Goal: Task Accomplishment & Management: Use online tool/utility

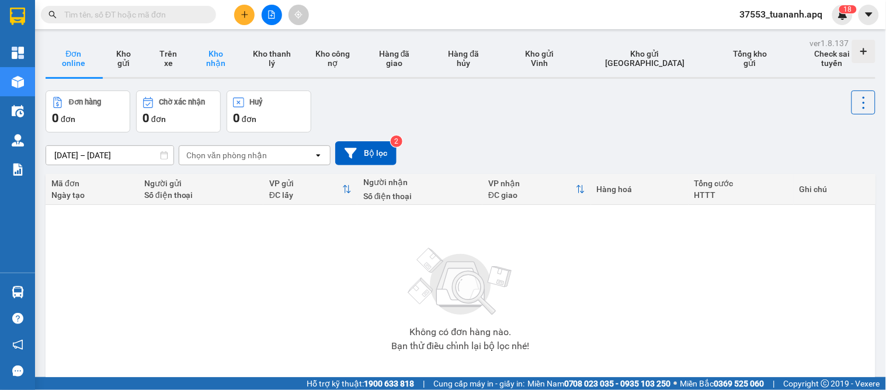
click at [234, 69] on button "Kho nhận" at bounding box center [215, 58] width 51 height 37
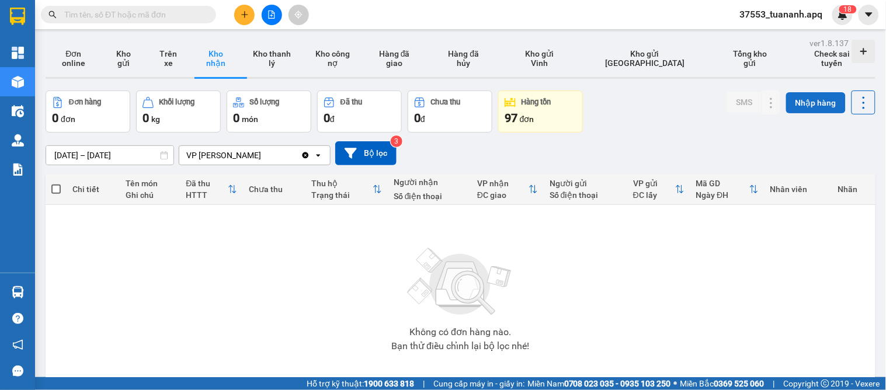
click at [799, 107] on button "Nhập hàng" at bounding box center [816, 102] width 60 height 21
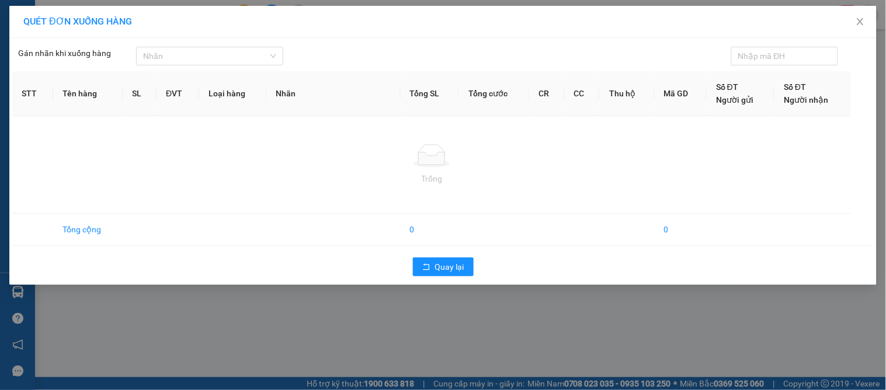
click at [523, 307] on div "QUÉT ĐƠN XUỐNG HÀNG Gán nhãn khi xuống hàng Nhãn STT Tên hàng SL ĐVT Loại …" at bounding box center [443, 195] width 886 height 390
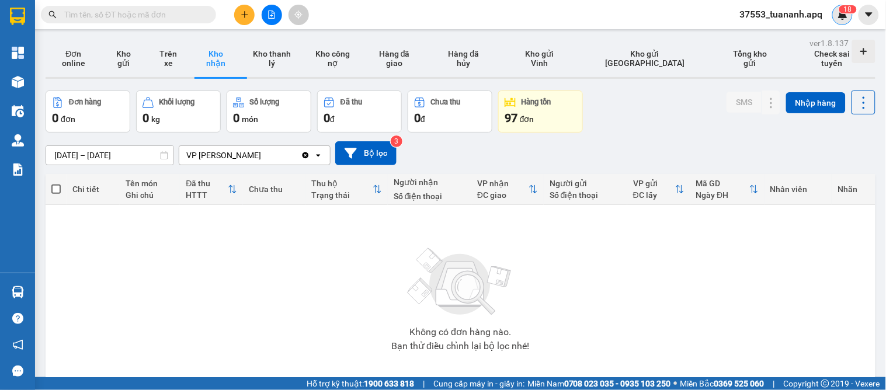
click at [839, 19] on img at bounding box center [842, 14] width 11 height 11
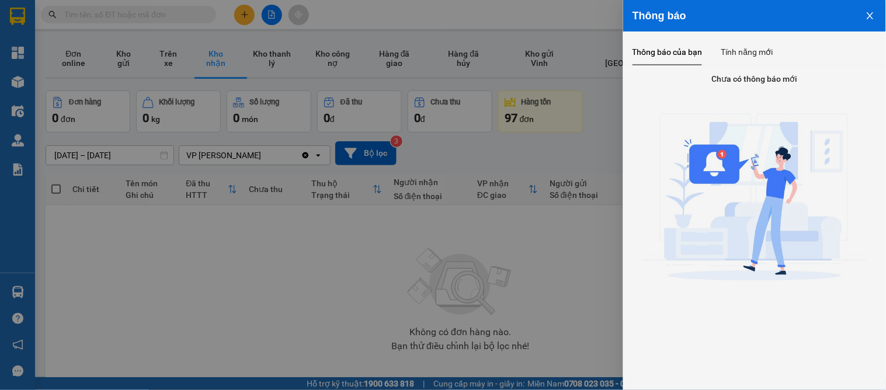
click at [605, 249] on div at bounding box center [443, 195] width 886 height 390
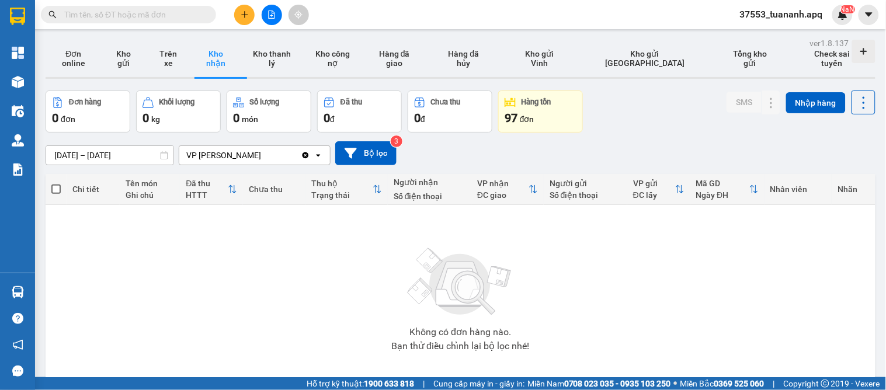
click at [324, 287] on div "Không có đơn hàng nào. Bạn thử điều chỉnh lại bộ lọc nhé!" at bounding box center [460, 295] width 818 height 175
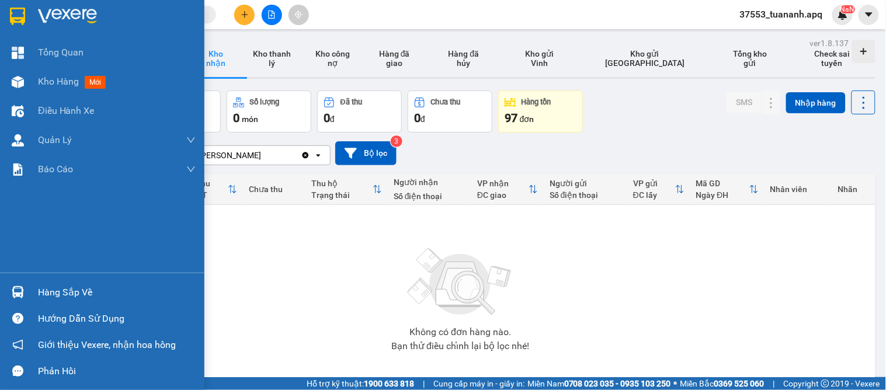
click at [20, 292] on img at bounding box center [18, 292] width 12 height 12
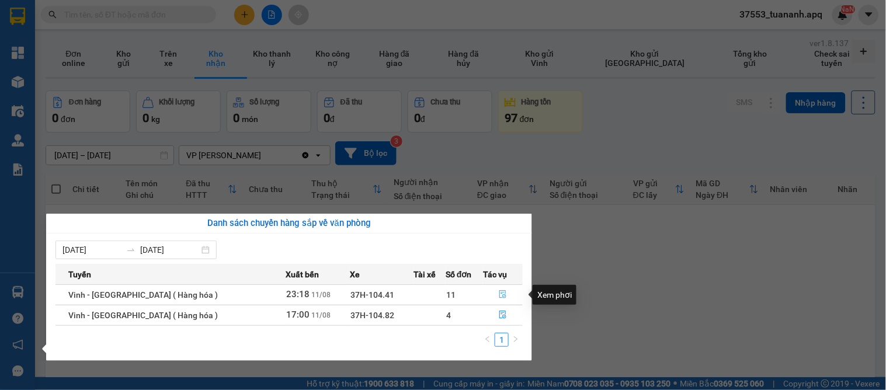
click at [493, 294] on button "button" at bounding box center [503, 295] width 39 height 19
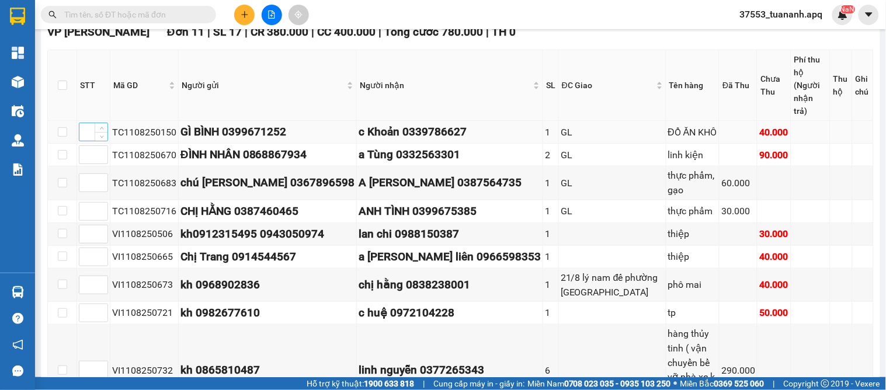
scroll to position [313, 0]
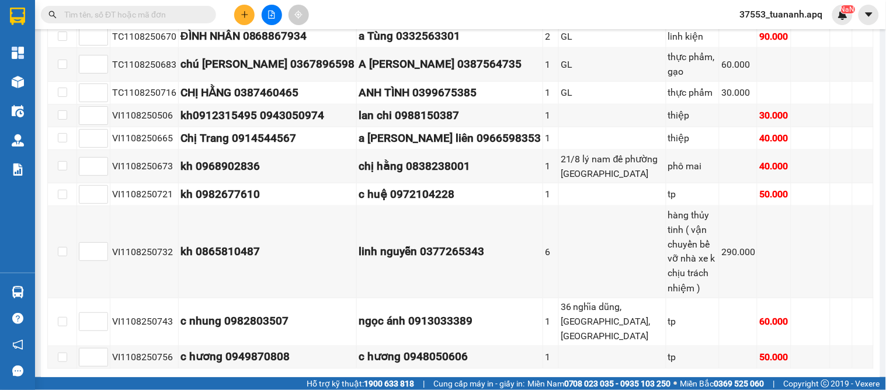
click at [232, 381] on span "In biên lai" at bounding box center [242, 387] width 34 height 13
click at [166, 381] on span "In DS" at bounding box center [175, 387] width 19 height 13
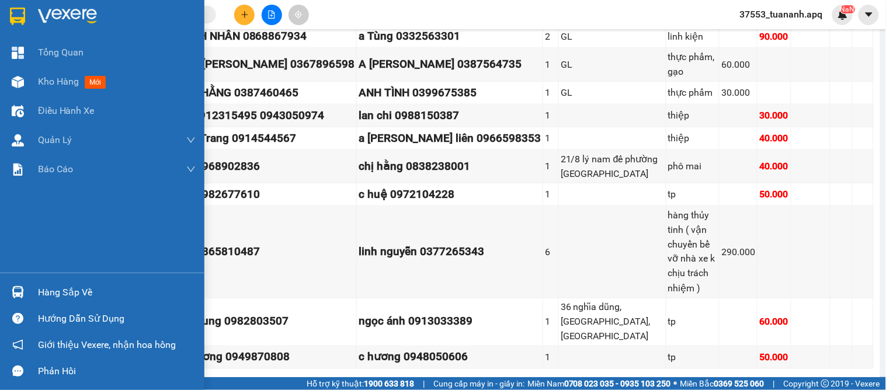
click at [26, 294] on div at bounding box center [18, 292] width 20 height 20
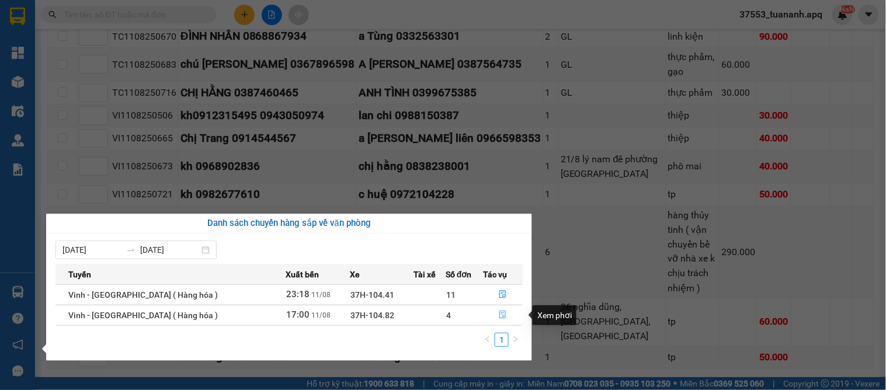
click at [499, 314] on icon "file-done" at bounding box center [503, 315] width 8 height 8
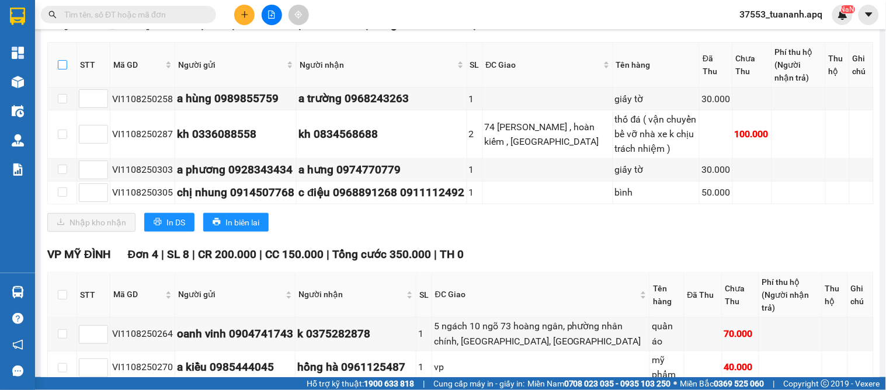
click at [61, 69] on input "checkbox" at bounding box center [62, 64] width 9 height 9
checkbox input "true"
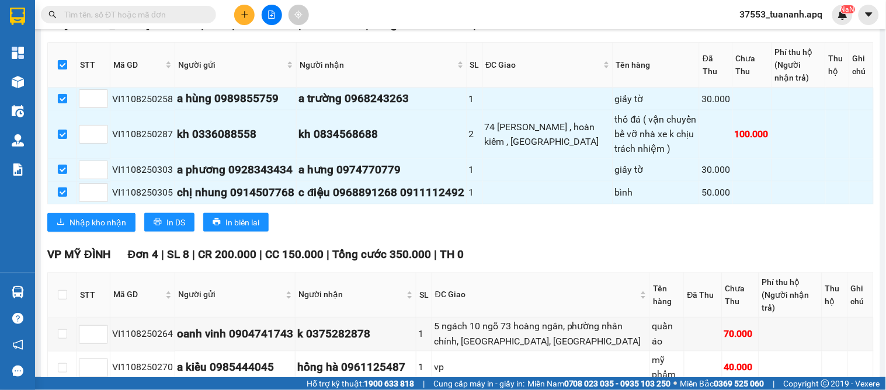
checkbox input "true"
click at [60, 69] on input "checkbox" at bounding box center [62, 64] width 9 height 9
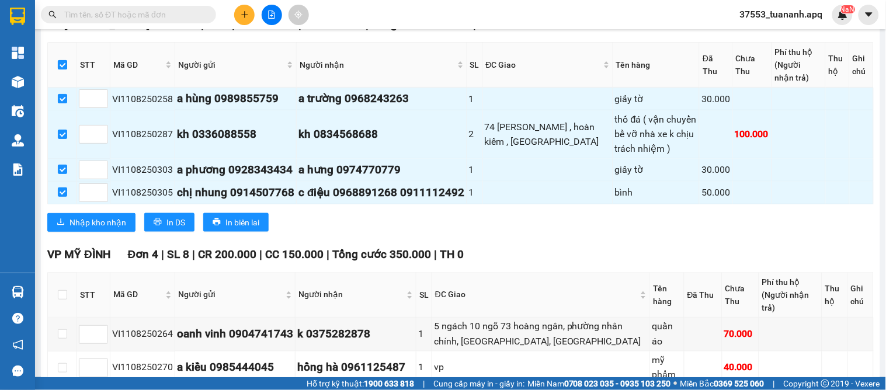
checkbox input "false"
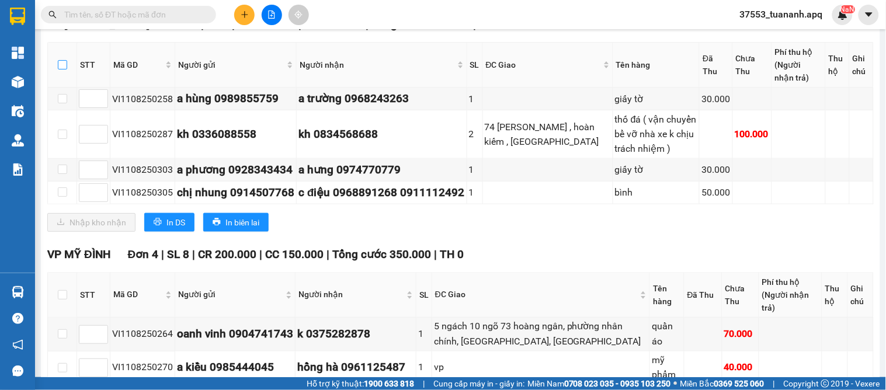
checkbox input "false"
click at [171, 229] on span "In DS" at bounding box center [175, 222] width 19 height 13
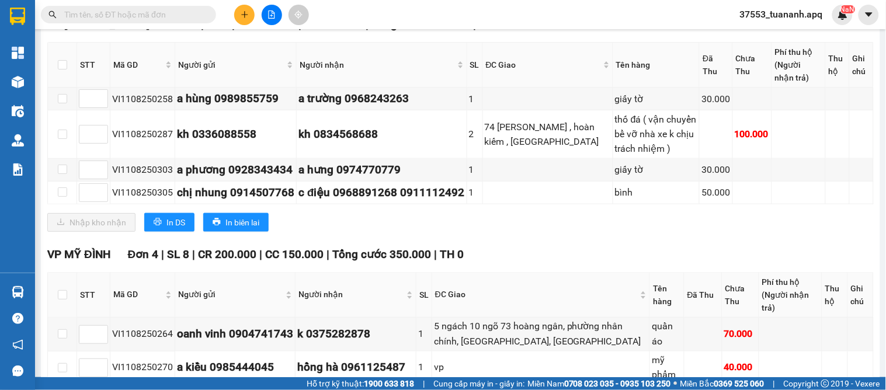
click at [61, 88] on th at bounding box center [62, 65] width 29 height 45
click at [63, 69] on input "checkbox" at bounding box center [62, 64] width 9 height 9
checkbox input "true"
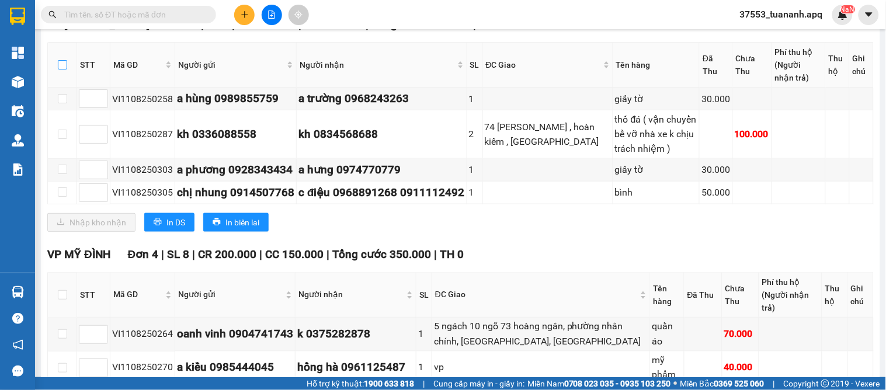
checkbox input "true"
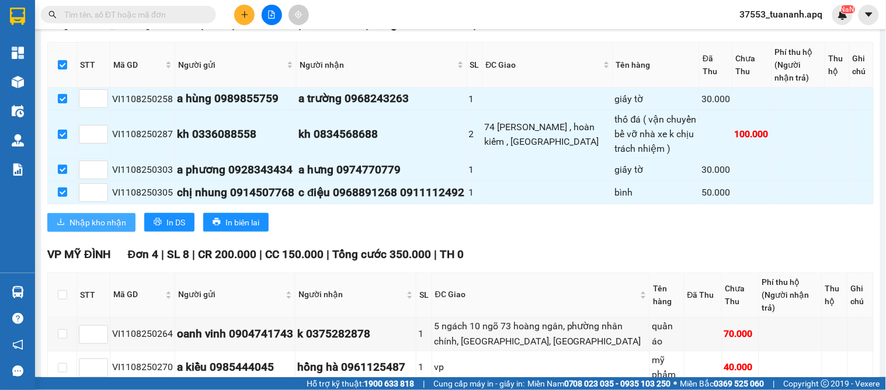
click at [79, 229] on span "Nhập kho nhận" at bounding box center [97, 222] width 57 height 13
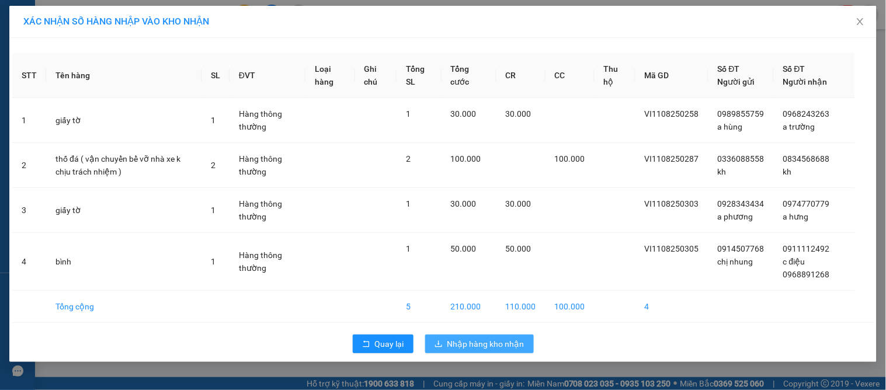
click at [502, 338] on span "Nhập hàng kho nhận" at bounding box center [485, 344] width 77 height 13
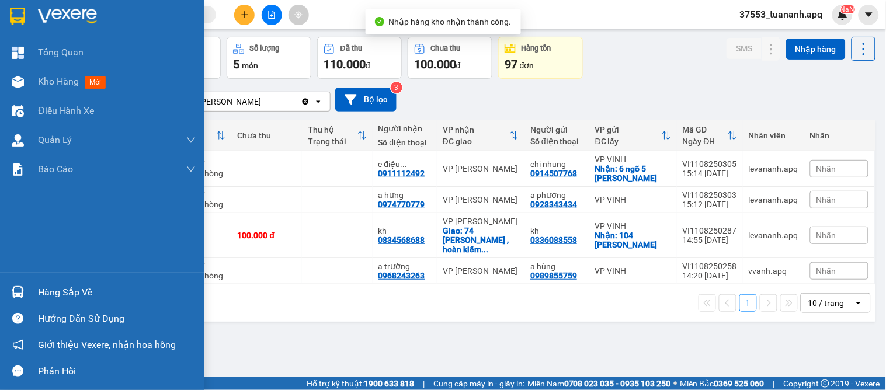
click at [78, 290] on div "Hàng sắp về" at bounding box center [117, 293] width 158 height 18
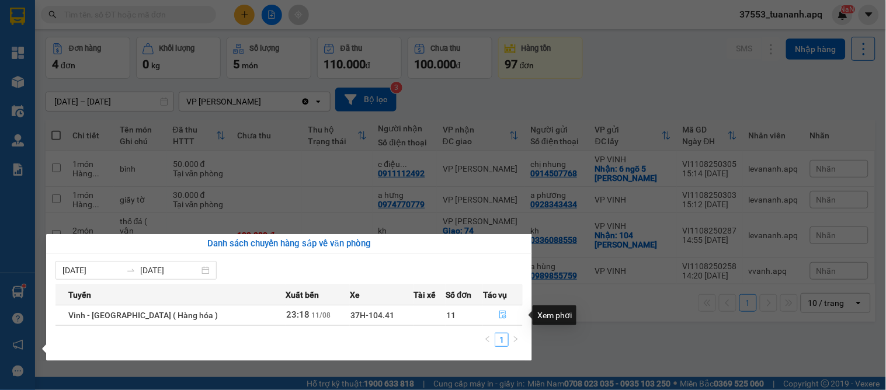
click at [499, 317] on icon "file-done" at bounding box center [503, 315] width 8 height 8
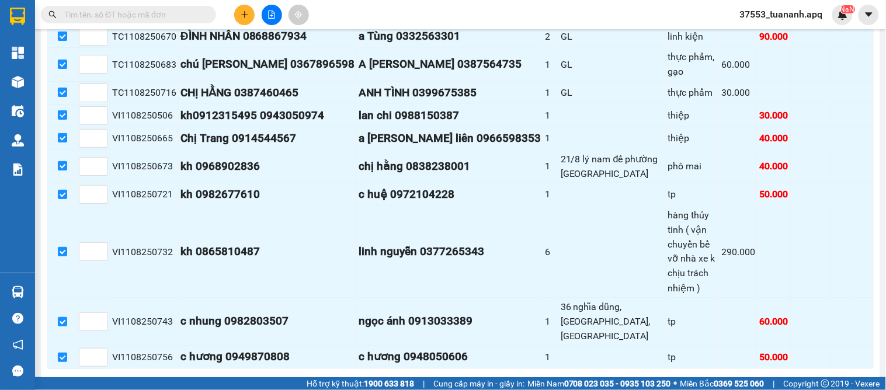
click at [94, 381] on span "Nhập kho nhận" at bounding box center [97, 387] width 57 height 13
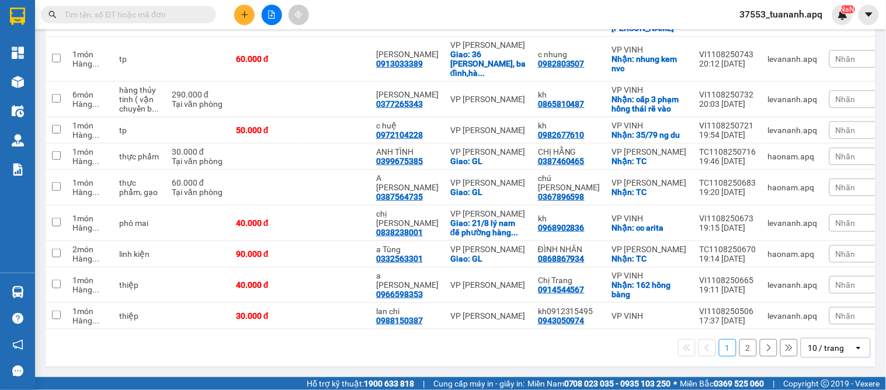
click at [820, 346] on div "10 / trang" at bounding box center [826, 348] width 36 height 12
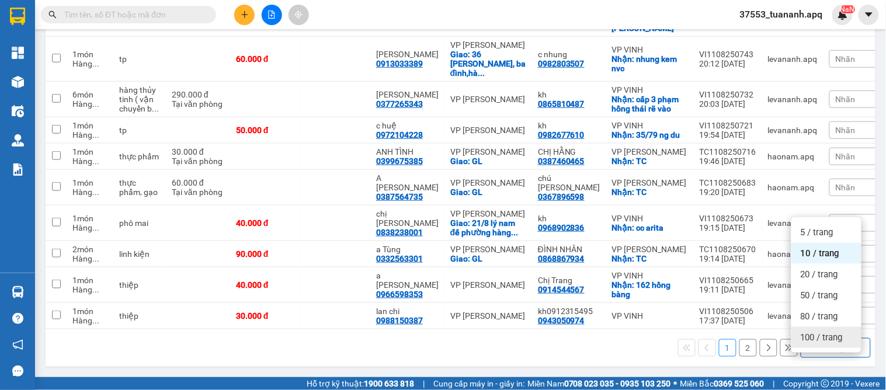
click at [809, 332] on span "100 / trang" at bounding box center [822, 338] width 42 height 12
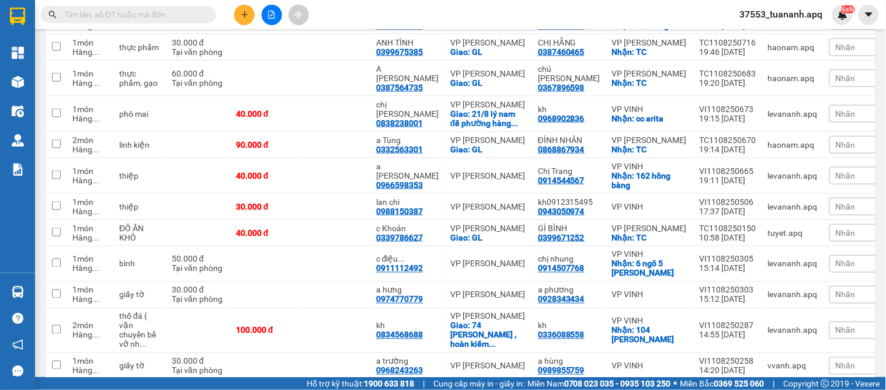
drag, startPoint x: 703, startPoint y: 224, endPoint x: 696, endPoint y: 224, distance: 6.4
checkbox input "true"
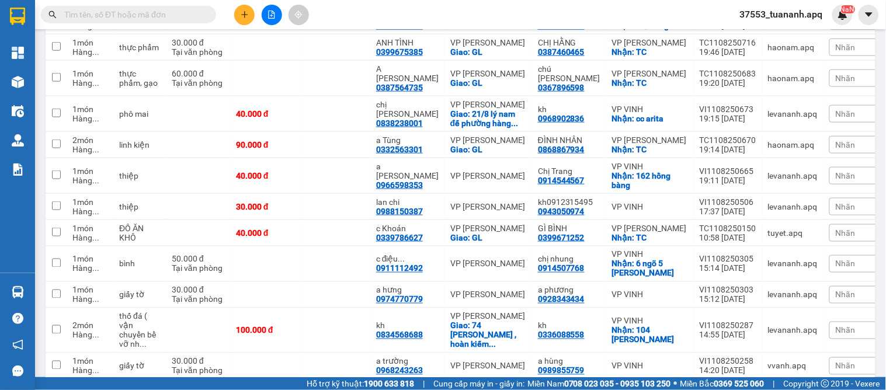
click at [836, 26] on span "Nhãn" at bounding box center [846, 20] width 20 height 9
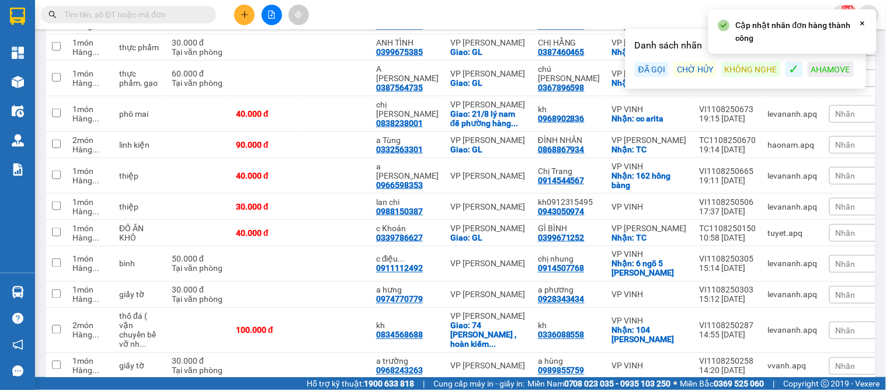
click at [639, 77] on div "ĐÃ GỌI" at bounding box center [652, 69] width 34 height 15
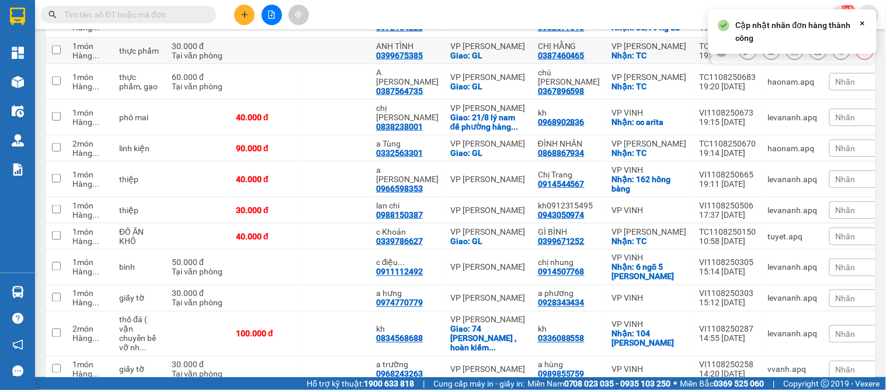
click at [532, 64] on td "CHỊ HẰNG 0387460465" at bounding box center [569, 51] width 74 height 26
checkbox input "true"
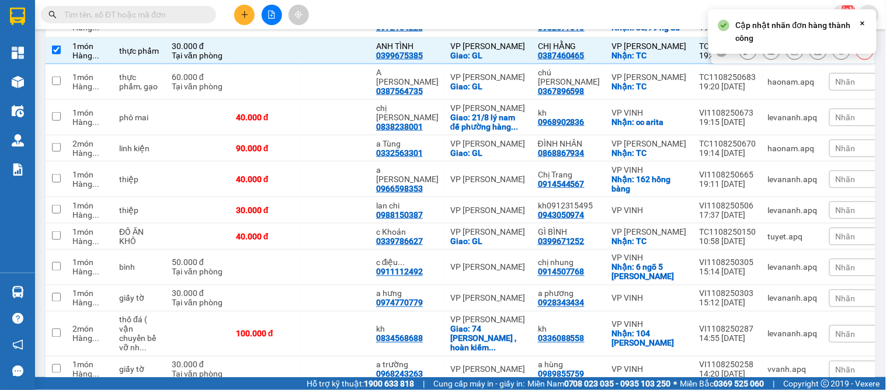
click at [718, 55] on icon at bounding box center [722, 51] width 8 height 8
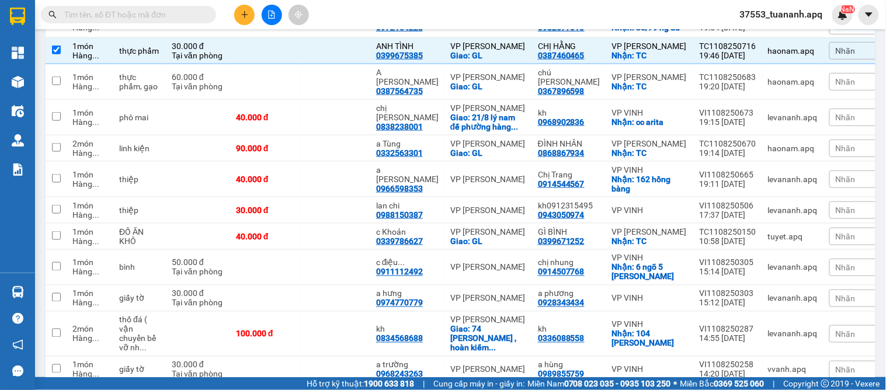
click at [836, 55] on span "Nhãn" at bounding box center [846, 50] width 20 height 9
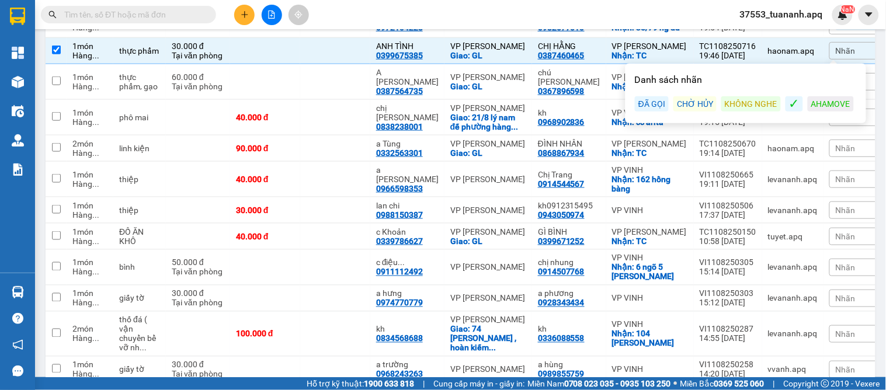
click at [653, 112] on div "ĐÃ GỌI" at bounding box center [652, 103] width 34 height 15
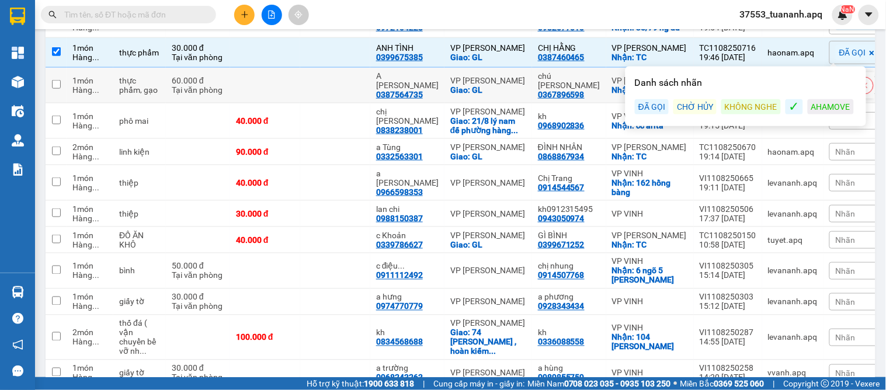
click at [275, 103] on td at bounding box center [265, 86] width 70 height 36
checkbox input "true"
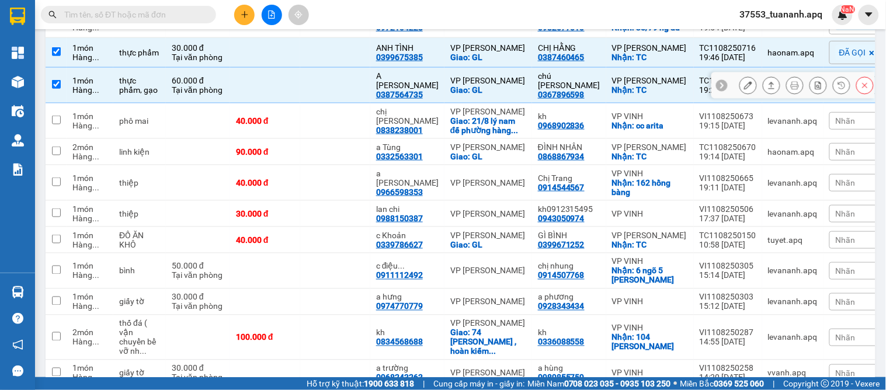
click at [718, 89] on icon at bounding box center [722, 85] width 8 height 8
click at [836, 90] on span "Nhãn" at bounding box center [846, 85] width 20 height 9
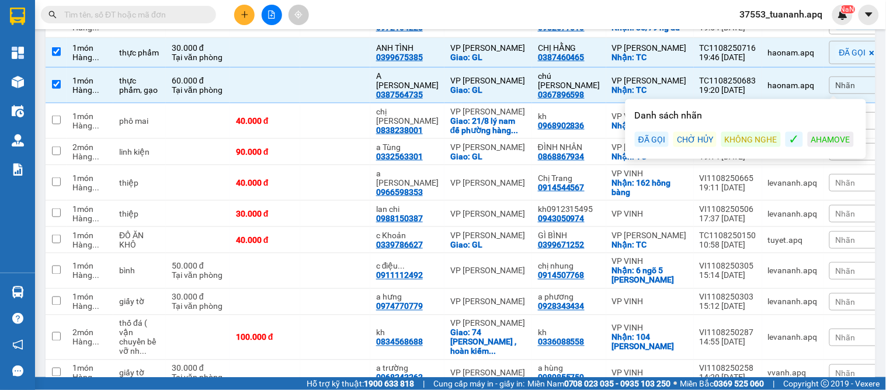
click at [743, 147] on div "KHÔNG NGHE" at bounding box center [751, 139] width 60 height 15
click at [156, 13] on input "text" at bounding box center [133, 14] width 138 height 13
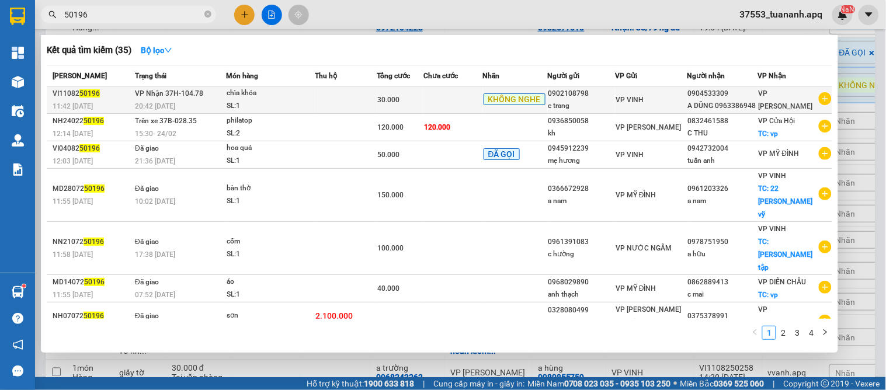
type input "50196"
click at [98, 112] on div "11:42 [DATE]" at bounding box center [92, 106] width 79 height 13
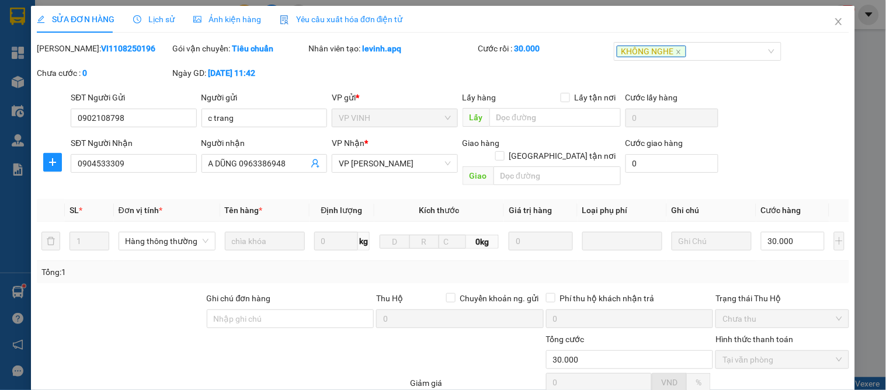
click at [159, 21] on span "Lịch sử" at bounding box center [153, 19] width 41 height 9
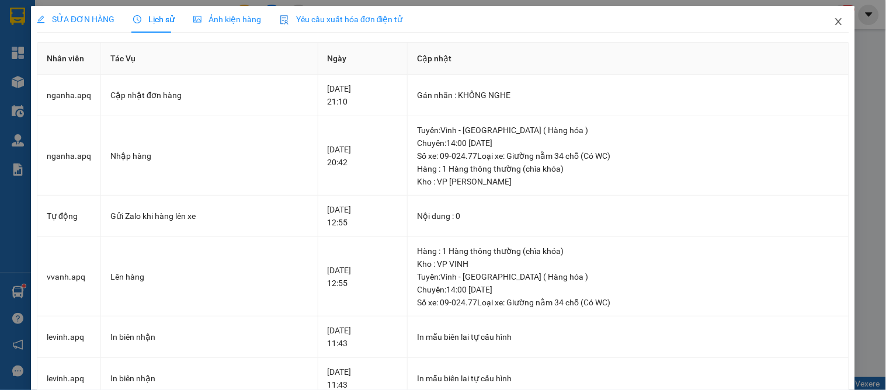
drag, startPoint x: 832, startPoint y: 18, endPoint x: 832, endPoint y: 25, distance: 7.6
click at [834, 25] on icon "close" at bounding box center [838, 21] width 9 height 9
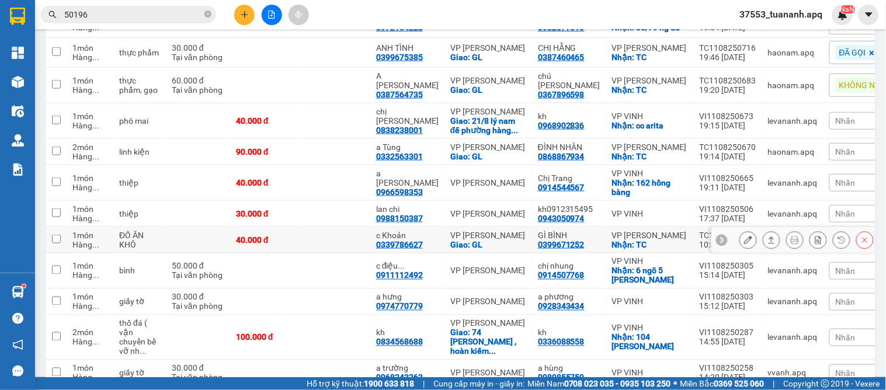
click at [718, 236] on icon at bounding box center [722, 240] width 8 height 8
click at [836, 235] on span "Nhãn" at bounding box center [846, 239] width 20 height 9
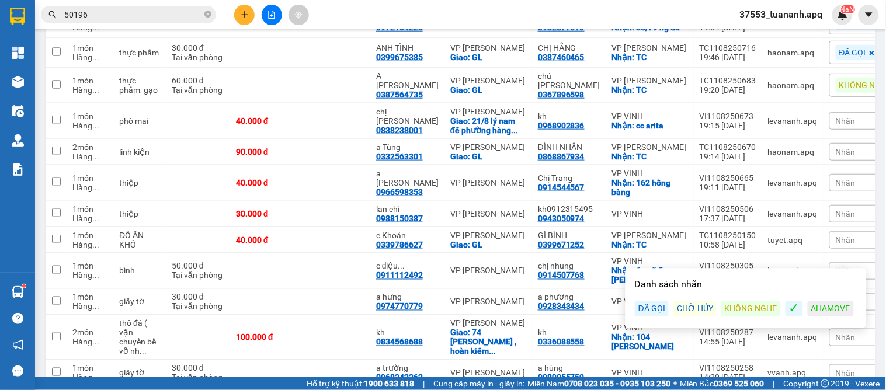
click at [648, 301] on div "ĐÃ GỌI" at bounding box center [652, 308] width 34 height 15
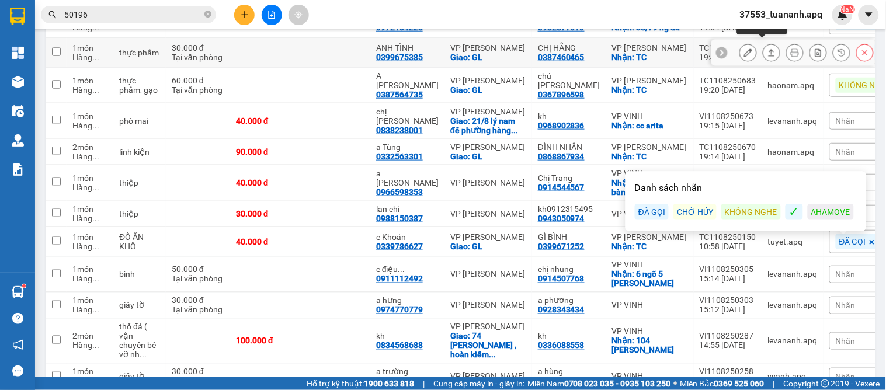
click at [767, 57] on icon at bounding box center [771, 52] width 8 height 8
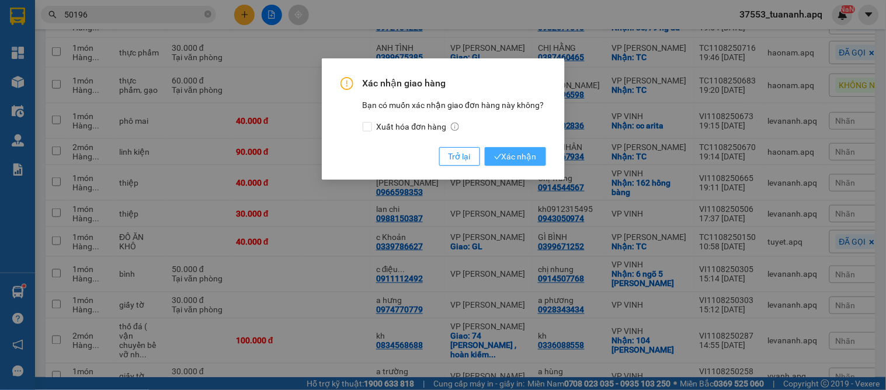
click at [523, 150] on span "Xác nhận" at bounding box center [515, 156] width 43 height 13
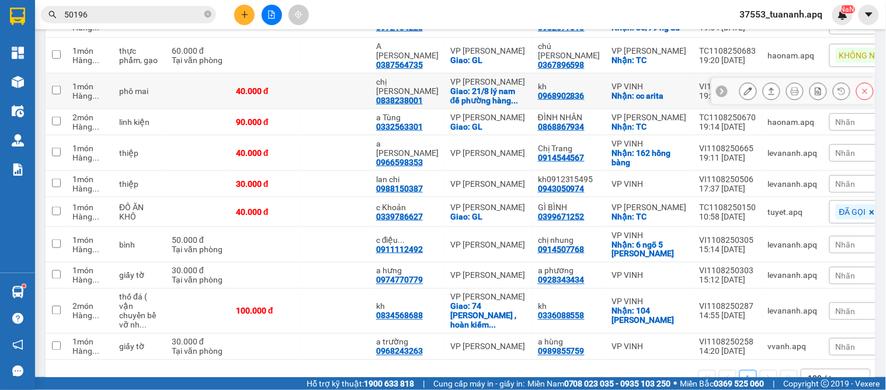
click at [716, 97] on div at bounding box center [722, 91] width 12 height 12
click at [836, 96] on span "Nhãn" at bounding box center [846, 90] width 20 height 9
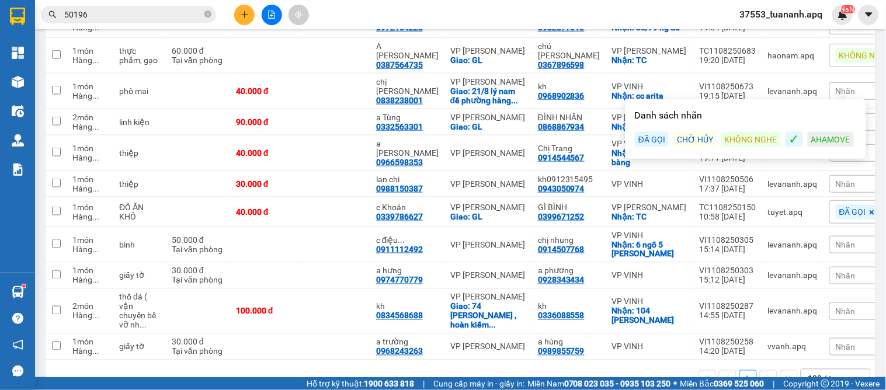
click at [653, 147] on div "ĐÃ GỌI" at bounding box center [652, 139] width 34 height 15
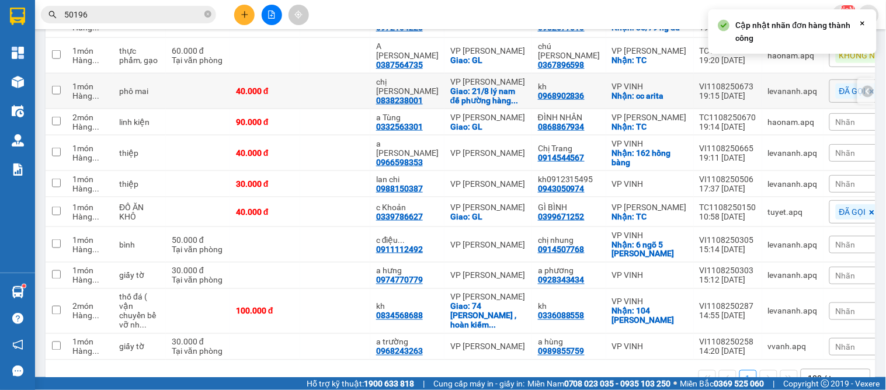
drag, startPoint x: 577, startPoint y: 211, endPoint x: 521, endPoint y: 217, distance: 55.8
click at [532, 109] on td "kh 0968902836" at bounding box center [569, 92] width 74 height 36
checkbox input "true"
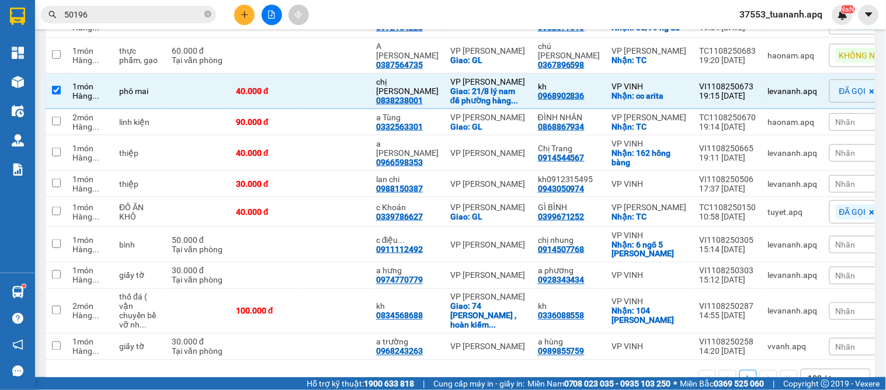
click at [864, 103] on div "ĐÃ GỌI" at bounding box center [868, 90] width 78 height 23
click at [864, 95] on icon at bounding box center [868, 91] width 8 height 8
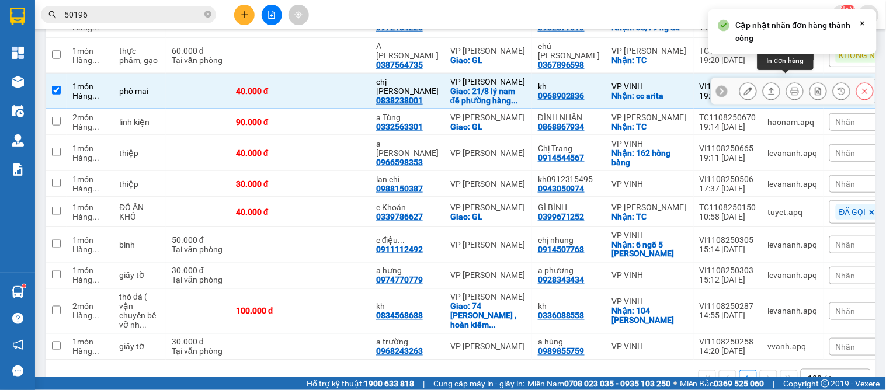
click at [791, 95] on icon at bounding box center [795, 91] width 8 height 8
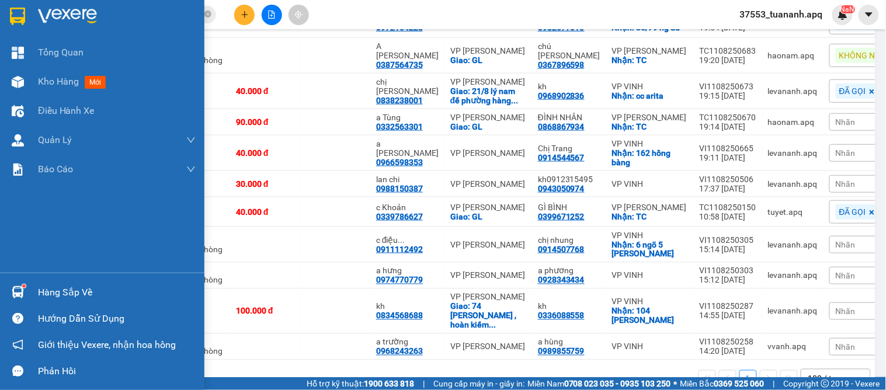
click at [15, 289] on img at bounding box center [18, 292] width 12 height 12
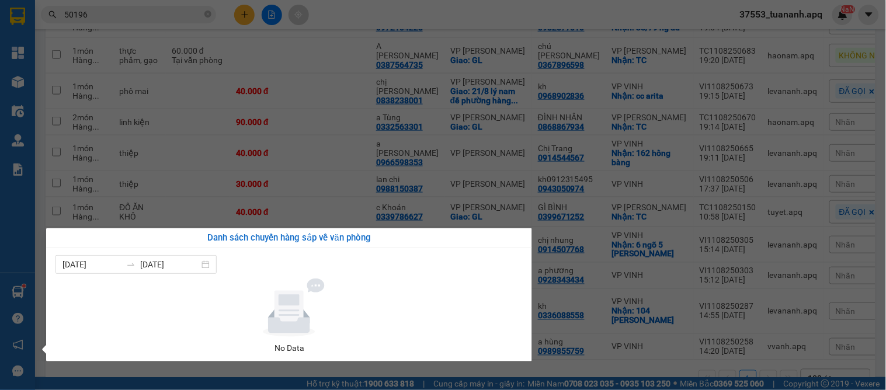
click at [349, 273] on div "[DATE] [DATE]" at bounding box center [288, 264] width 467 height 19
click at [646, 127] on section "Kết quả tìm kiếm ( 35 ) Bộ lọc Mã ĐH Trạng thái Món hàng Thu hộ Tổng cước Chưa …" at bounding box center [443, 195] width 886 height 390
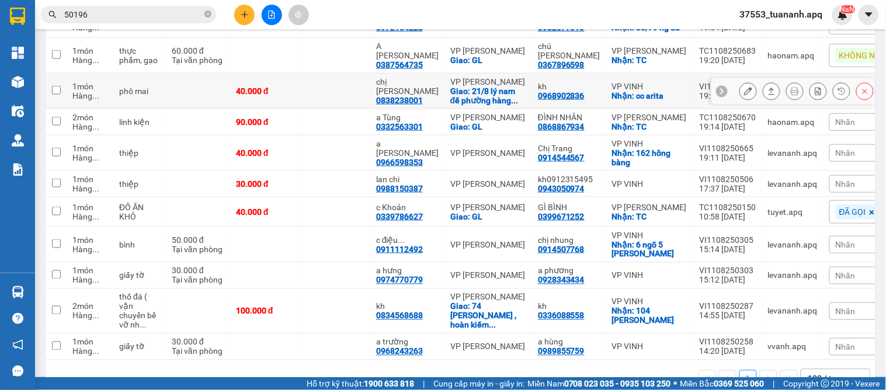
drag, startPoint x: 425, startPoint y: 142, endPoint x: 354, endPoint y: 145, distance: 70.1
click at [354, 109] on tr "1 món Hàng ... phô mai 40.000 đ chị hằng 0838238001 VP [PERSON_NAME]: 21/8 lý n…" at bounding box center [480, 92] width 869 height 36
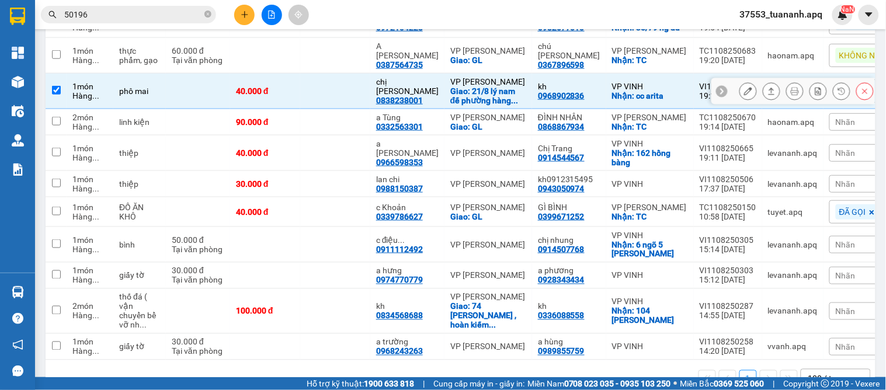
drag, startPoint x: 436, startPoint y: 140, endPoint x: 420, endPoint y: 141, distance: 15.2
click at [444, 109] on td "VP [PERSON_NAME]: 21/8 lý nam đế phường hàng ..." at bounding box center [488, 92] width 88 height 36
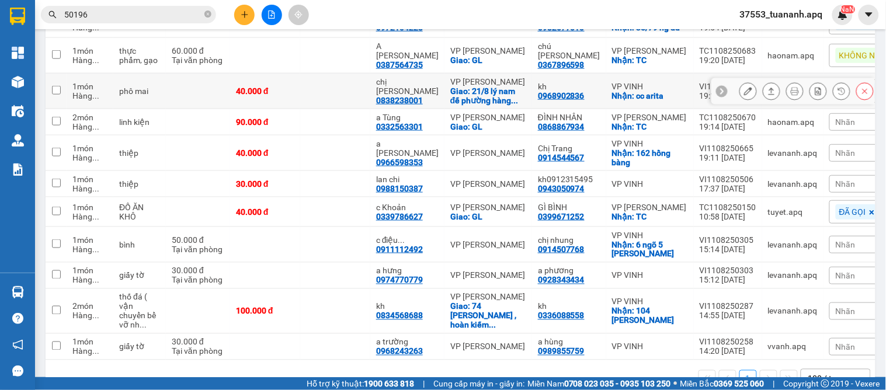
drag, startPoint x: 420, startPoint y: 141, endPoint x: 374, endPoint y: 145, distance: 46.3
click at [374, 109] on td "chị hằng 0838238001" at bounding box center [407, 92] width 74 height 36
checkbox input "true"
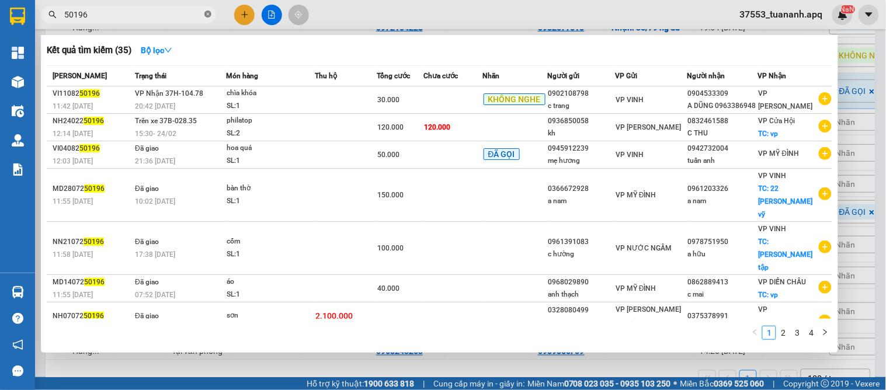
click at [206, 15] on icon "close-circle" at bounding box center [207, 14] width 7 height 7
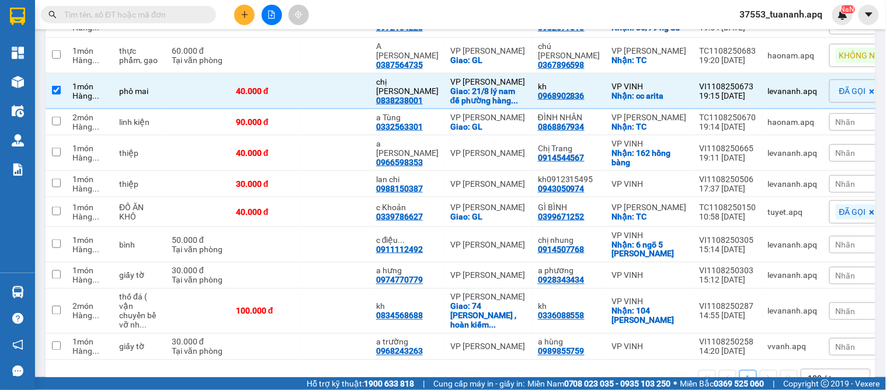
paste input "0838238001"
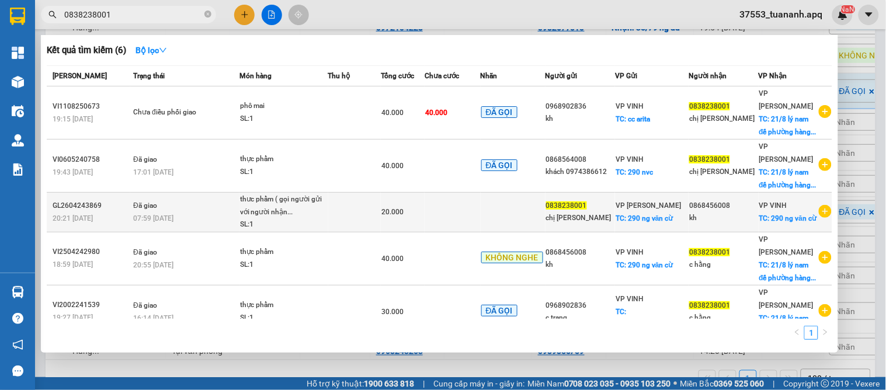
type input "0838238001"
click at [297, 199] on div "thưc phẩm ( gọi người gửi với người nhận..." at bounding box center [284, 205] width 88 height 25
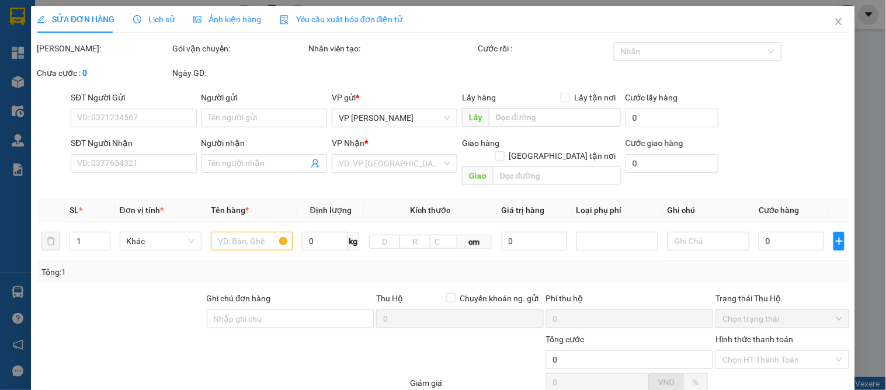
type input "0838238001"
type input "chị [PERSON_NAME]"
checkbox input "true"
type input "290 ng văn cừ"
type input "0868456008"
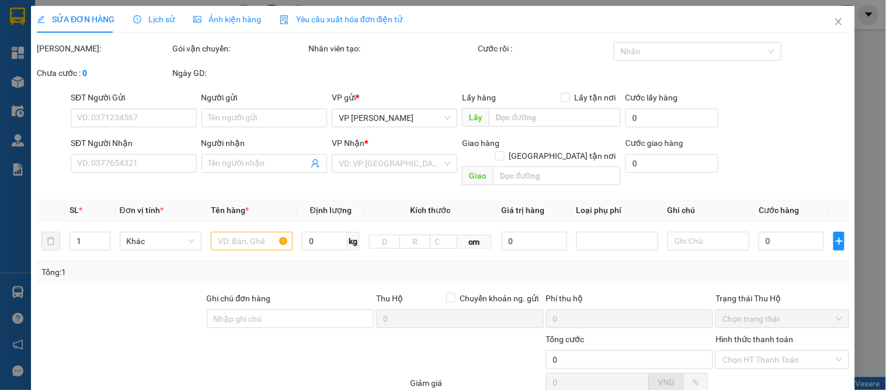
type input "kh"
checkbox input "true"
type input "290 ng văn cừ"
type input "20.000"
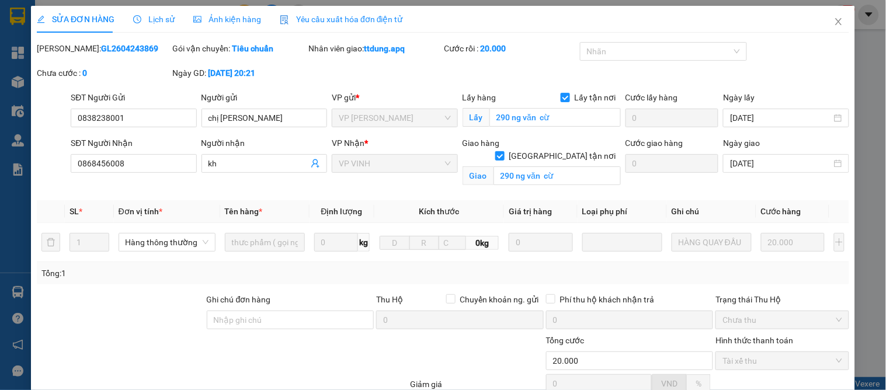
click at [148, 19] on span "Lịch sử" at bounding box center [153, 19] width 41 height 9
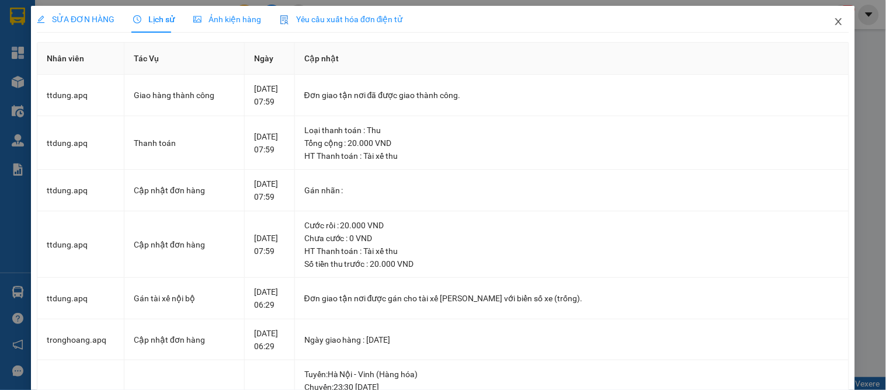
click at [824, 22] on span "Close" at bounding box center [838, 22] width 33 height 33
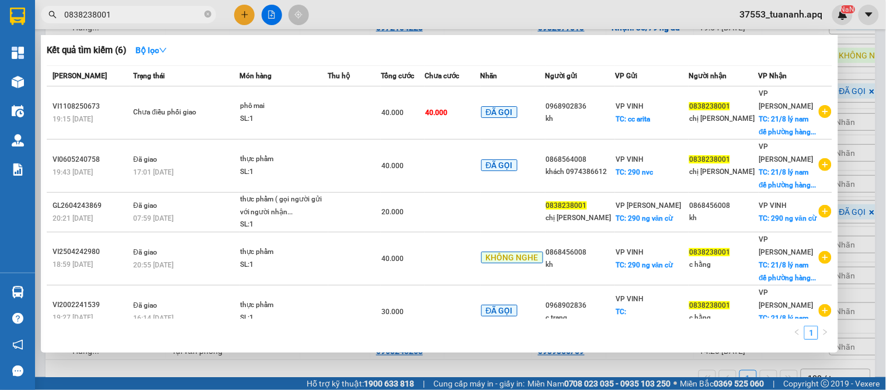
click at [154, 18] on input "0838238001" at bounding box center [133, 14] width 138 height 13
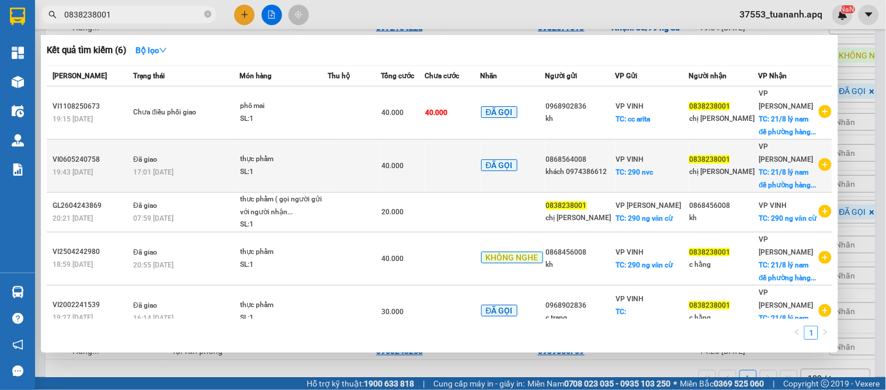
click at [590, 166] on div "khách 0974386612" at bounding box center [580, 172] width 68 height 12
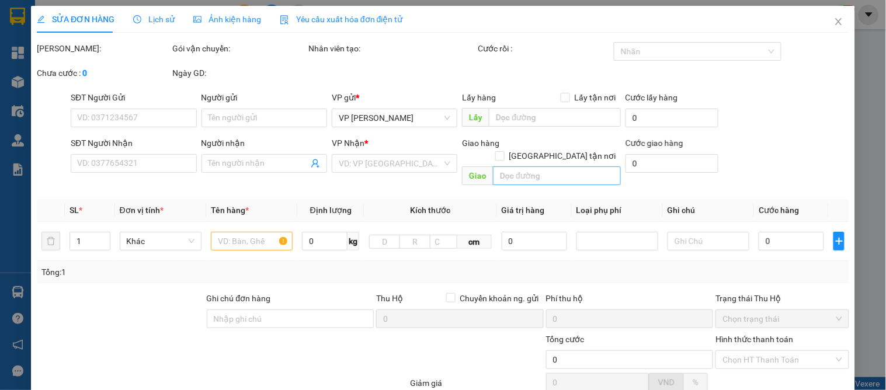
type input "0868564008"
type input "khách 0974386612"
checkbox input "true"
type input "290 nvc"
type input "0838238001"
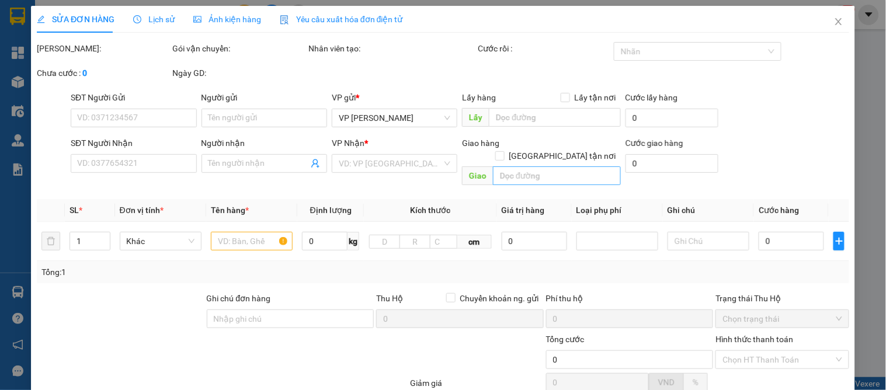
type input "chị [PERSON_NAME]"
checkbox input "true"
type input "21/8 lý nam đế phường [GEOGRAPHIC_DATA]"
type input "40.000"
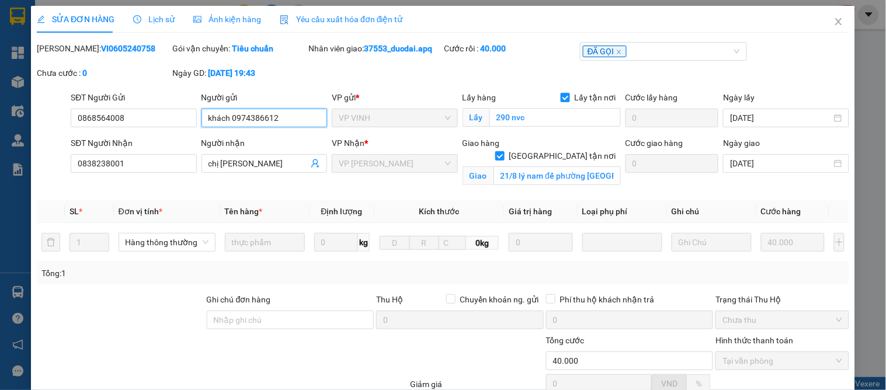
drag, startPoint x: 229, startPoint y: 114, endPoint x: 293, endPoint y: 117, distance: 63.1
click at [293, 117] on input "khách 0974386612" at bounding box center [264, 118] width 126 height 19
click at [834, 24] on icon "close" at bounding box center [838, 21] width 9 height 9
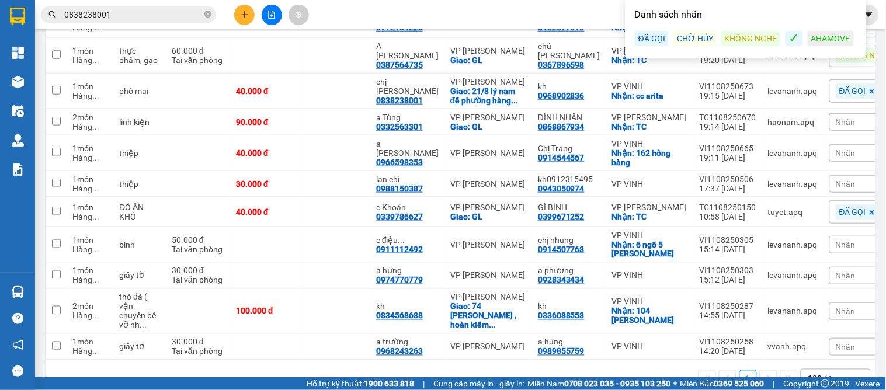
click at [738, 46] on div "KHÔNG NGHE" at bounding box center [751, 38] width 60 height 15
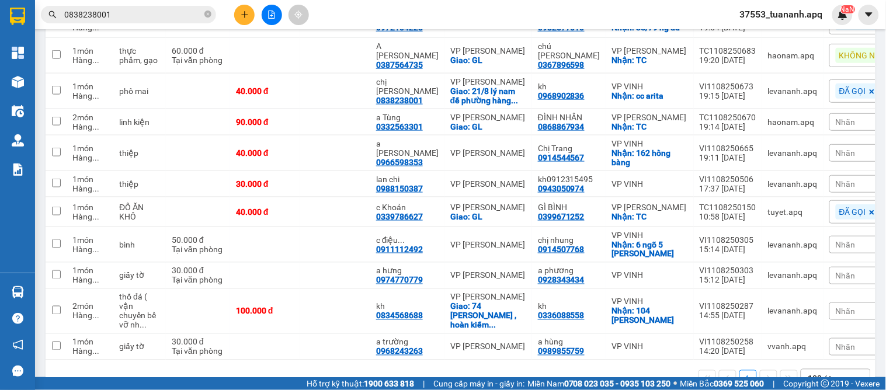
click at [485, 369] on div "1 100 / trang open" at bounding box center [460, 379] width 820 height 20
click at [718, 307] on icon at bounding box center [722, 311] width 8 height 8
click at [836, 302] on div "Nhãn" at bounding box center [868, 311] width 78 height 18
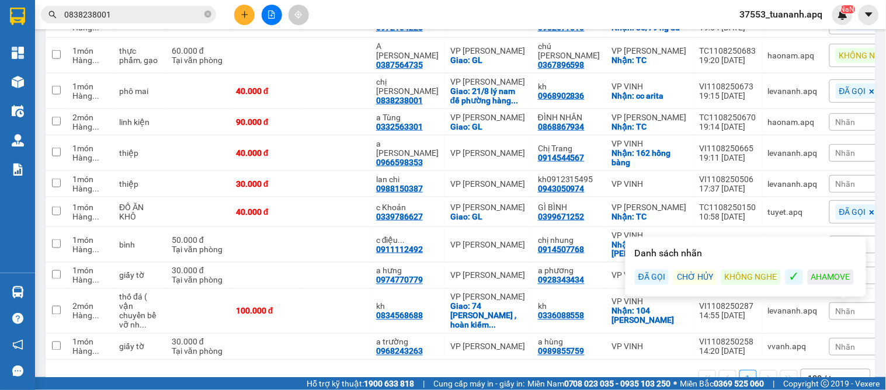
click at [654, 270] on div "ĐÃ GỌI" at bounding box center [652, 277] width 34 height 15
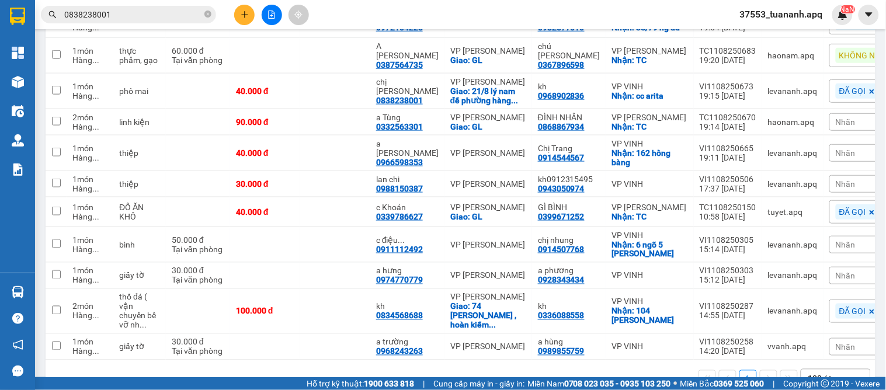
click at [643, 364] on div "1 100 / trang open" at bounding box center [461, 378] width 830 height 37
click at [718, 343] on icon at bounding box center [722, 347] width 8 height 8
click at [853, 338] on div "Nhãn" at bounding box center [868, 347] width 78 height 18
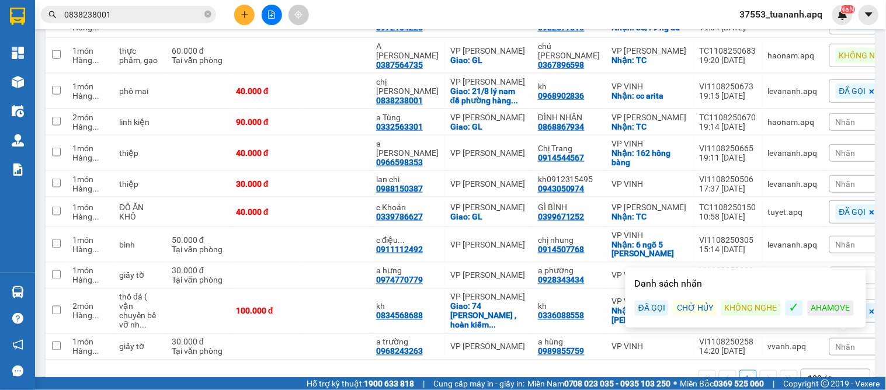
click at [647, 301] on div "ĐÃ GỌI" at bounding box center [652, 308] width 34 height 15
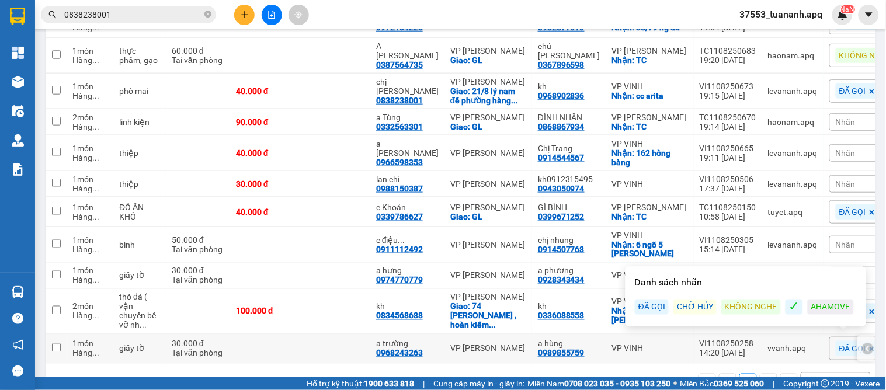
click at [510, 334] on td "VP [PERSON_NAME]" at bounding box center [488, 349] width 88 height 30
checkbox input "true"
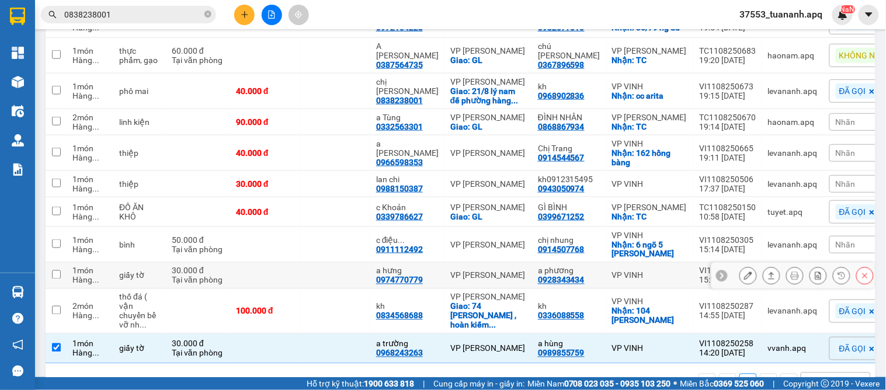
click at [720, 273] on icon at bounding box center [722, 276] width 4 height 6
click at [835, 267] on div "Nhãn" at bounding box center [868, 276] width 78 height 18
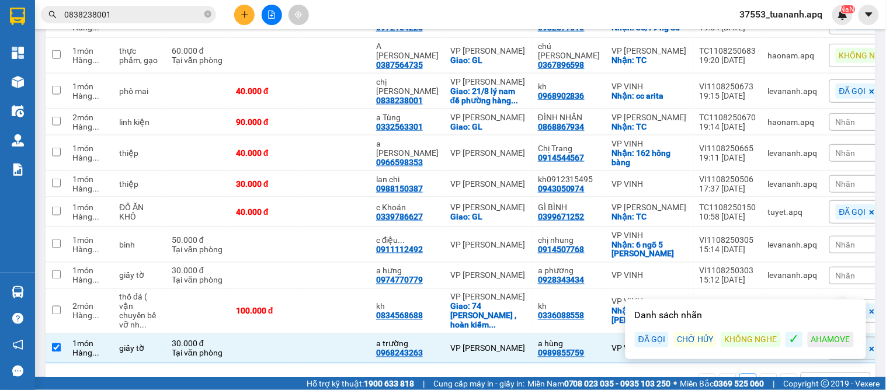
click at [644, 332] on div "ĐÃ GỌI" at bounding box center [652, 339] width 34 height 15
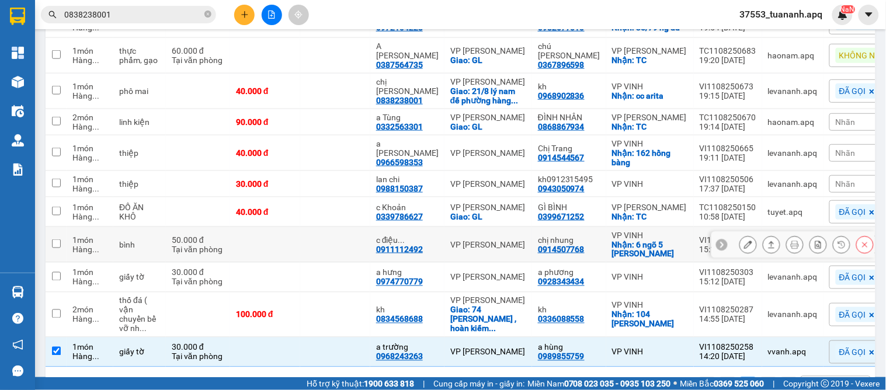
click at [718, 241] on icon at bounding box center [722, 245] width 8 height 8
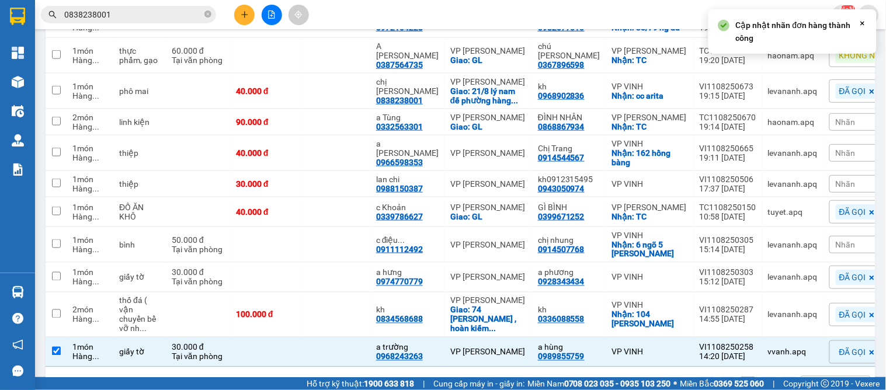
click at [836, 240] on span "Nhãn" at bounding box center [846, 244] width 20 height 9
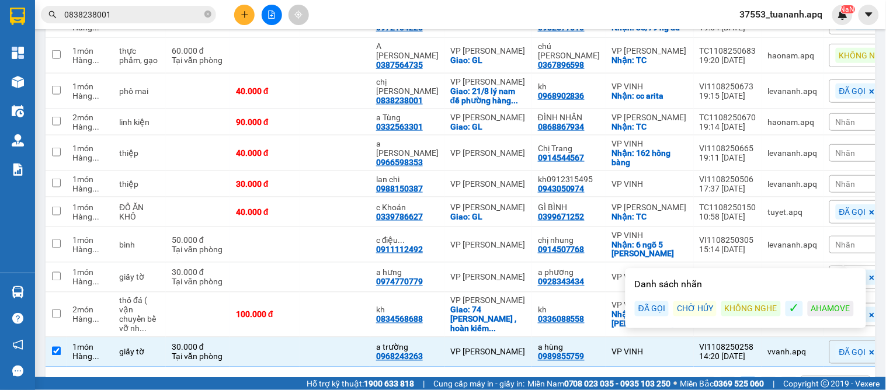
click at [649, 301] on div "ĐÃ GỌI" at bounding box center [652, 308] width 34 height 15
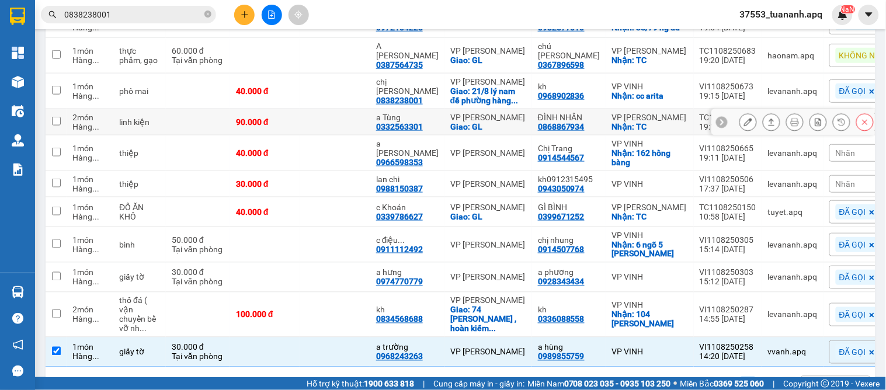
click at [718, 118] on icon at bounding box center [722, 122] width 8 height 8
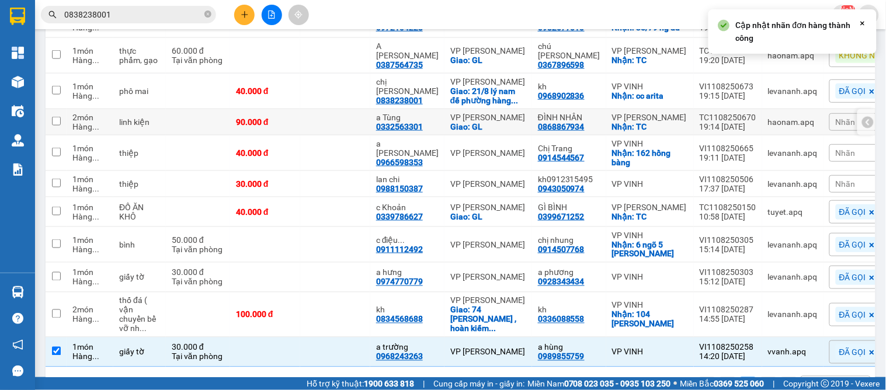
click at [840, 113] on div "Nhãn" at bounding box center [868, 122] width 78 height 18
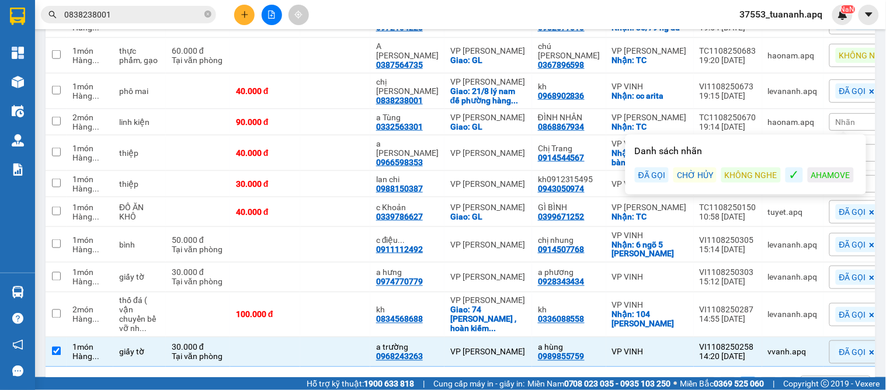
click at [646, 168] on div "ĐÃ GỌI" at bounding box center [652, 175] width 34 height 15
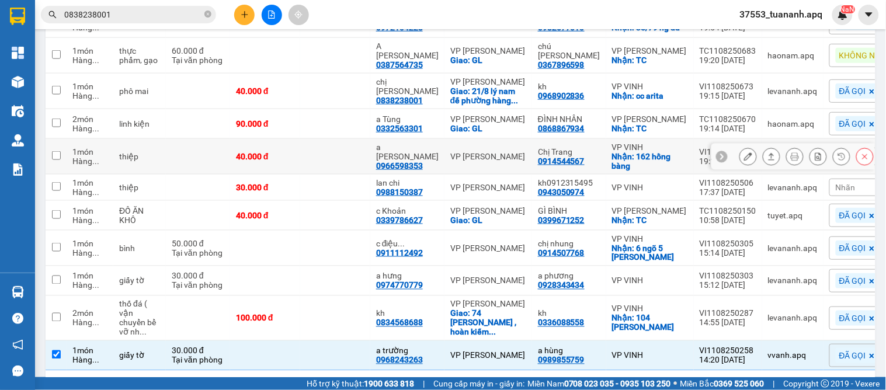
click at [517, 139] on td "VP [PERSON_NAME]" at bounding box center [488, 157] width 88 height 36
checkbox input "true"
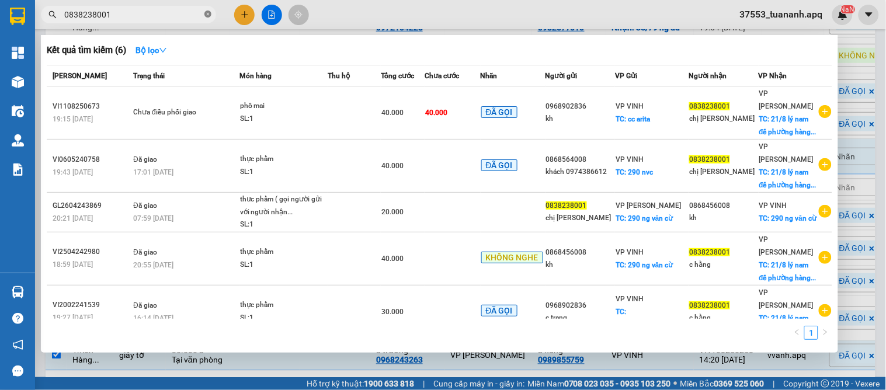
click at [208, 18] on span at bounding box center [207, 14] width 7 height 11
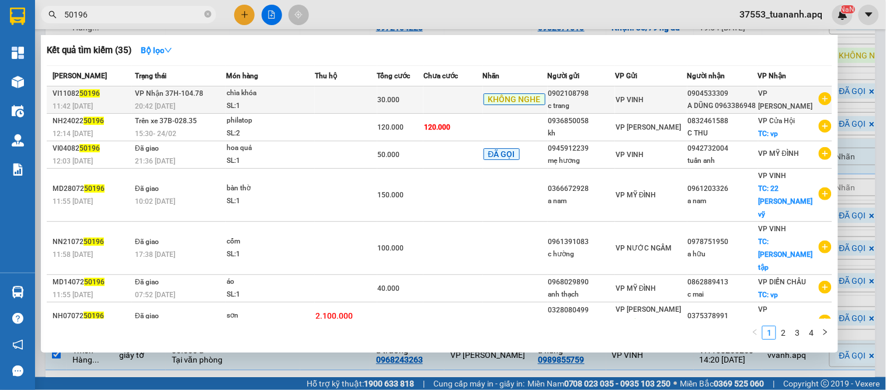
type input "50196"
click at [243, 90] on td "chìa khóa SL: 1" at bounding box center [270, 99] width 89 height 27
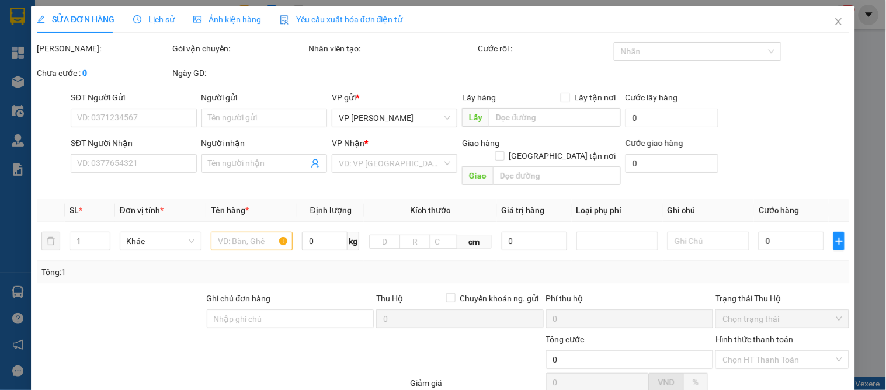
type input "0902108798"
type input "c trang"
type input "0904533309"
type input "A DŨNG 0963386948"
type input "30.000"
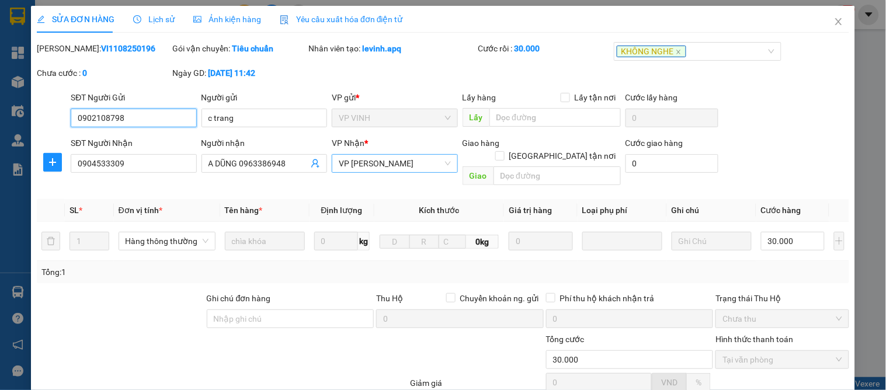
click at [392, 155] on span "VP [PERSON_NAME]" at bounding box center [395, 164] width 112 height 18
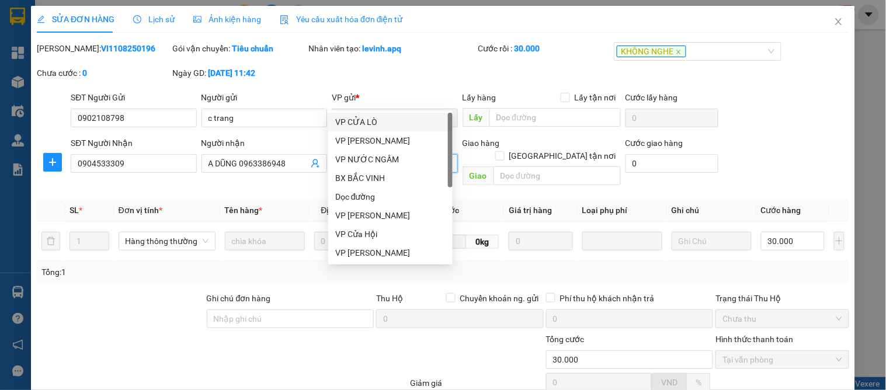
click at [346, 123] on div "VP CỬA LÒ" at bounding box center [390, 122] width 110 height 13
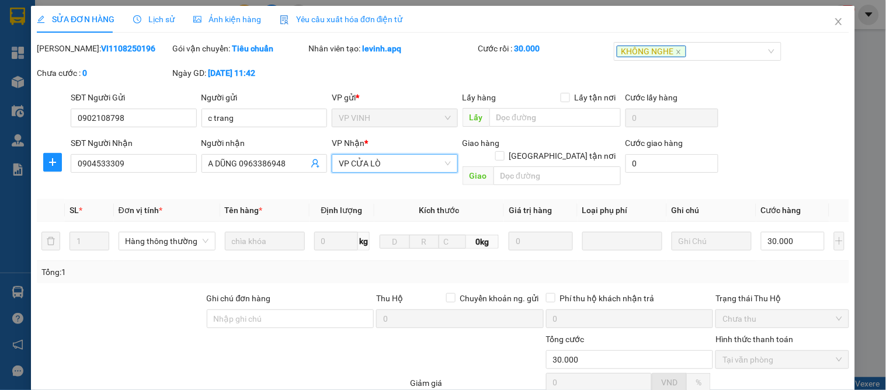
click at [365, 155] on span "VP CỬA LÒ" at bounding box center [395, 164] width 112 height 18
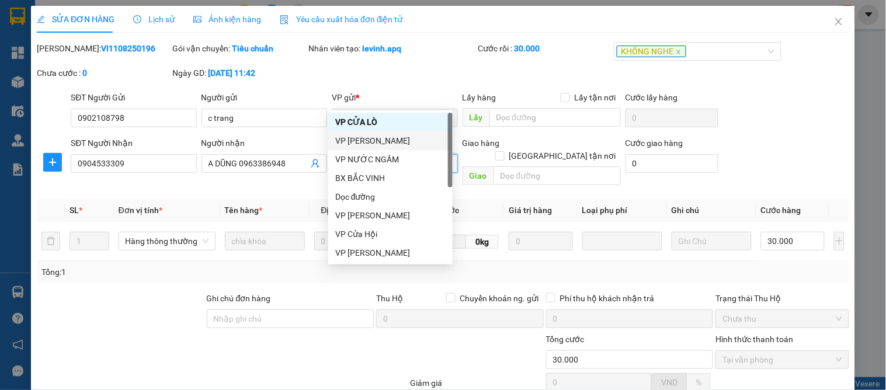
click at [371, 141] on div "VP [PERSON_NAME]" at bounding box center [390, 140] width 110 height 13
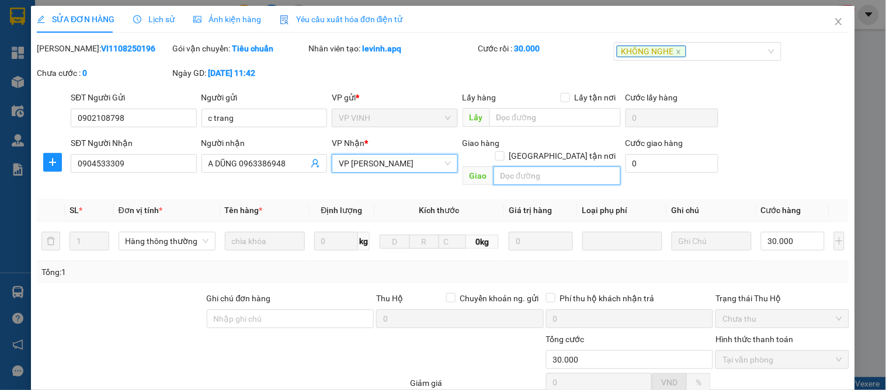
click at [549, 166] on input "text" at bounding box center [556, 175] width 127 height 19
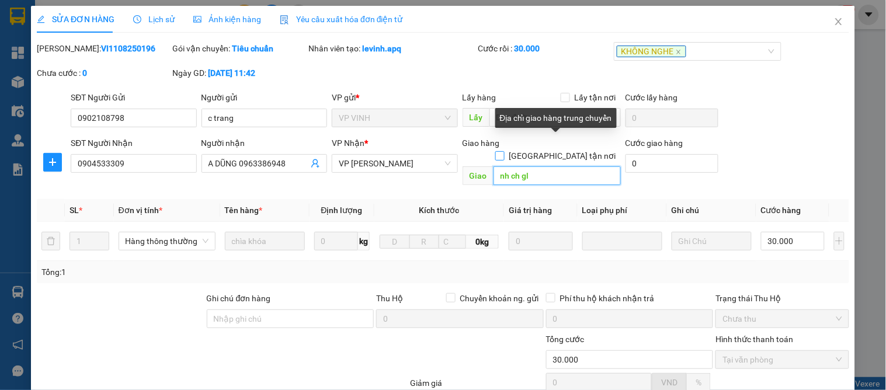
type input "nh ch gl"
click at [503, 151] on input "[GEOGRAPHIC_DATA] tận nơi" at bounding box center [499, 155] width 8 height 8
checkbox input "true"
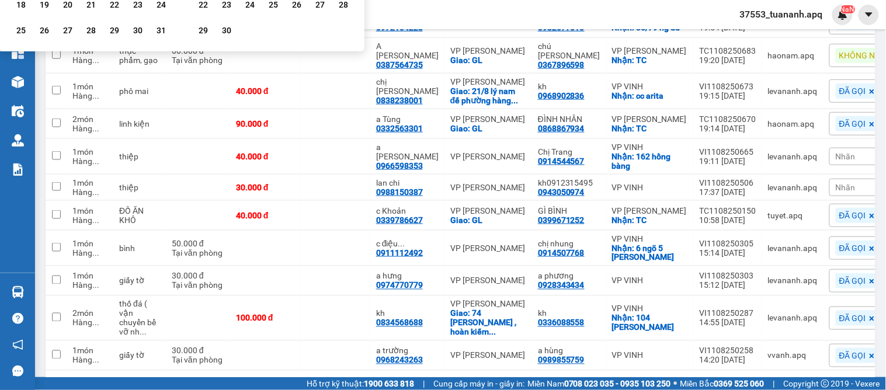
type input "[DATE] – [DATE]"
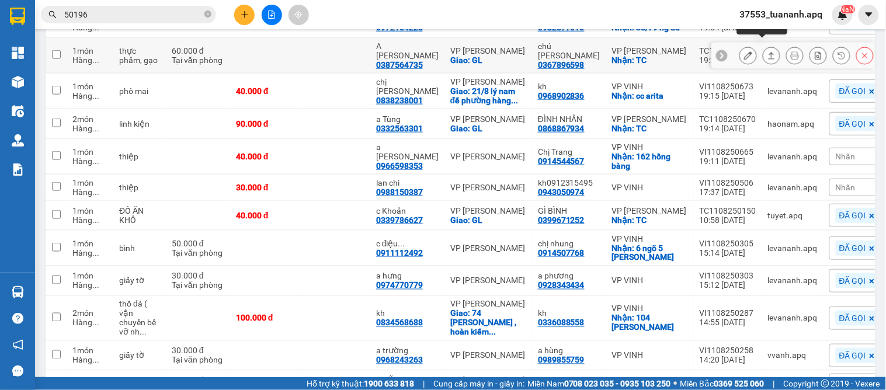
click at [763, 64] on div at bounding box center [772, 56] width 18 height 18
click at [767, 60] on icon at bounding box center [771, 55] width 8 height 8
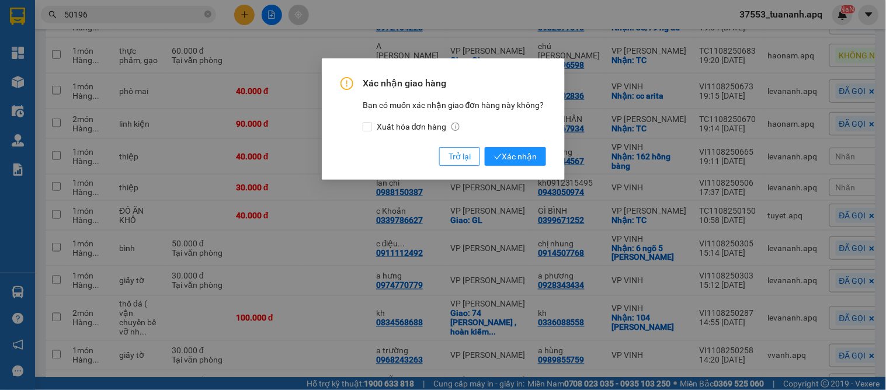
click at [766, 165] on div "Xác nhận giao hàng Bạn có muốn xác nhận giao đơn hàng này không? Xuất hóa đơn h…" at bounding box center [443, 195] width 886 height 390
click at [521, 154] on span "Xác nhận" at bounding box center [515, 156] width 43 height 13
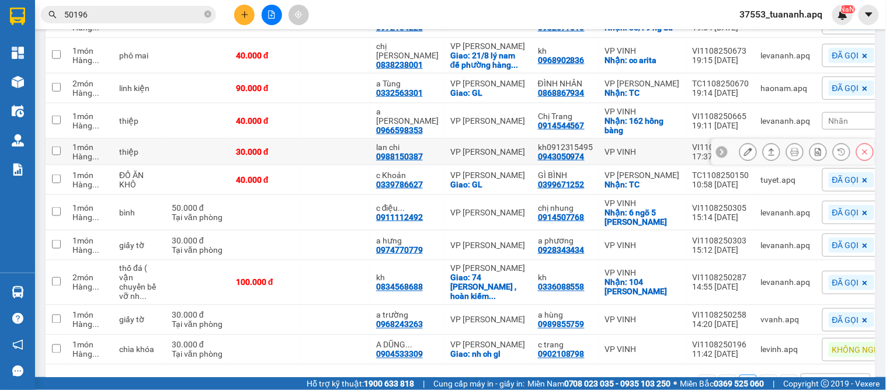
click at [721, 139] on div at bounding box center [793, 152] width 164 height 26
click at [719, 139] on div at bounding box center [793, 152] width 164 height 26
click at [718, 148] on icon at bounding box center [722, 152] width 8 height 8
click at [829, 147] on span "Nhãn" at bounding box center [839, 151] width 20 height 9
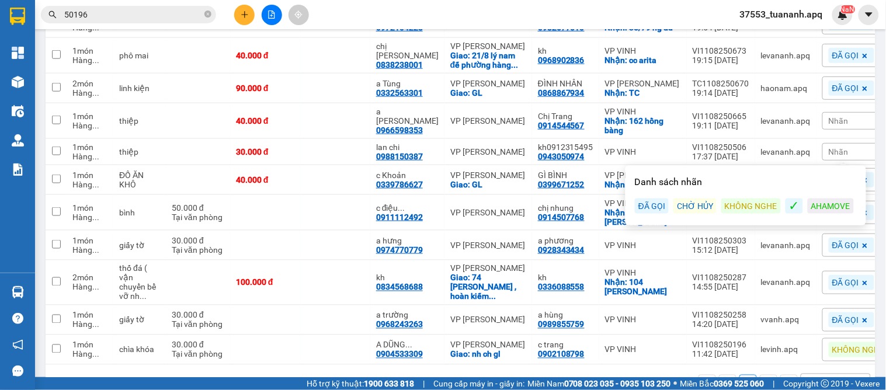
click at [749, 199] on div "KHÔNG NGHE" at bounding box center [751, 206] width 60 height 15
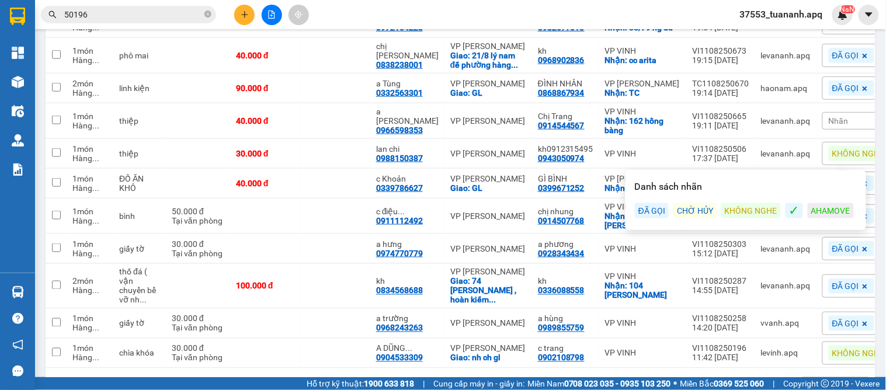
click at [353, 377] on div "1 100 / trang open" at bounding box center [460, 387] width 820 height 20
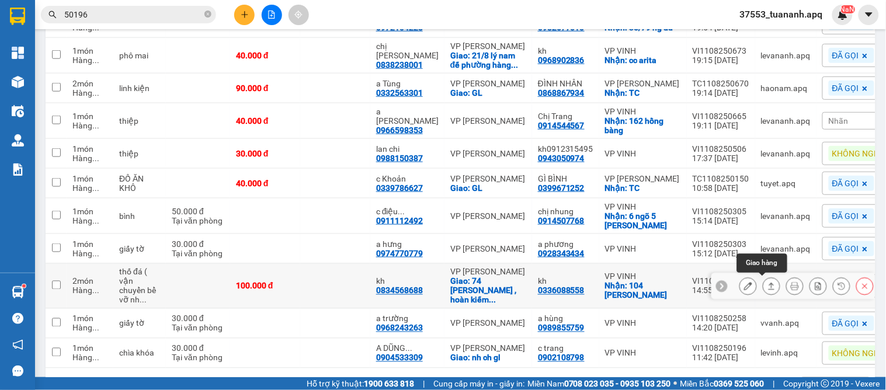
click at [769, 283] on icon at bounding box center [772, 286] width 6 height 7
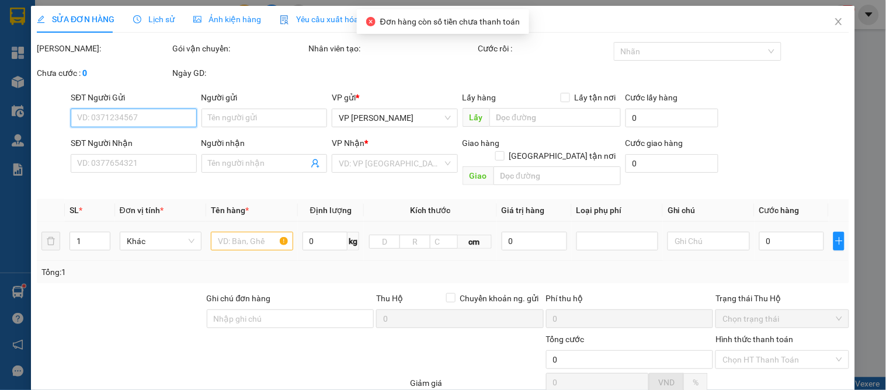
type input "0336088558"
type input "kh"
checkbox input "true"
type input "104 [PERSON_NAME]"
type input "0834568688"
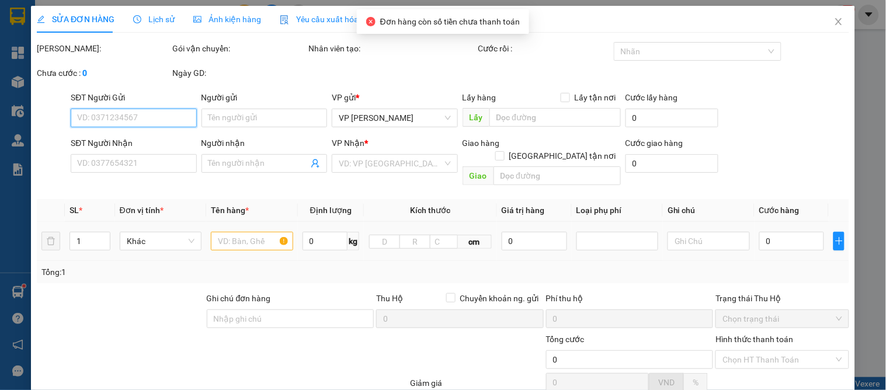
type input "kh"
checkbox input "true"
type input "74 [PERSON_NAME] , hoàn kiếm , [GEOGRAPHIC_DATA]"
type input "100.000"
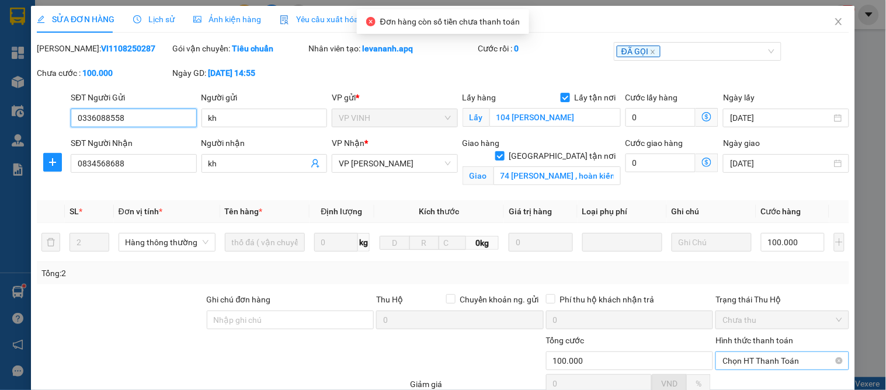
click at [747, 352] on span "Chọn HT Thanh Toán" at bounding box center [781, 361] width 119 height 18
type input "0"
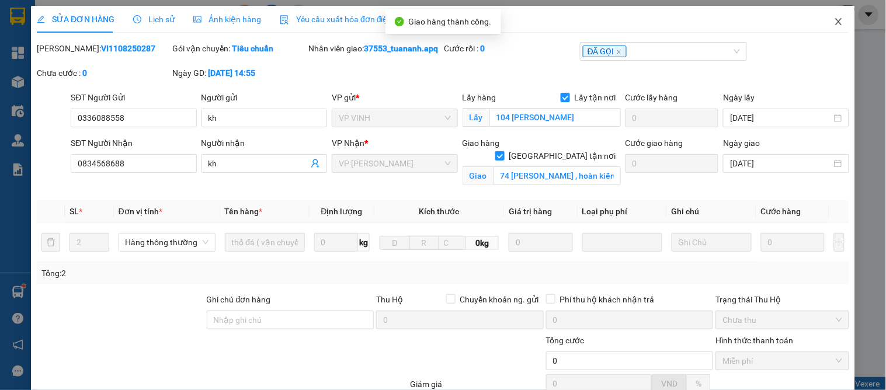
click at [834, 20] on icon "close" at bounding box center [838, 21] width 9 height 9
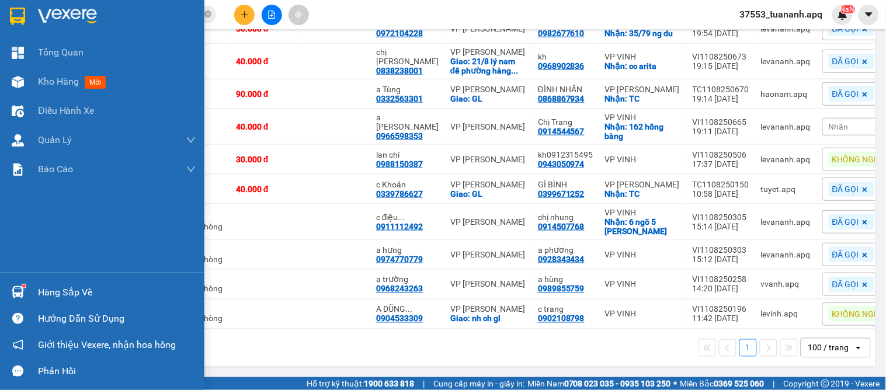
click at [26, 291] on div at bounding box center [18, 292] width 20 height 20
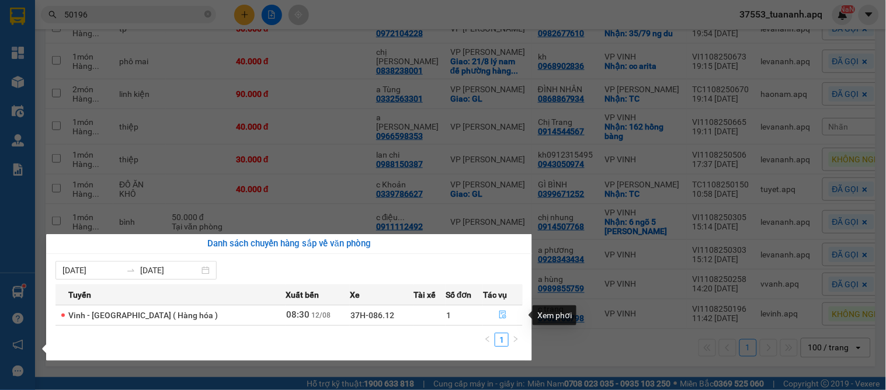
click at [498, 310] on button "button" at bounding box center [503, 315] width 39 height 19
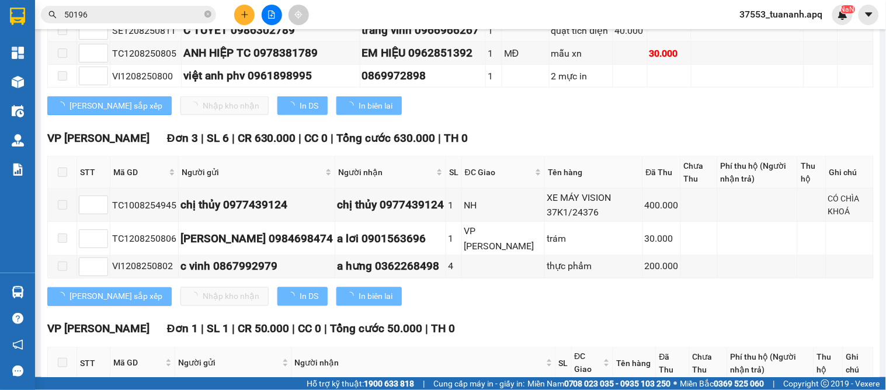
type input "[DATE]"
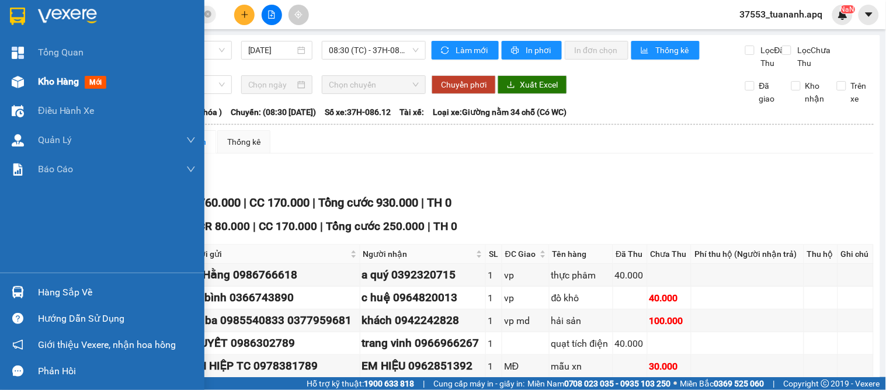
click at [46, 78] on span "Kho hàng" at bounding box center [58, 81] width 41 height 11
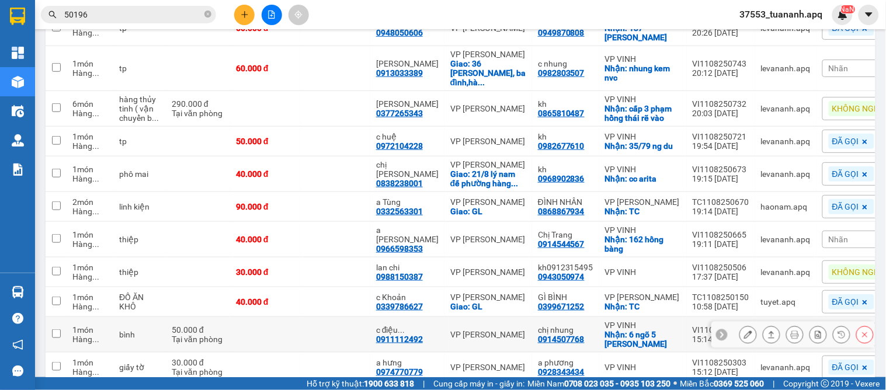
scroll to position [315, 0]
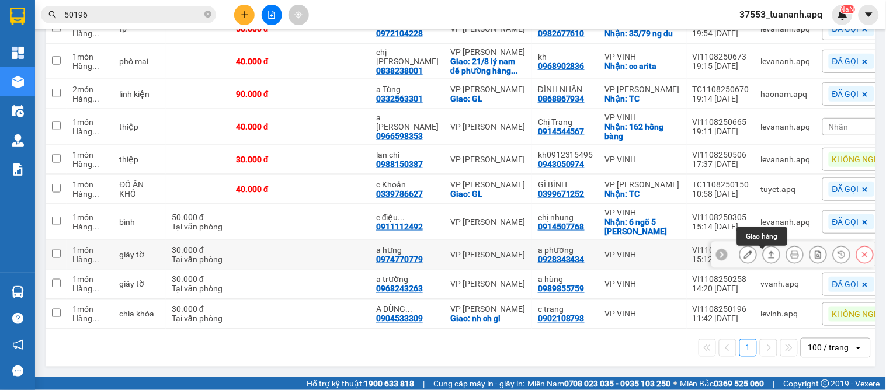
click at [767, 251] on icon at bounding box center [771, 255] width 8 height 8
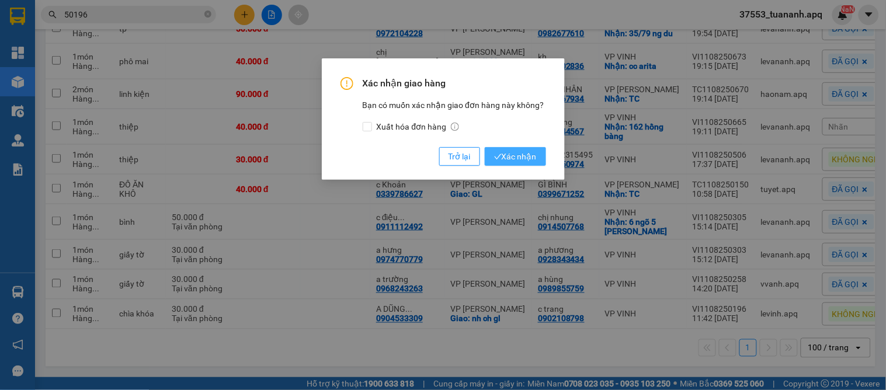
click at [515, 154] on span "Xác nhận" at bounding box center [515, 156] width 43 height 13
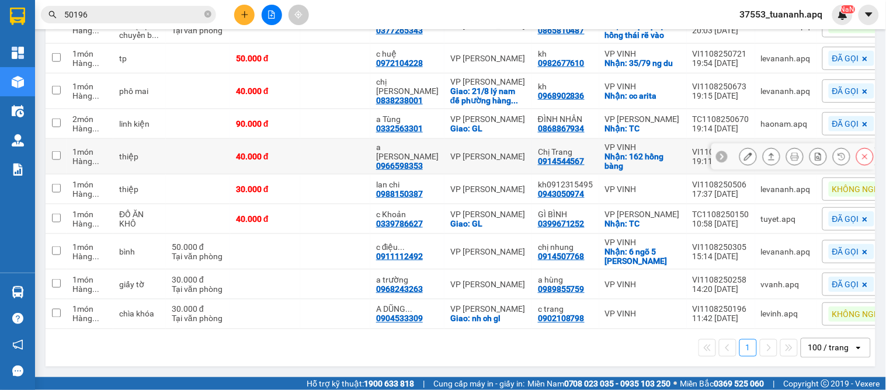
scroll to position [155, 0]
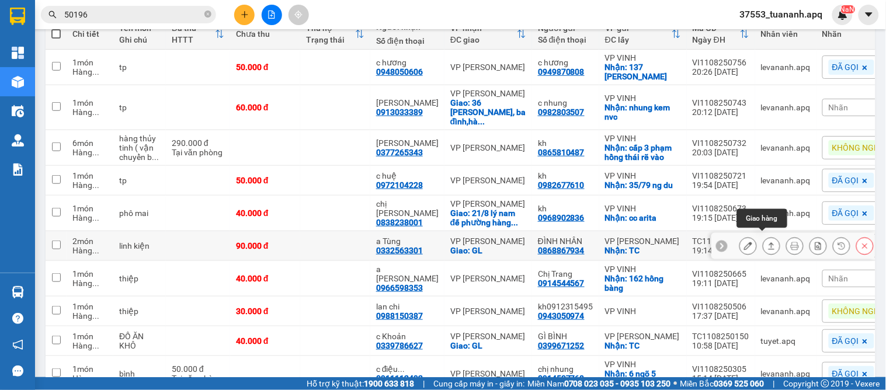
click at [767, 242] on icon at bounding box center [771, 246] width 8 height 8
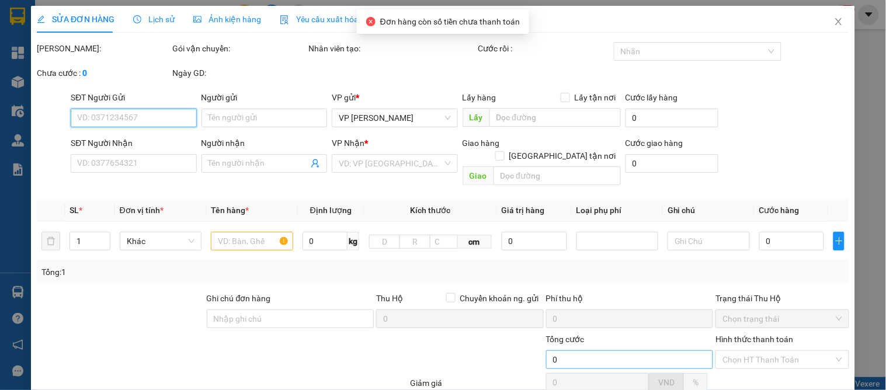
type input "0868867934"
type input "ĐÌNH NHÂN"
checkbox input "true"
type input "TC"
type input "0332563301"
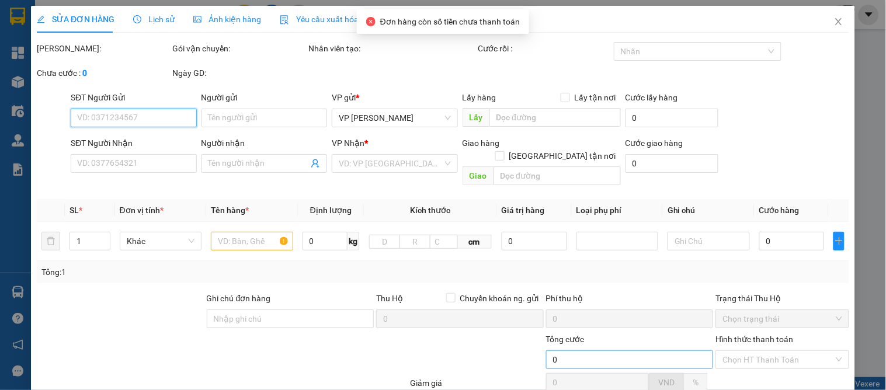
type input "a Tùng"
checkbox input "true"
type input "GL"
type input "90.000"
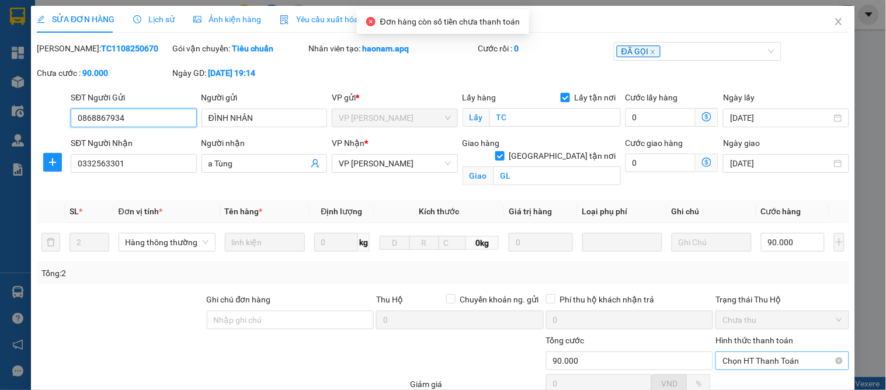
scroll to position [117, 0]
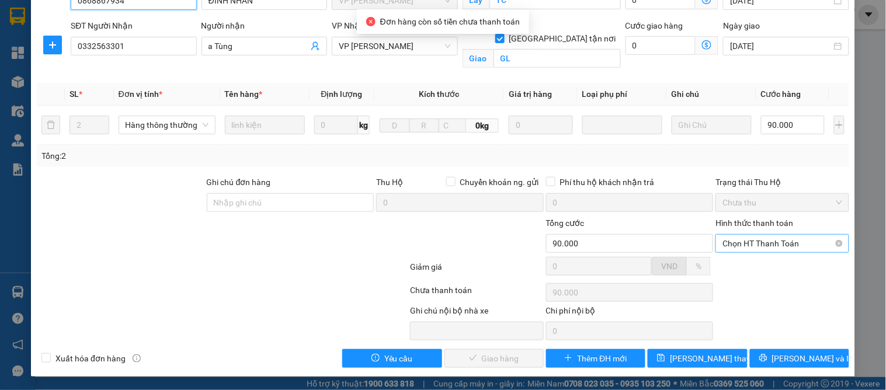
click at [728, 248] on span "Chọn HT Thanh Toán" at bounding box center [781, 244] width 119 height 18
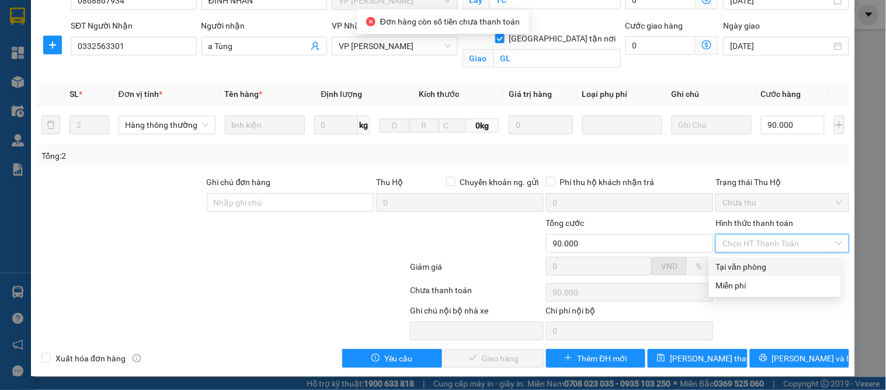
click at [725, 265] on div "Tại văn phòng" at bounding box center [775, 266] width 118 height 13
type input "0"
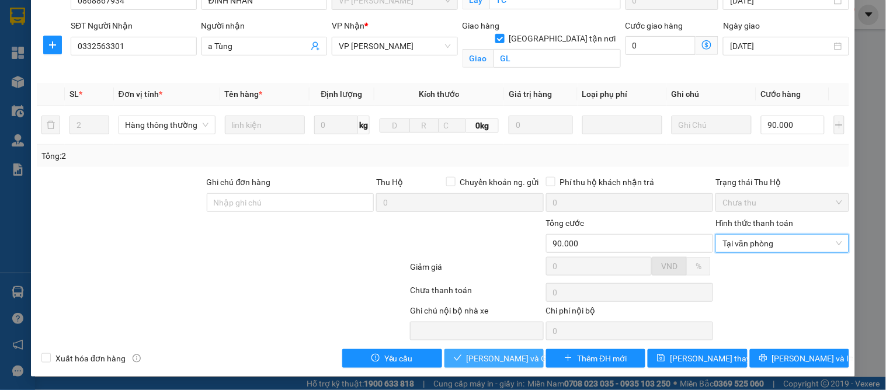
click at [491, 357] on span "[PERSON_NAME] và Giao hàng" at bounding box center [523, 358] width 112 height 13
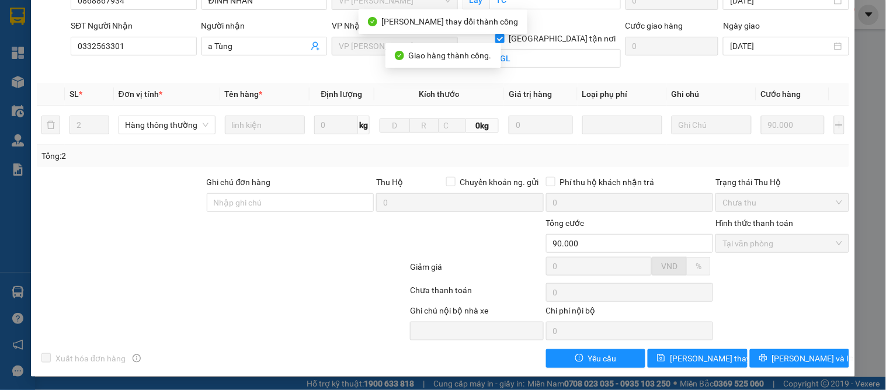
scroll to position [0, 0]
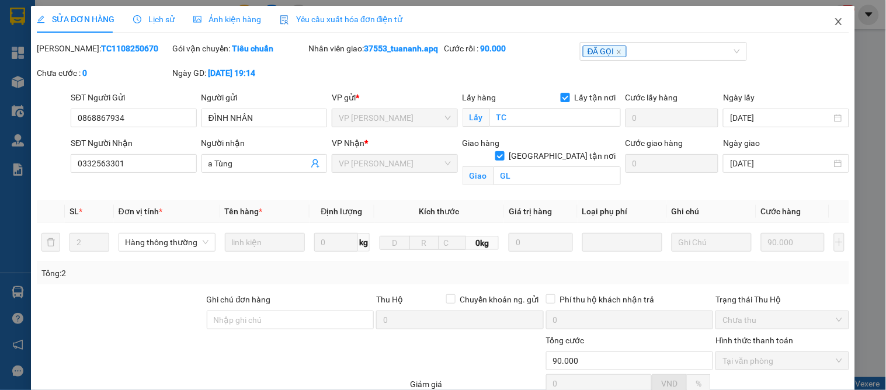
click at [835, 25] on icon "close" at bounding box center [838, 21] width 6 height 7
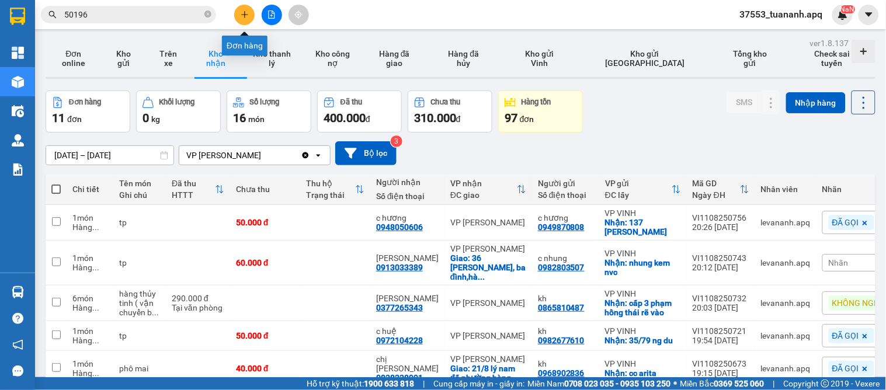
click at [246, 12] on icon "plus" at bounding box center [245, 15] width 8 height 8
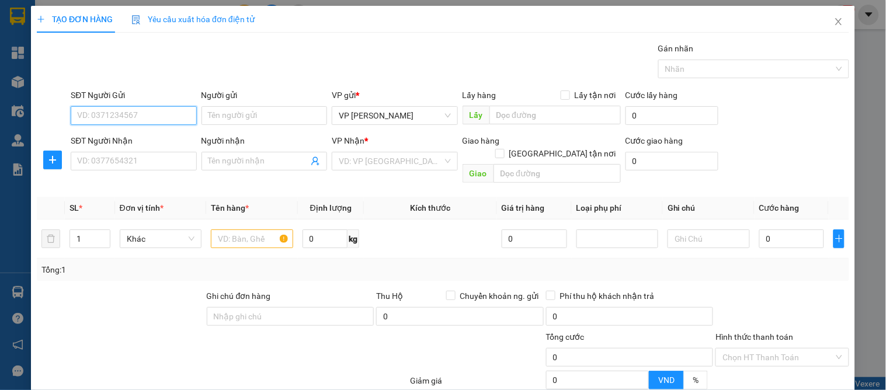
click at [144, 112] on input "SĐT Người Gửi" at bounding box center [134, 115] width 126 height 19
type input "0973368861"
click at [145, 115] on input "0973368861" at bounding box center [134, 115] width 126 height 19
click at [142, 133] on div "0973368861 - a việt" at bounding box center [132, 139] width 110 height 13
type input "a việt"
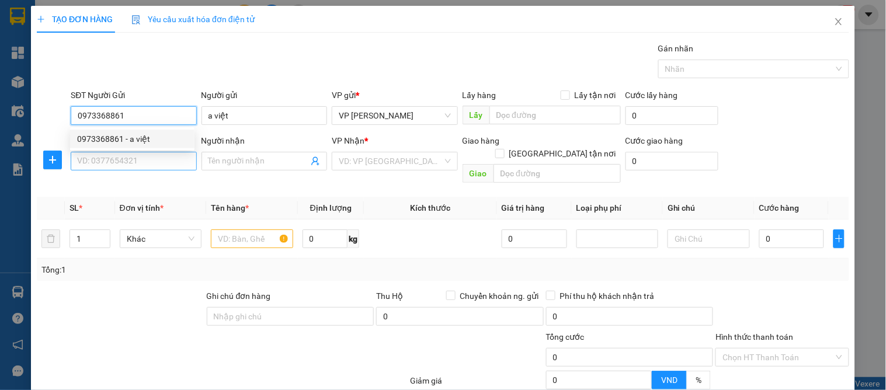
type input "0973368861"
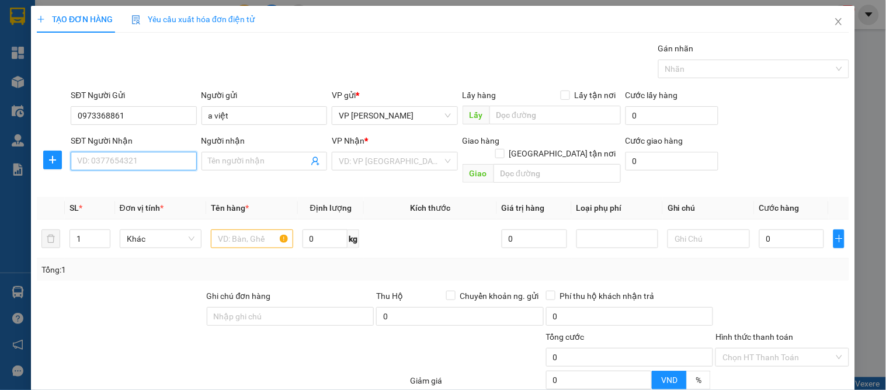
click at [148, 161] on input "SĐT Người Nhận" at bounding box center [134, 161] width 126 height 19
click at [162, 185] on div "0855971804 - chị hường" at bounding box center [132, 184] width 110 height 13
type input "0855971804"
type input "chị hường"
checkbox input "true"
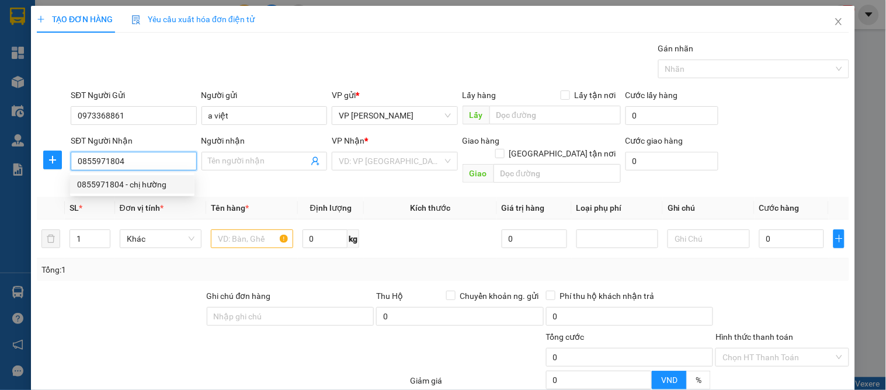
type input "61-mai lão bảng"
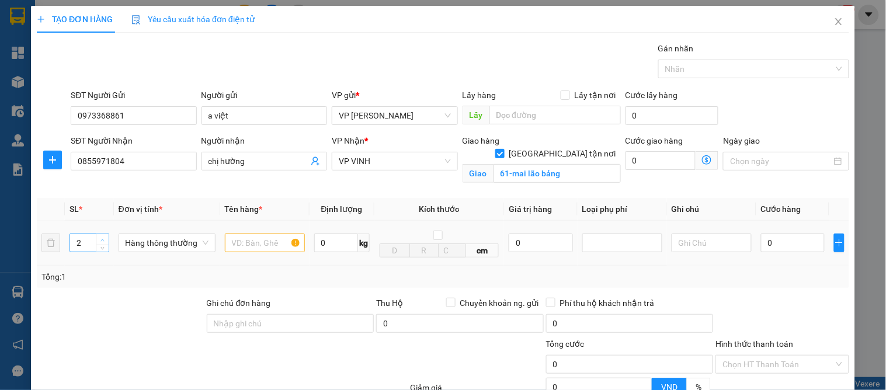
click at [99, 240] on span "up" at bounding box center [102, 240] width 7 height 7
type input "3"
click at [99, 240] on span "up" at bounding box center [102, 240] width 7 height 7
click at [267, 242] on input "text" at bounding box center [265, 243] width 80 height 19
type input "cân đt"
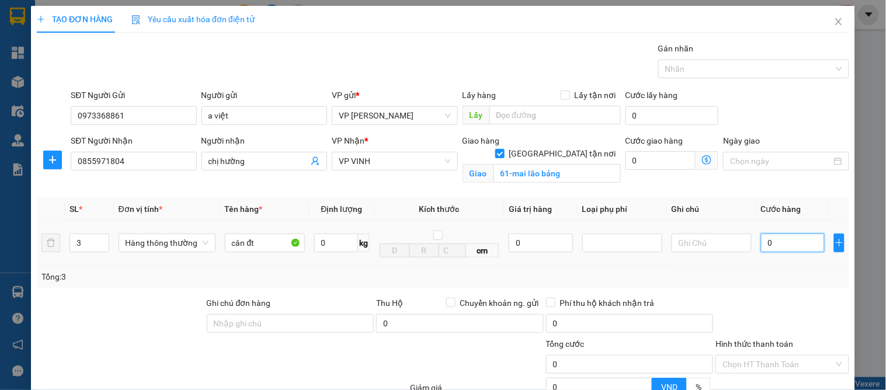
click at [767, 241] on input "0" at bounding box center [793, 243] width 64 height 19
type input "1"
type input "12"
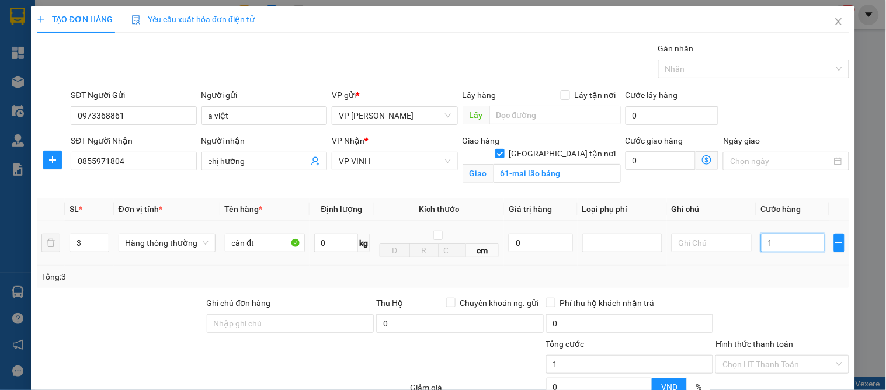
type input "12"
type input "120"
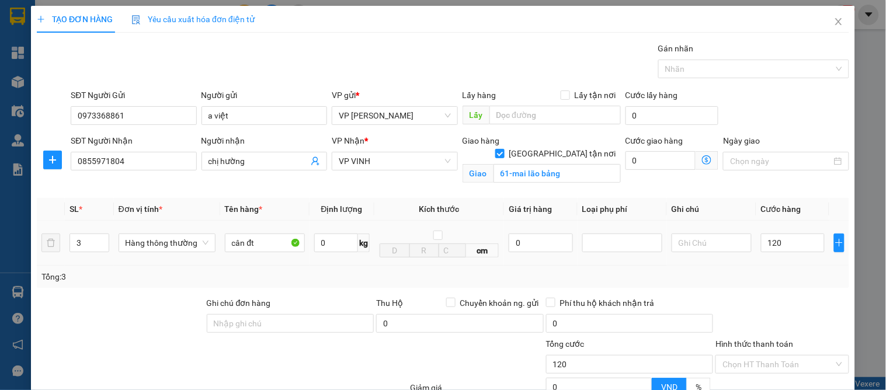
type input "120.000"
click at [783, 259] on td "120.000" at bounding box center [792, 243] width 73 height 45
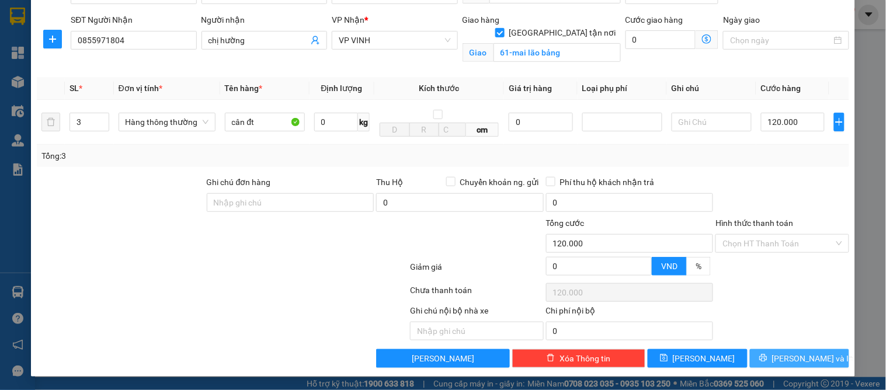
click at [783, 361] on span "[PERSON_NAME] và In" at bounding box center [813, 358] width 82 height 13
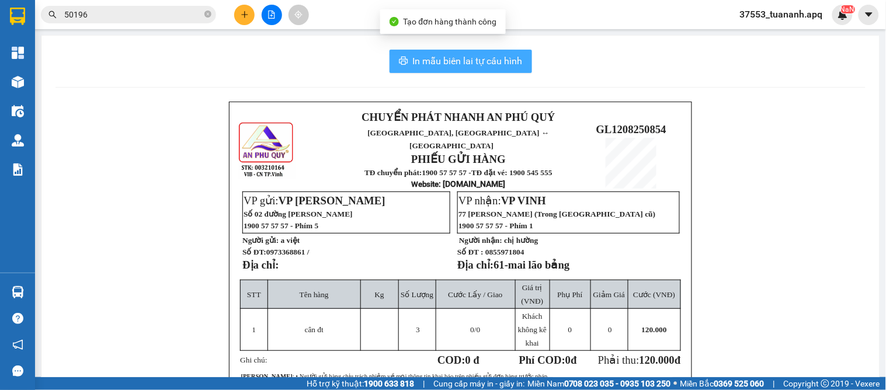
click at [399, 58] on icon "printer" at bounding box center [403, 61] width 9 height 8
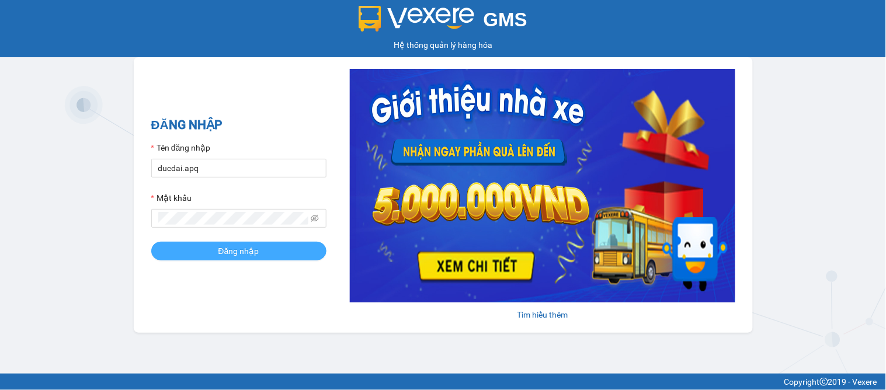
click at [250, 253] on span "Đăng nhập" at bounding box center [238, 251] width 41 height 13
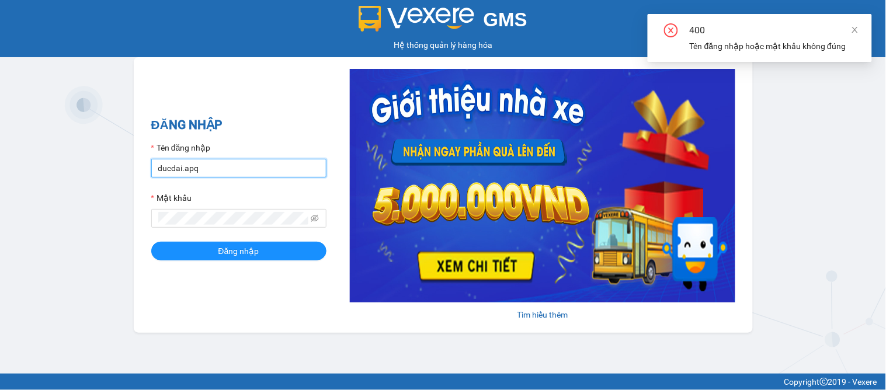
click at [214, 173] on input "ducdai.apq" at bounding box center [238, 168] width 175 height 19
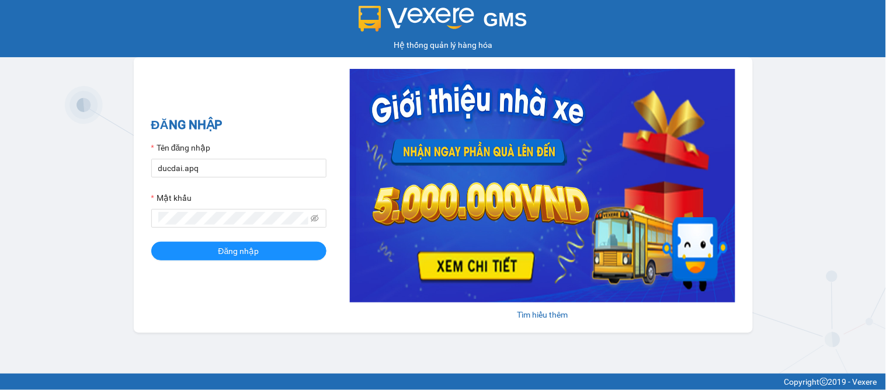
click at [199, 302] on div "ĐĂNG NHẬP Tên đăng nhập ducdai.apq Mật khẩu Đăng nhập Tìm hiểu thêm" at bounding box center [443, 195] width 619 height 276
click at [316, 216] on icon "eye-invisible" at bounding box center [315, 218] width 8 height 8
click at [255, 245] on span "Đăng nhập" at bounding box center [238, 251] width 41 height 13
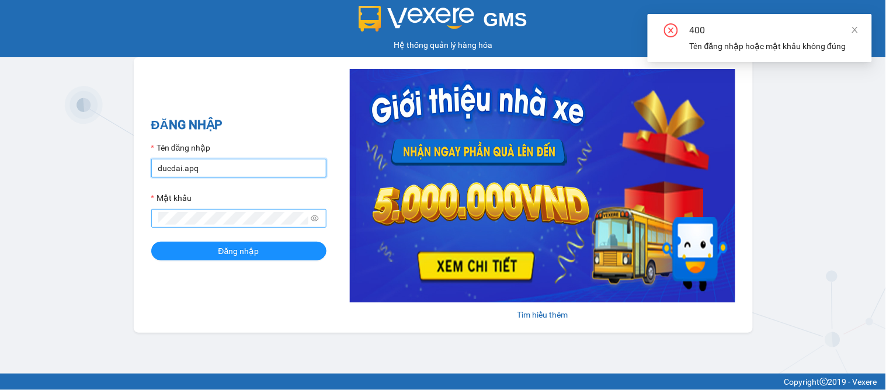
click at [156, 166] on input "ducdai.apq" at bounding box center [238, 168] width 175 height 19
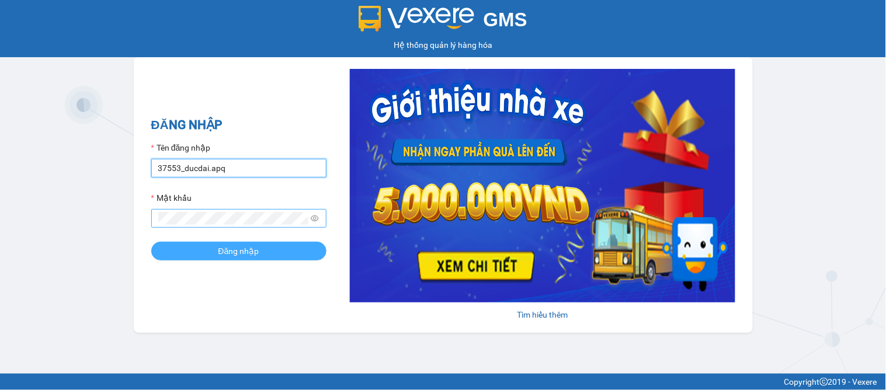
type input "37553_ducdai.apq"
click at [200, 248] on button "Đăng nhập" at bounding box center [238, 251] width 175 height 19
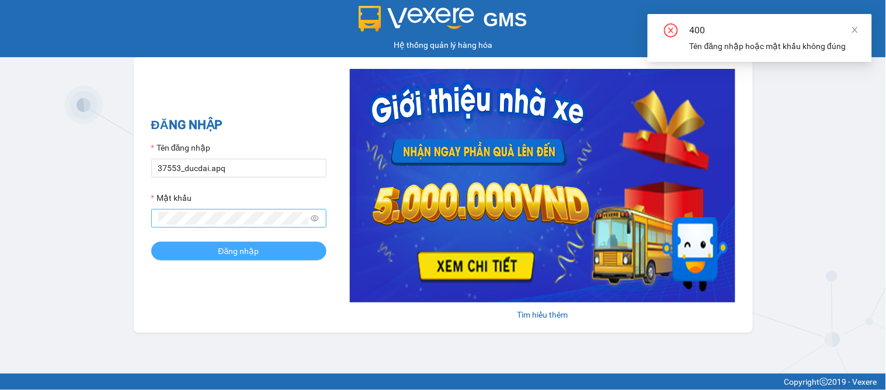
click at [228, 244] on button "Đăng nhập" at bounding box center [238, 251] width 175 height 19
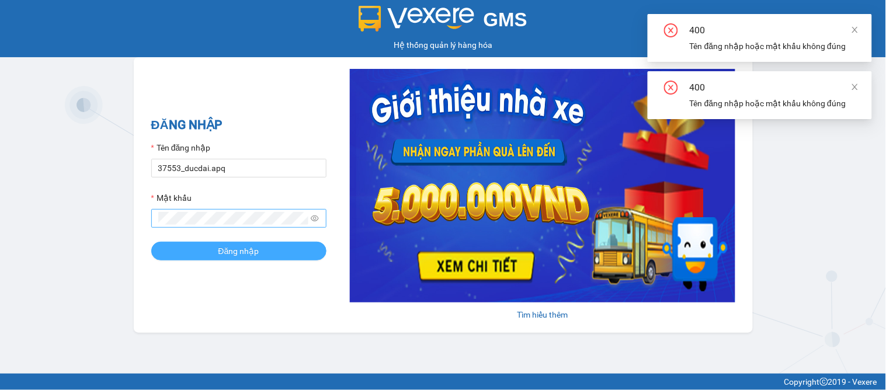
click at [228, 244] on button "Đăng nhập" at bounding box center [238, 251] width 175 height 19
click at [235, 256] on span "Đăng nhập" at bounding box center [238, 251] width 41 height 13
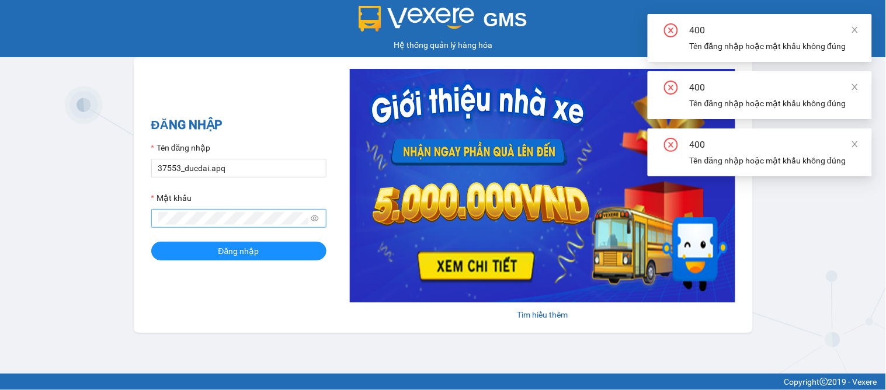
click at [846, 287] on div "GMS Hệ thống quản lý hàng hóa ĐĂNG NHẬP Tên đăng nhập 37553_ducdai.apq Mật khẩu…" at bounding box center [443, 187] width 886 height 374
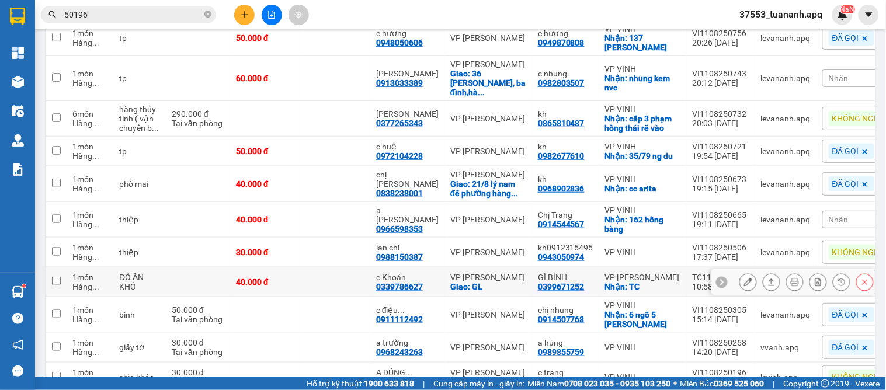
scroll to position [249, 0]
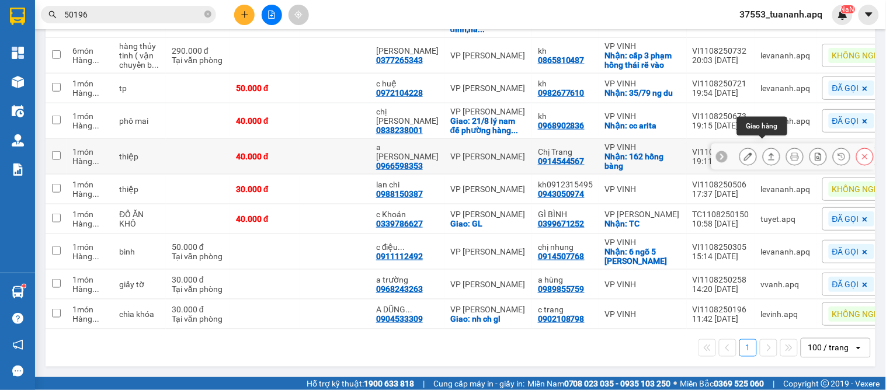
click at [769, 153] on icon at bounding box center [772, 156] width 6 height 7
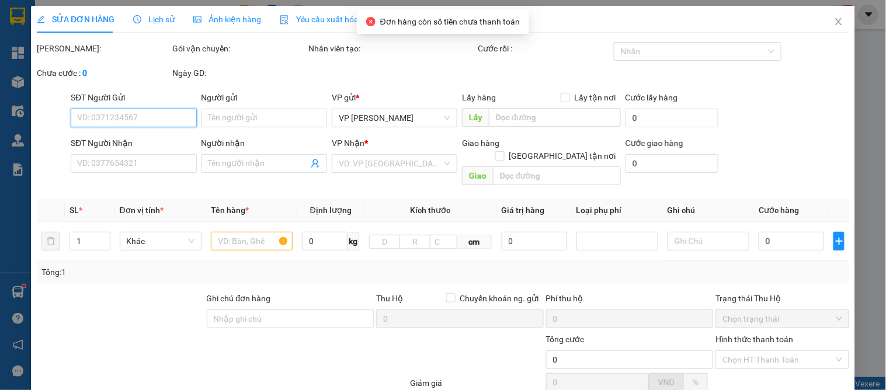
type input "0914544567"
type input "Chị Trang"
checkbox input "true"
type input "162 [PERSON_NAME]"
type input "0966598353"
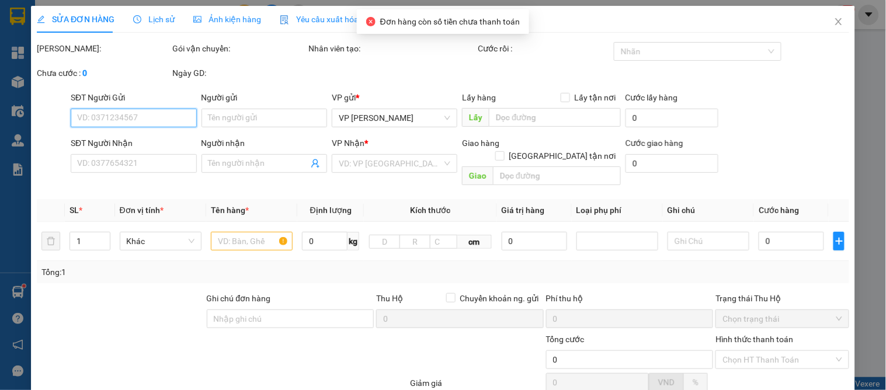
type input "a [PERSON_NAME]"
type input "40.000"
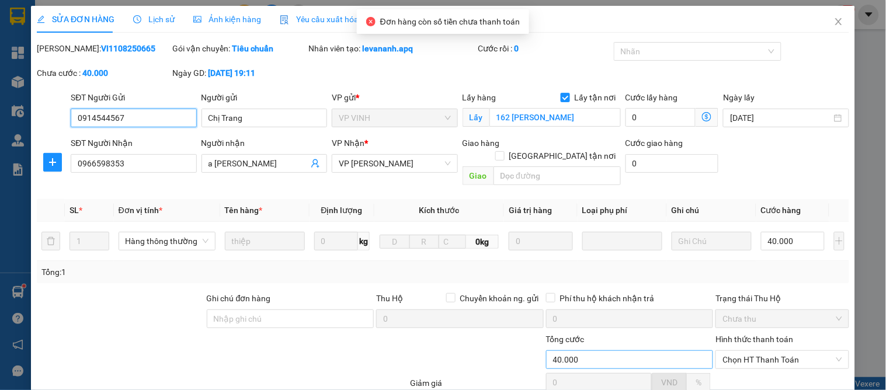
scroll to position [103, 0]
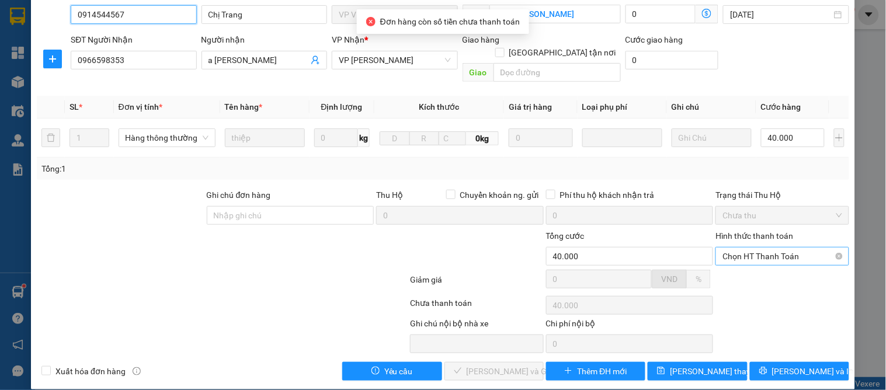
click at [763, 250] on span "Chọn HT Thanh Toán" at bounding box center [781, 257] width 119 height 18
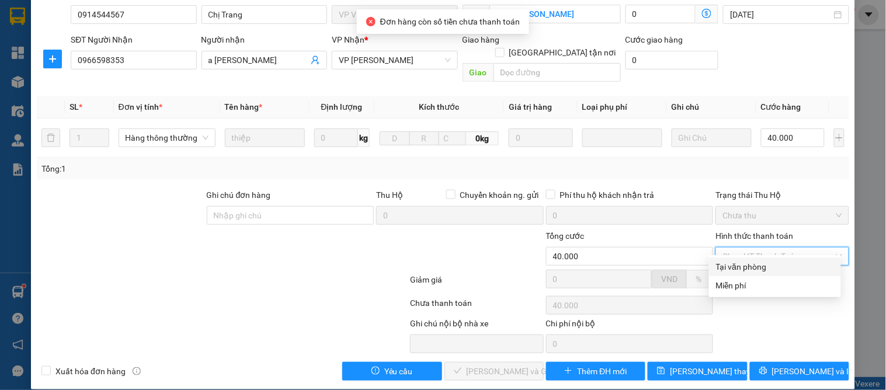
drag, startPoint x: 763, startPoint y: 265, endPoint x: 703, endPoint y: 276, distance: 61.3
click at [763, 265] on div "Tại văn phòng" at bounding box center [775, 266] width 118 height 13
type input "0"
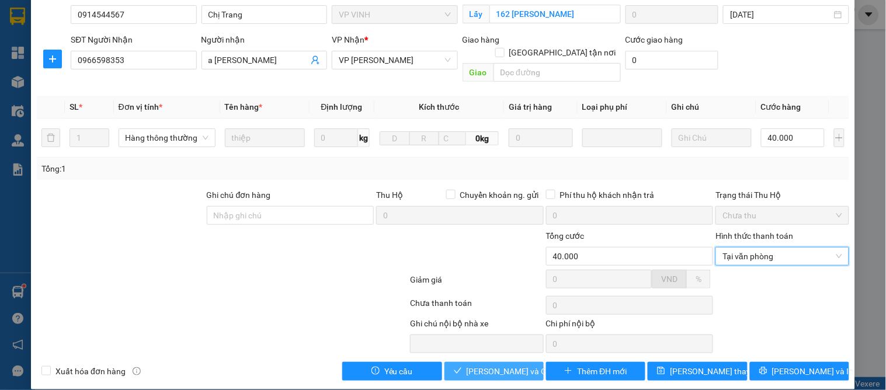
click at [493, 365] on span "[PERSON_NAME] và Giao hàng" at bounding box center [523, 371] width 112 height 13
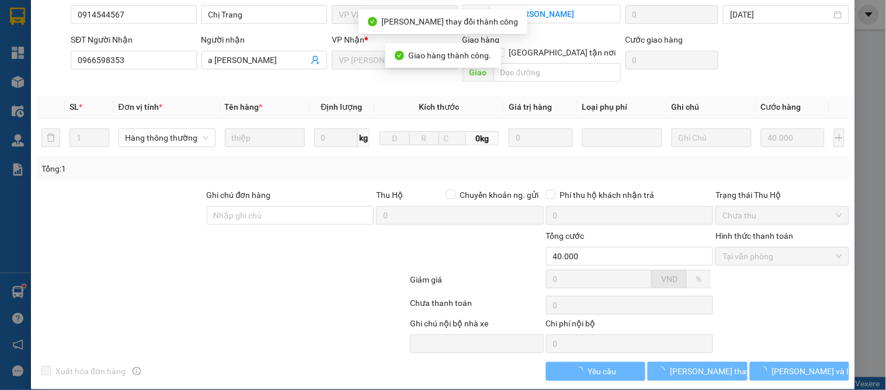
scroll to position [0, 0]
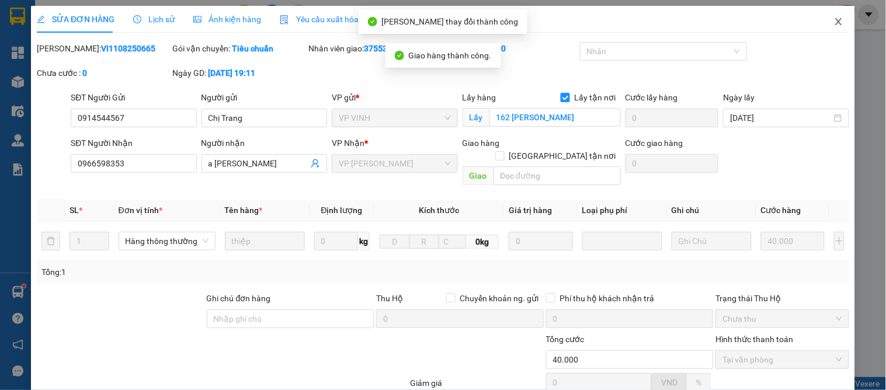
click at [834, 21] on icon "close" at bounding box center [838, 21] width 9 height 9
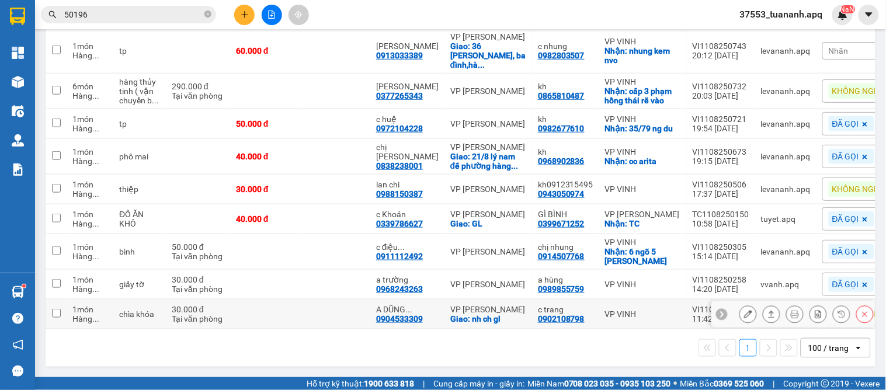
scroll to position [149, 0]
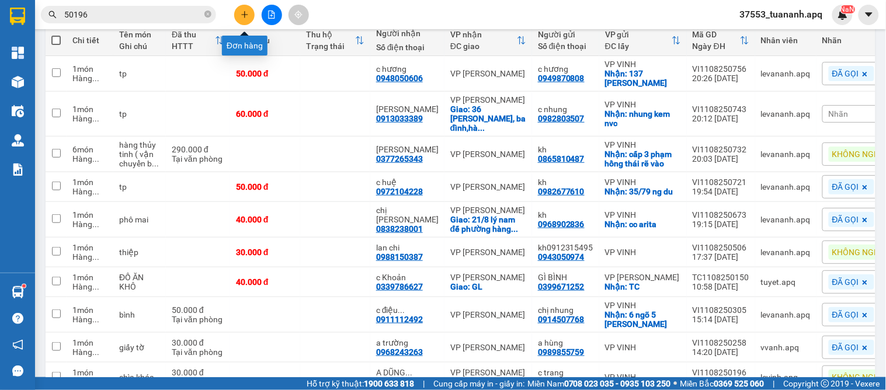
click at [244, 10] on button at bounding box center [244, 15] width 20 height 20
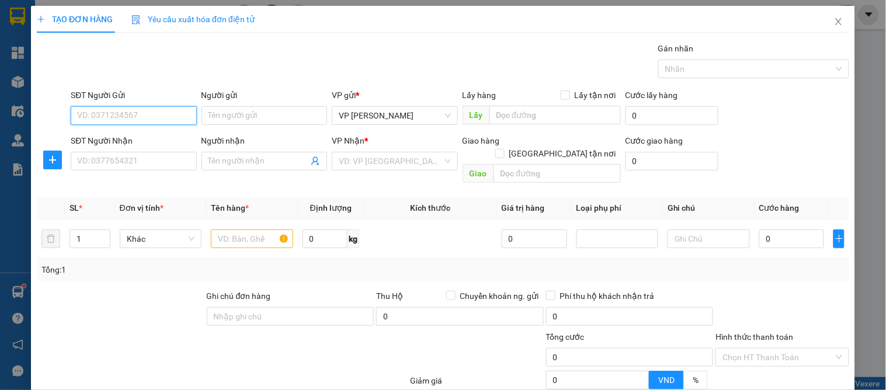
click at [121, 112] on input "SĐT Người Gửi" at bounding box center [134, 115] width 126 height 19
click at [134, 120] on input "3458" at bounding box center [134, 115] width 126 height 19
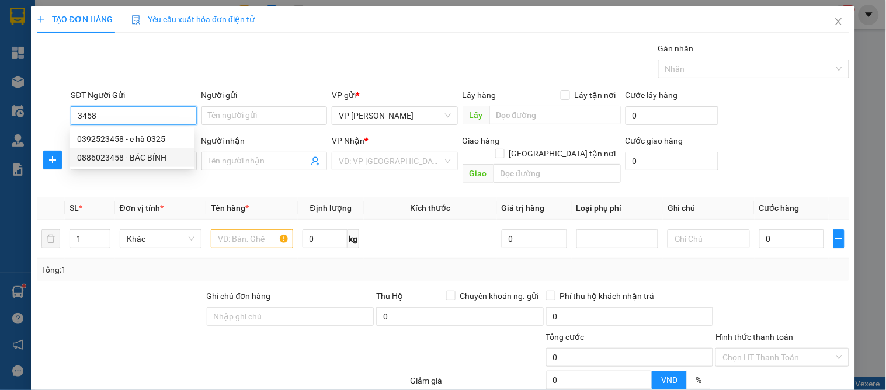
click at [143, 156] on div "0886023458 - BÁC BÍNH" at bounding box center [132, 157] width 110 height 13
type input "0886023458"
type input "BÁC BÍNH"
type input "0886023458"
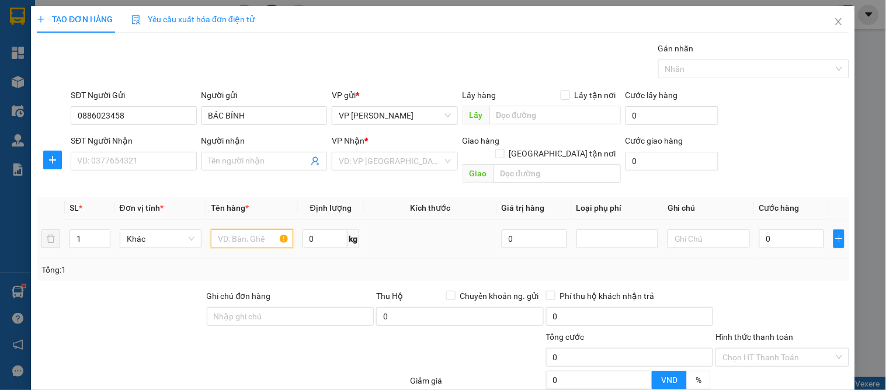
click at [232, 231] on input "text" at bounding box center [252, 238] width 82 height 19
type input "d"
type input "điên thoại"
click at [524, 229] on input "0" at bounding box center [534, 238] width 65 height 19
type input "60.000.000"
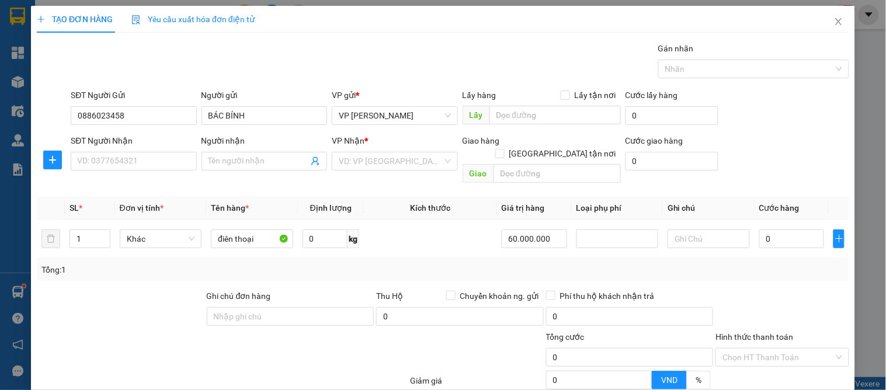
click at [545, 259] on div "Tổng: 1" at bounding box center [443, 270] width 812 height 22
click at [91, 160] on input "SĐT Người Nhận" at bounding box center [134, 161] width 126 height 19
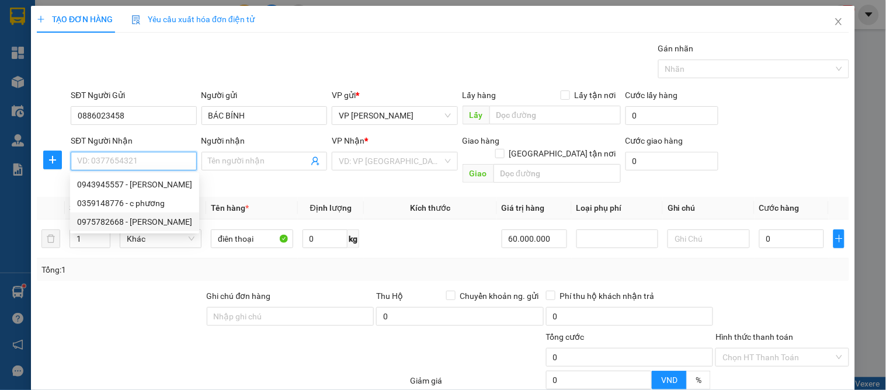
click at [148, 222] on div "0975782668 - c thảo" at bounding box center [134, 221] width 115 height 13
type input "0975782668"
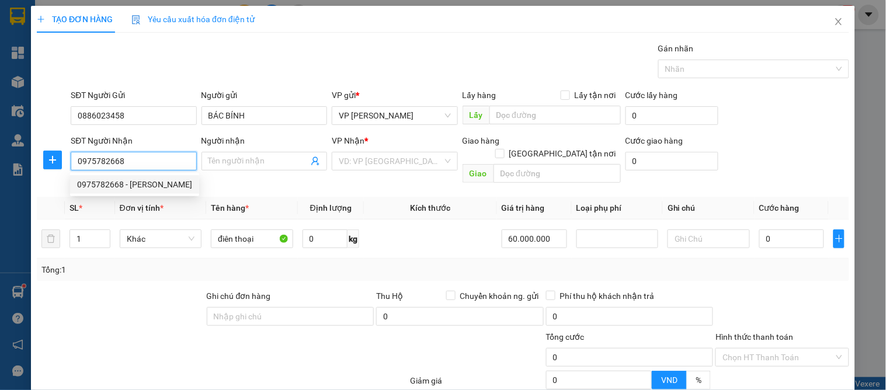
type input "c thảo"
checkbox input "true"
type input "96 minh khai"
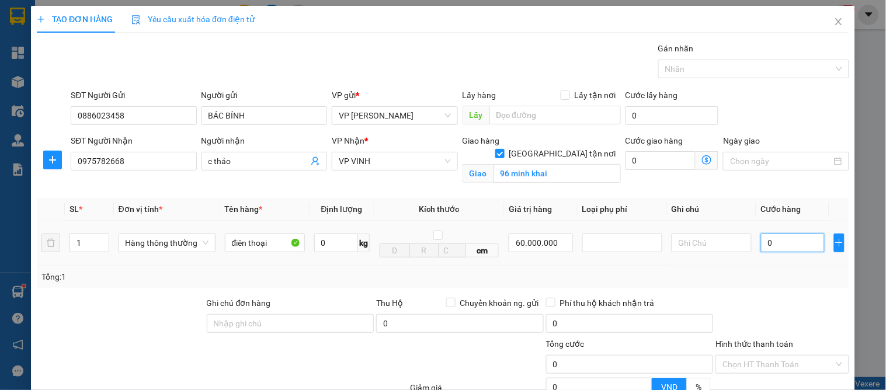
click at [789, 246] on input "0" at bounding box center [793, 243] width 64 height 19
drag, startPoint x: 605, startPoint y: 252, endPoint x: 599, endPoint y: 255, distance: 7.1
click at [604, 252] on div at bounding box center [622, 243] width 80 height 19
click at [614, 269] on div "Hàng giá trị cao" at bounding box center [615, 266] width 65 height 13
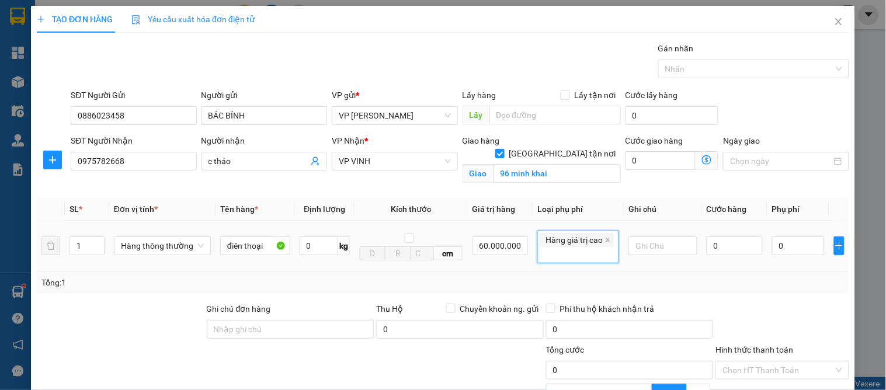
type input "300.000"
click at [711, 246] on input "0" at bounding box center [735, 246] width 56 height 19
type input "5"
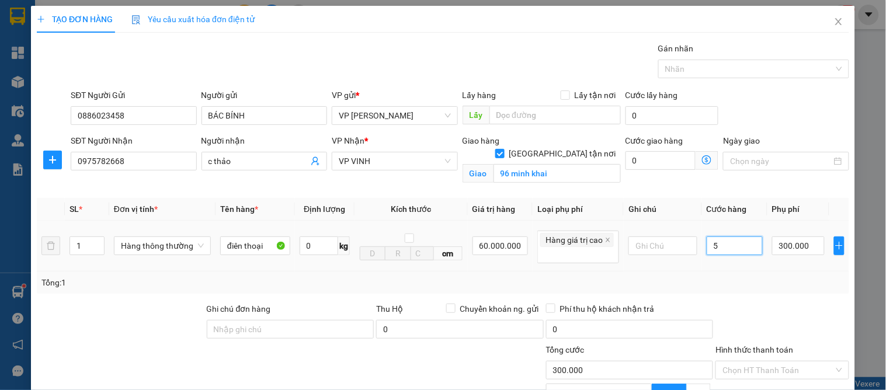
type input "300.005"
type input "50"
type input "300.050"
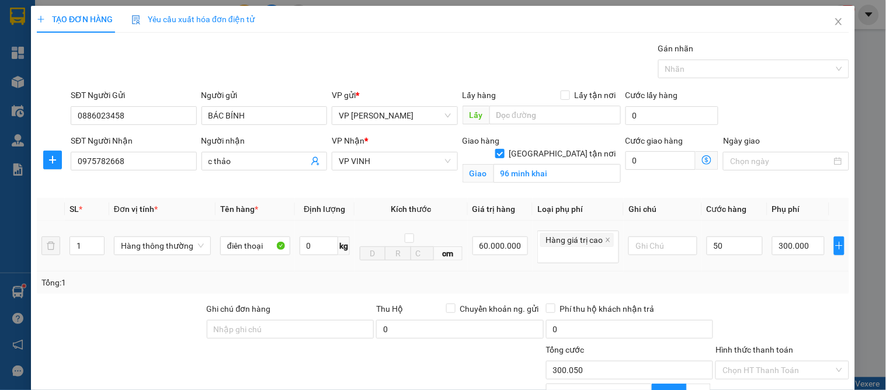
type input "50.000"
type input "350.000"
drag, startPoint x: 718, startPoint y: 265, endPoint x: 725, endPoint y: 271, distance: 8.7
click at [724, 271] on td "50.000" at bounding box center [734, 246] width 65 height 51
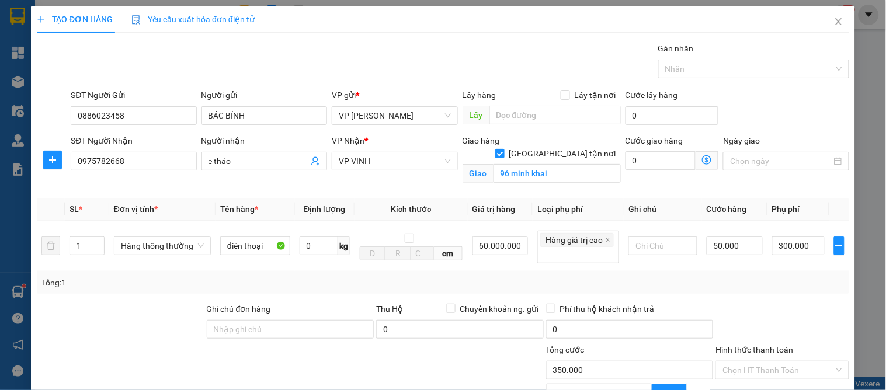
scroll to position [127, 0]
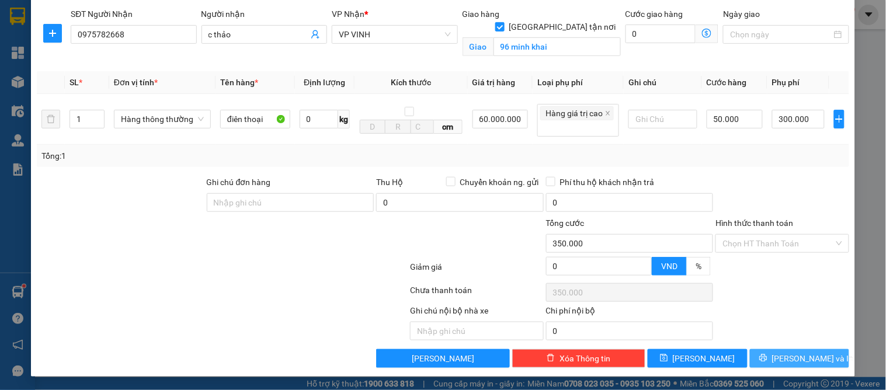
click at [767, 362] on icon "printer" at bounding box center [763, 358] width 8 height 8
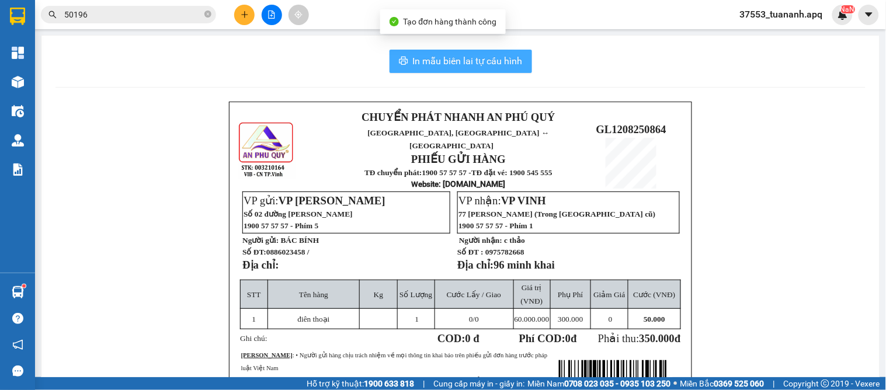
click at [422, 59] on span "In mẫu biên lai tự cấu hình" at bounding box center [468, 61] width 110 height 15
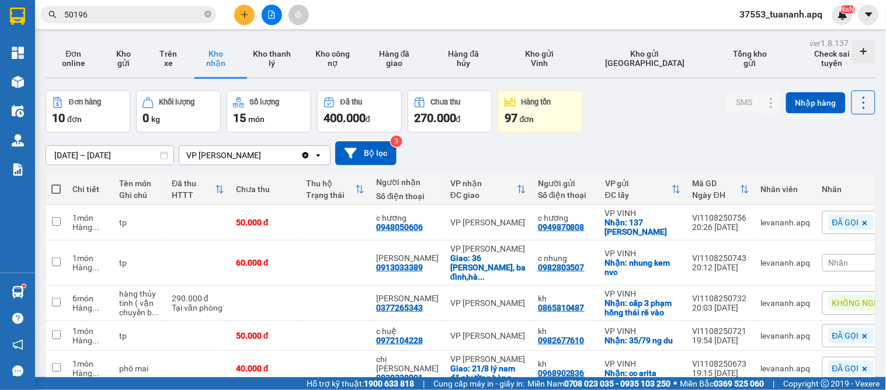
click at [527, 171] on div "01/08/2025 – 12/08/2025 Press the down arrow key to interact with the calendar …" at bounding box center [461, 153] width 830 height 41
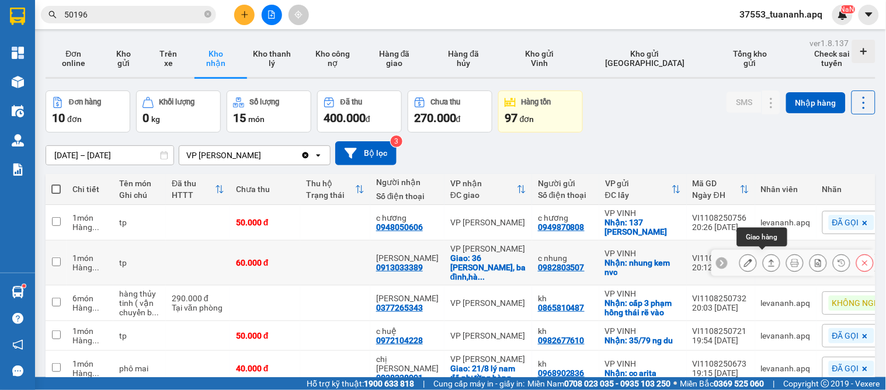
click at [766, 257] on button at bounding box center [771, 263] width 16 height 20
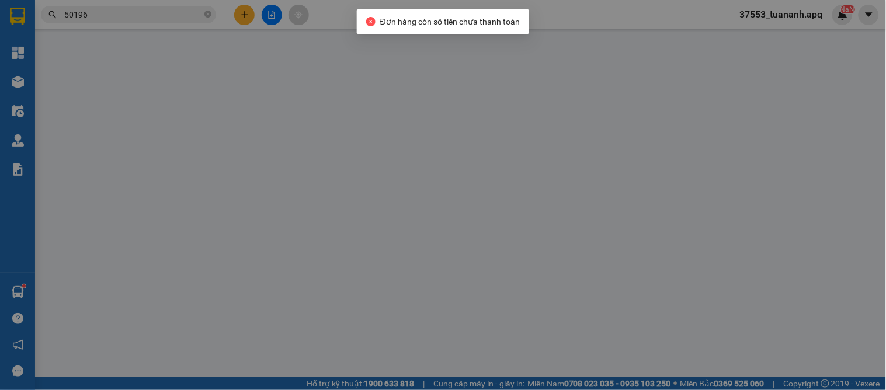
type input "0982803507"
type input "c nhung"
checkbox input "true"
type input "nhung kem nvc"
type input "0913033389"
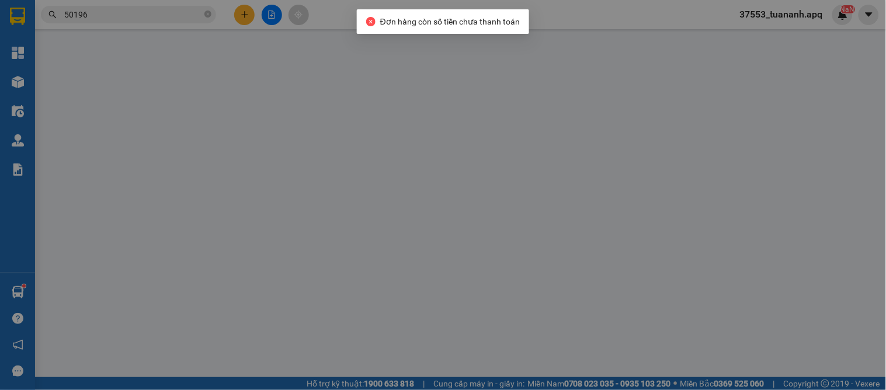
type input "[PERSON_NAME]"
checkbox input "true"
type input "36 nghĩa dũng, [GEOGRAPHIC_DATA],[GEOGRAPHIC_DATA]"
type input "60.000"
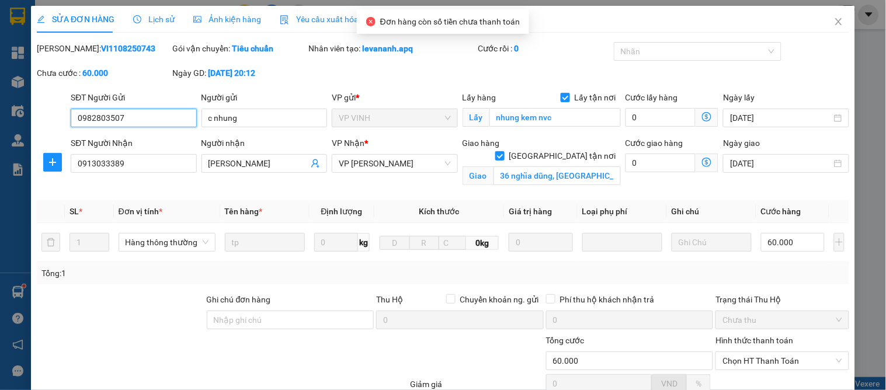
scroll to position [117, 0]
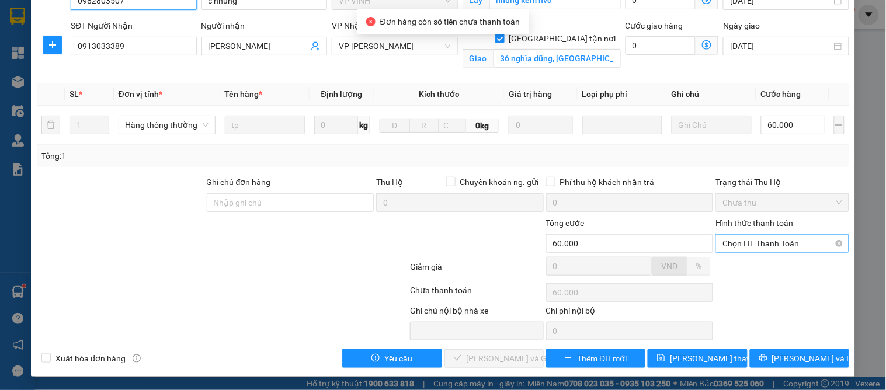
click at [740, 239] on span "Chọn HT Thanh Toán" at bounding box center [781, 244] width 119 height 18
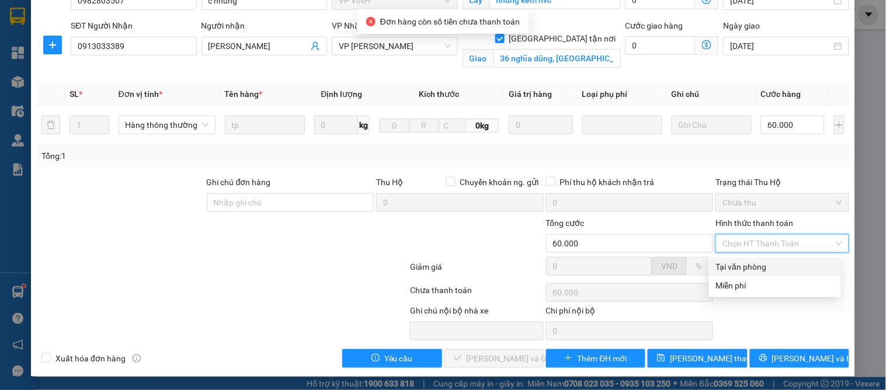
click at [738, 265] on div "Tại văn phòng" at bounding box center [775, 266] width 118 height 13
type input "0"
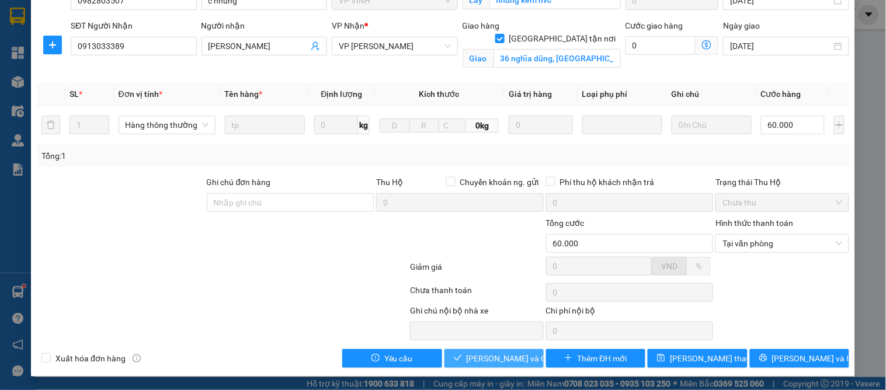
click at [467, 361] on span "[PERSON_NAME] và Giao hàng" at bounding box center [523, 358] width 112 height 13
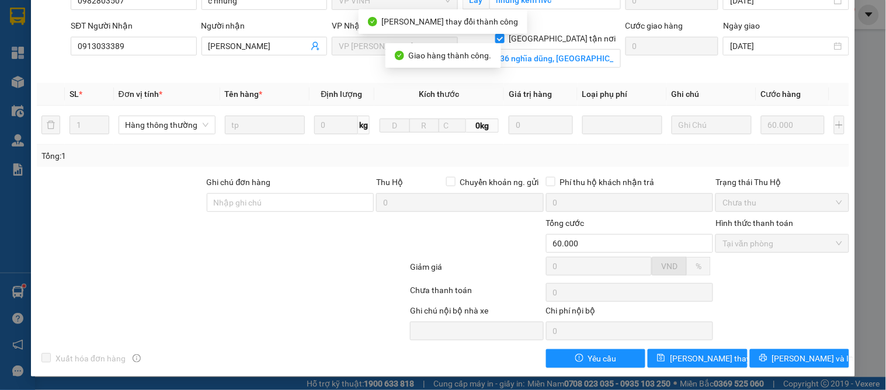
scroll to position [0, 0]
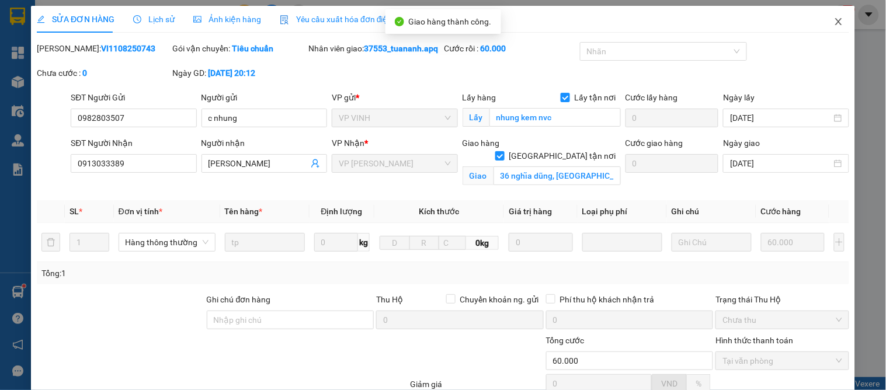
click at [834, 20] on icon "close" at bounding box center [838, 21] width 9 height 9
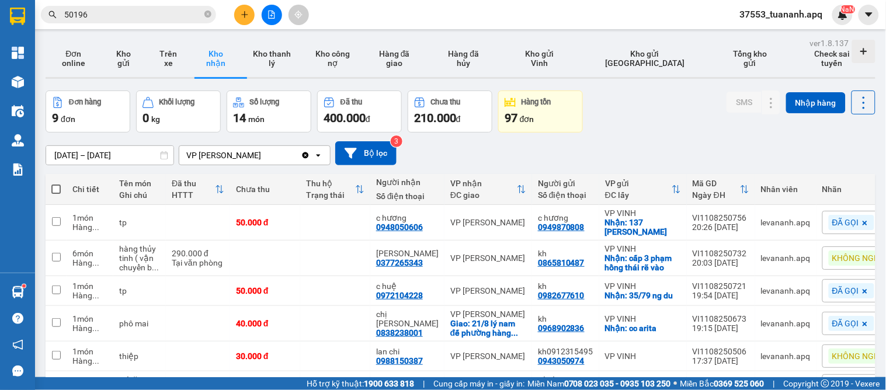
click at [241, 15] on icon "plus" at bounding box center [245, 15] width 8 height 8
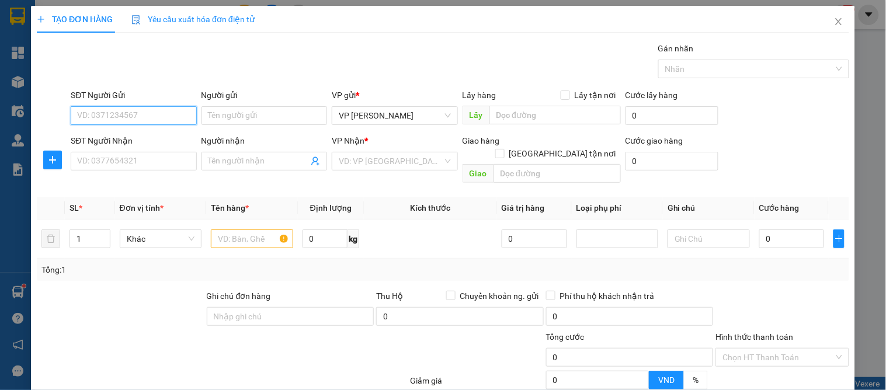
click at [128, 114] on input "SĐT Người Gửi" at bounding box center [134, 115] width 126 height 19
click at [147, 115] on input "SĐT Người Gửi" at bounding box center [134, 115] width 126 height 19
click at [261, 234] on input "text" at bounding box center [252, 238] width 82 height 19
type input "hoa quả"
click at [82, 113] on input "SĐT Người Gửi" at bounding box center [134, 115] width 126 height 19
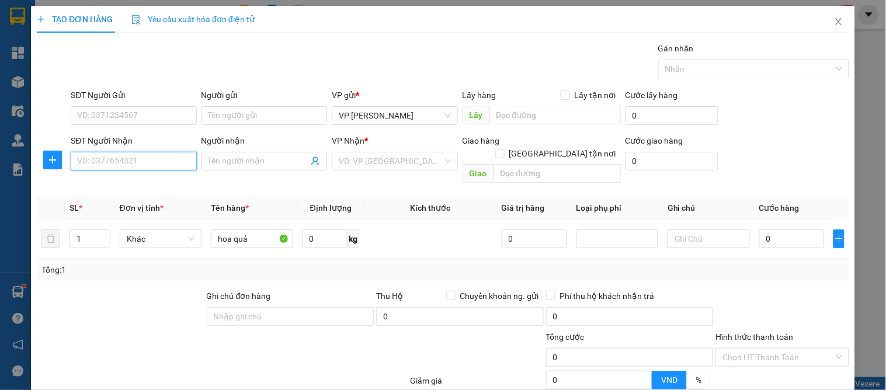
click at [115, 161] on input "SĐT Người Nhận" at bounding box center [134, 161] width 126 height 19
type input "0353901965"
click at [144, 182] on div "0353901965 - c thủy" at bounding box center [132, 184] width 110 height 13
type input "c thủy"
checkbox input "true"
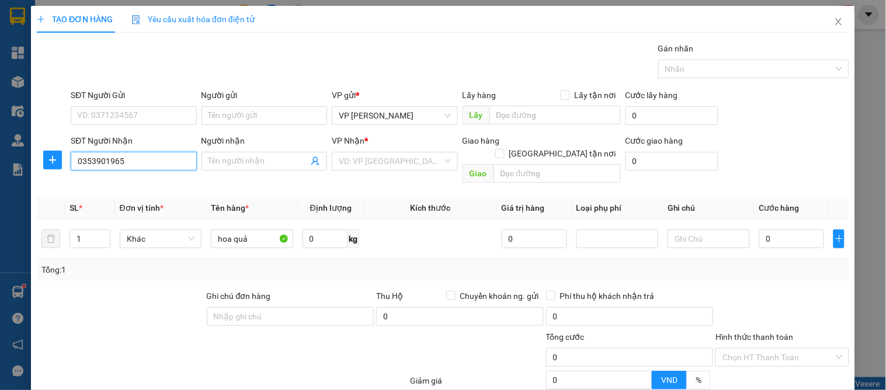
type input "nhà 23 ngõ 75 nguyễn thiếp"
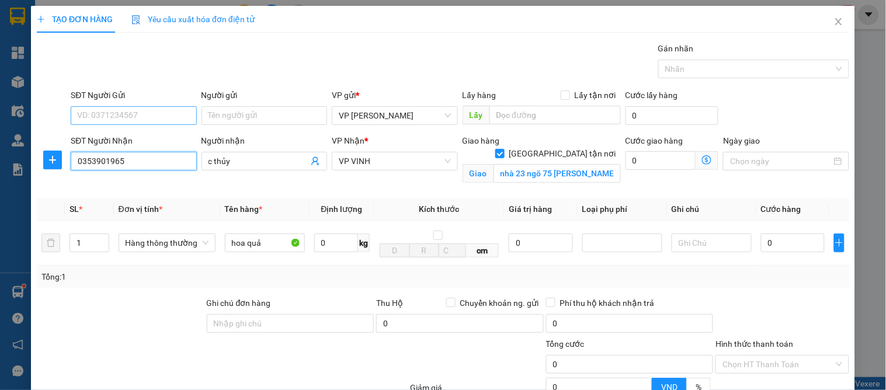
type input "0353901965"
click at [160, 117] on input "SĐT Người Gửi" at bounding box center [134, 115] width 126 height 19
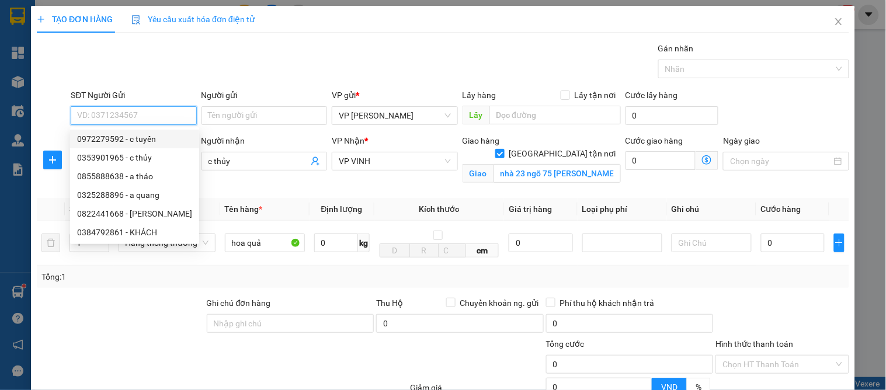
drag, startPoint x: 168, startPoint y: 133, endPoint x: 179, endPoint y: 140, distance: 13.1
click at [168, 134] on div "0972279592 - c tuyến" at bounding box center [134, 139] width 115 height 13
type input "0972279592"
type input "c tuyến"
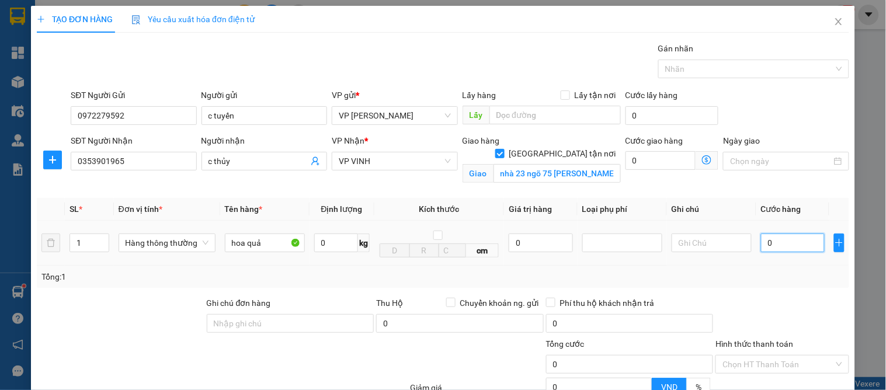
type input "1"
type input "10"
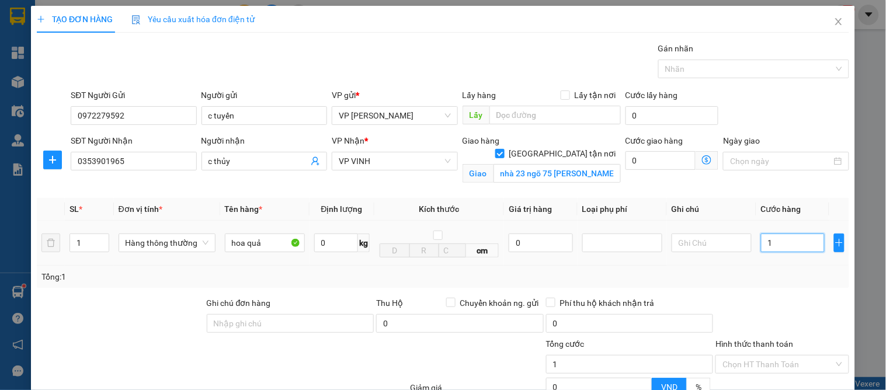
type input "10"
type input "100"
type input "100.000"
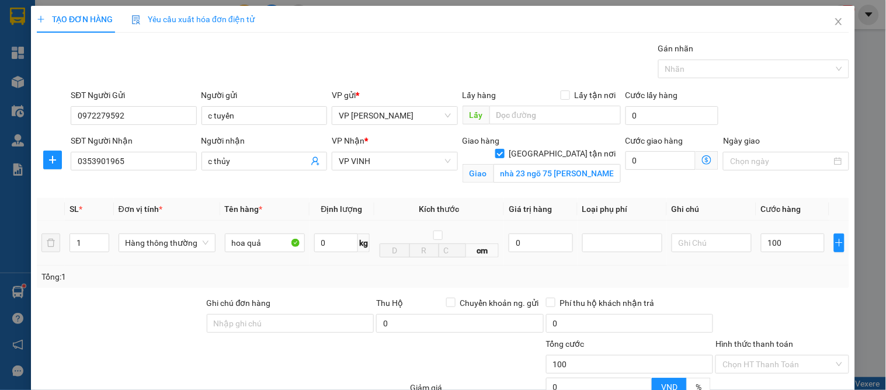
type input "100.000"
click at [755, 281] on div "Tổng: 1" at bounding box center [443, 277] width 812 height 22
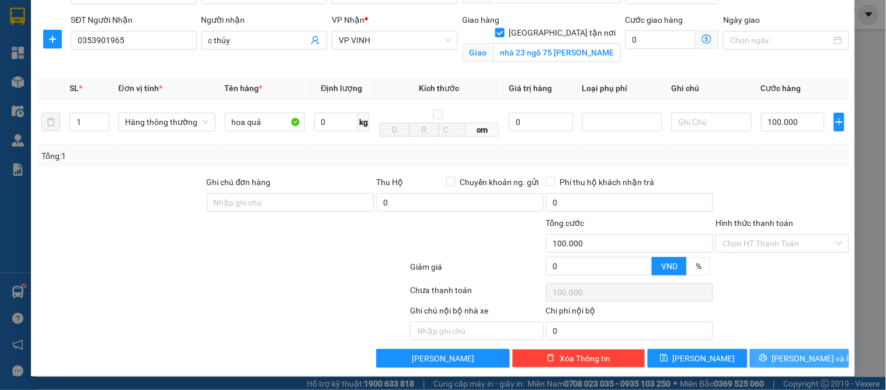
click at [777, 354] on button "[PERSON_NAME] và In" at bounding box center [799, 358] width 99 height 19
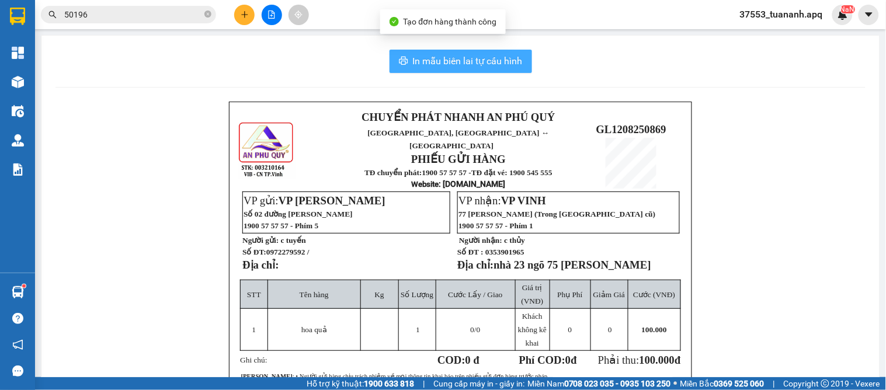
click at [463, 65] on span "In mẫu biên lai tự cấu hình" at bounding box center [468, 61] width 110 height 15
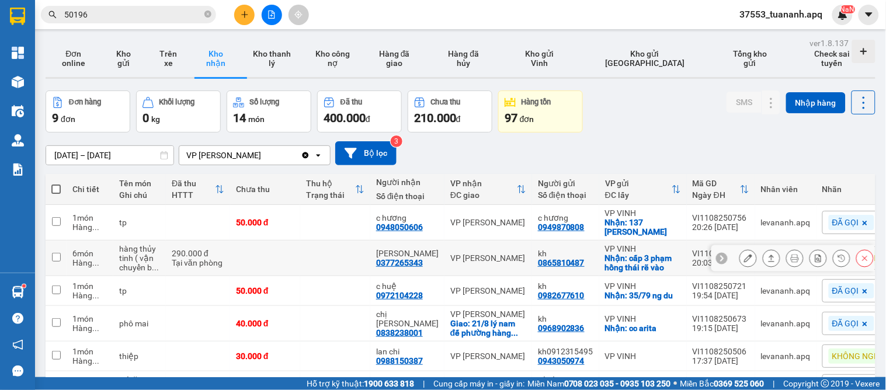
click at [267, 252] on td at bounding box center [265, 259] width 70 height 36
checkbox input "true"
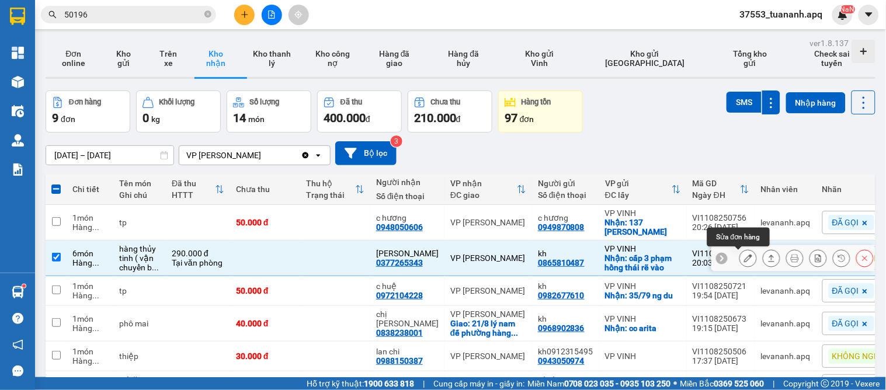
click at [744, 260] on icon at bounding box center [748, 258] width 8 height 8
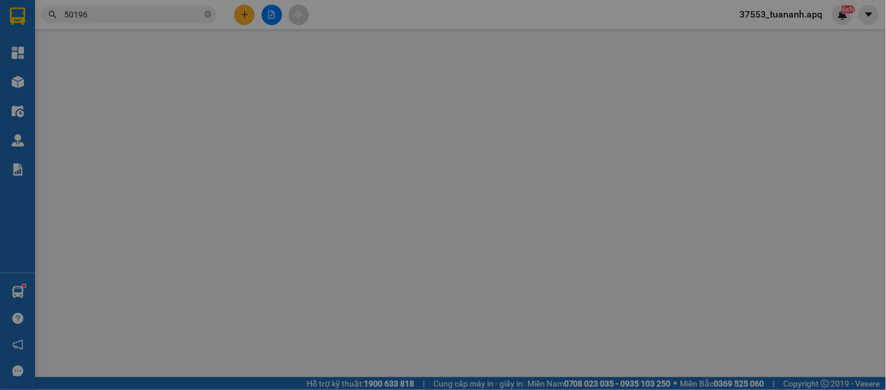
type input "0865810487"
type input "kh"
checkbox input "true"
type input "cấp 3 [PERSON_NAME] rẽ vào"
type input "0377265343"
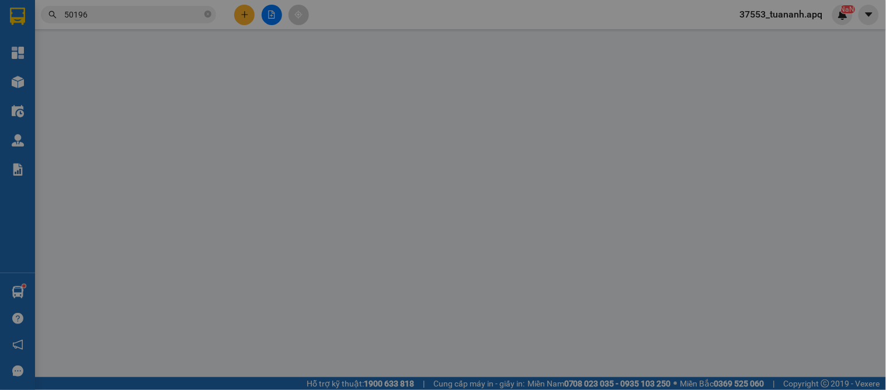
type input "[PERSON_NAME]"
type input "290.000"
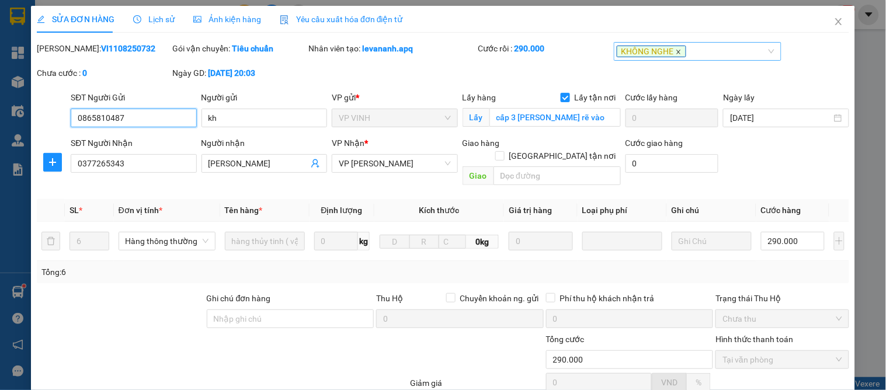
click at [676, 54] on icon "close" at bounding box center [678, 52] width 4 height 4
click at [651, 55] on div at bounding box center [692, 51] width 150 height 14
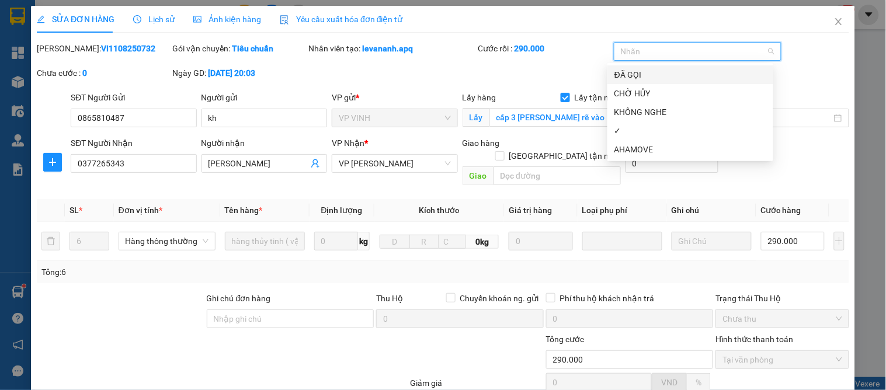
click at [641, 76] on div "ĐÃ GỌI" at bounding box center [690, 74] width 152 height 13
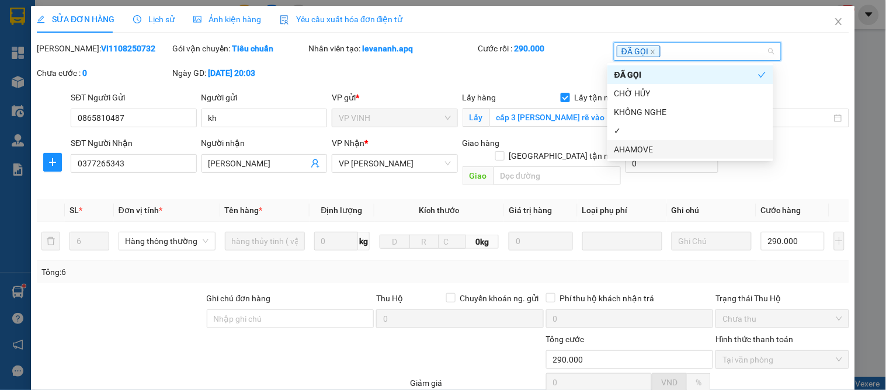
scroll to position [103, 0]
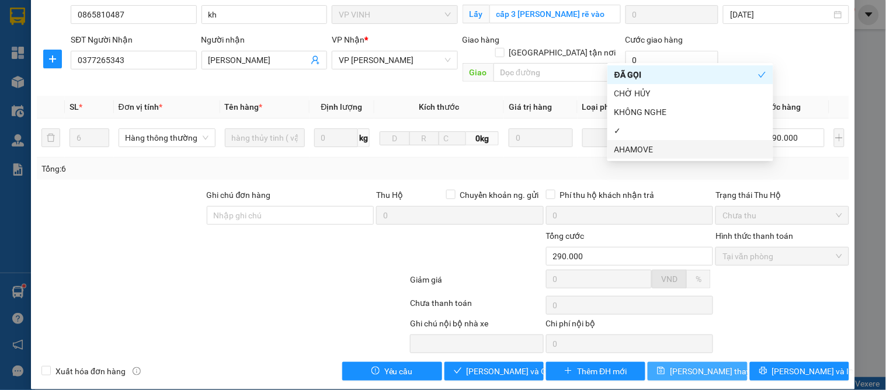
click at [691, 365] on span "[PERSON_NAME] thay đổi" at bounding box center [716, 371] width 93 height 13
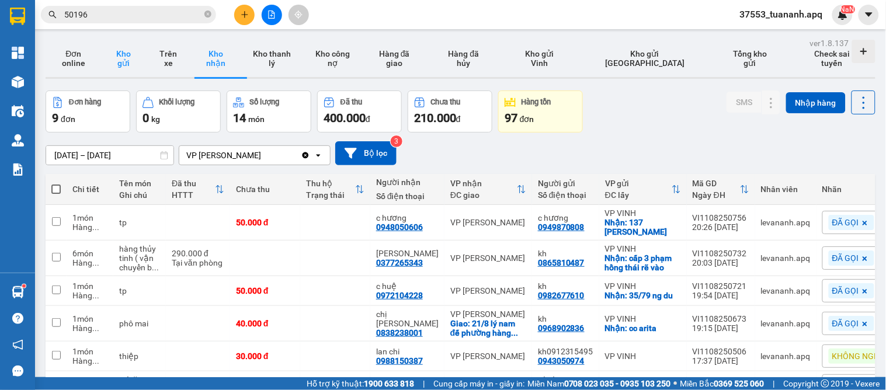
click at [123, 66] on button "Kho gửi" at bounding box center [124, 58] width 45 height 37
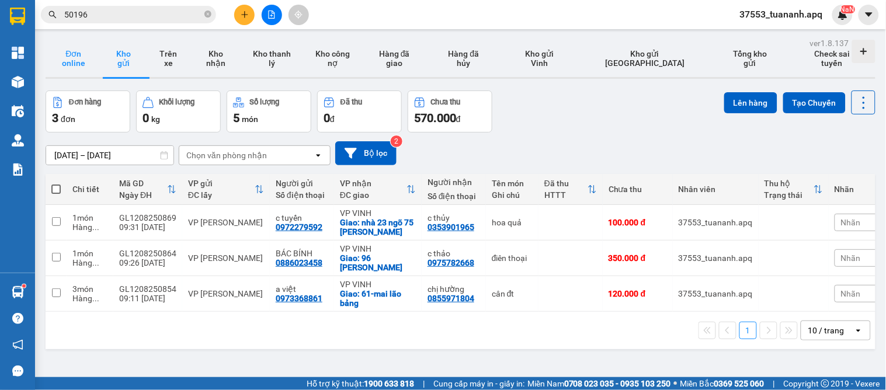
click at [76, 55] on button "Đơn online" at bounding box center [74, 58] width 56 height 37
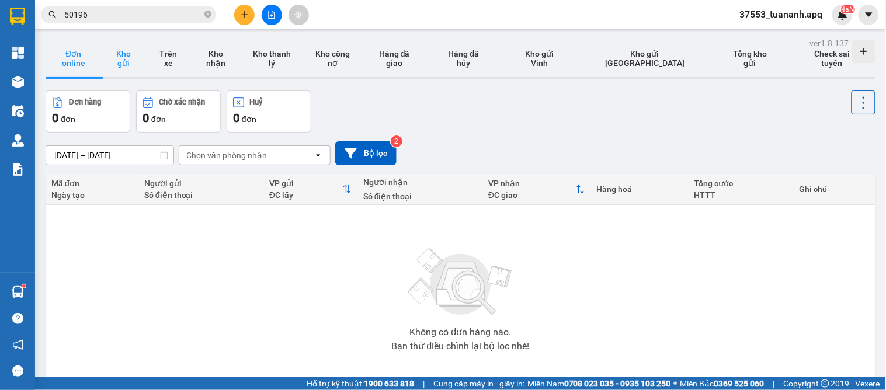
click at [121, 69] on button "Kho gửi" at bounding box center [124, 58] width 45 height 37
type input "10/08/2025 – 12/08/2025"
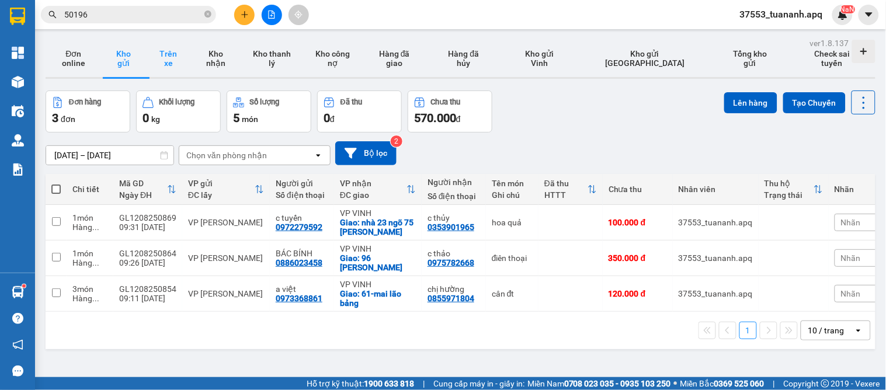
click at [170, 61] on button "Trên xe" at bounding box center [168, 58] width 44 height 37
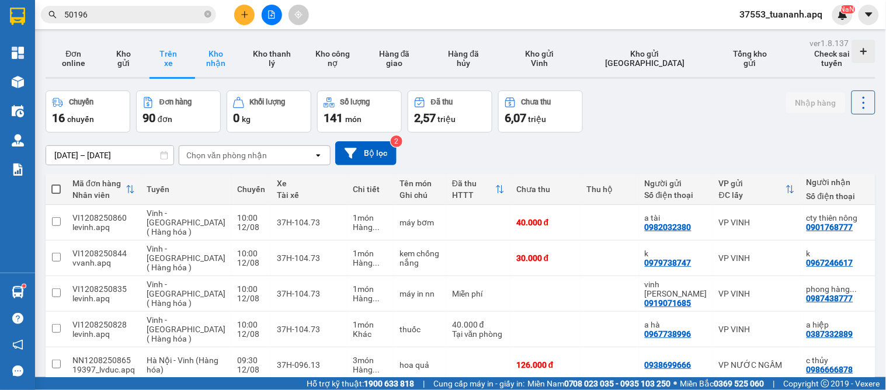
click at [217, 41] on button "Kho nhận" at bounding box center [215, 58] width 51 height 37
type input "[DATE] – [DATE]"
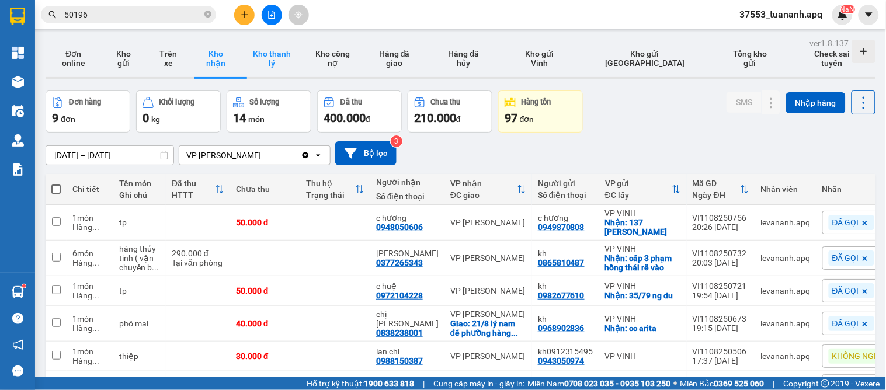
click at [279, 66] on button "Kho thanh lý" at bounding box center [272, 58] width 61 height 37
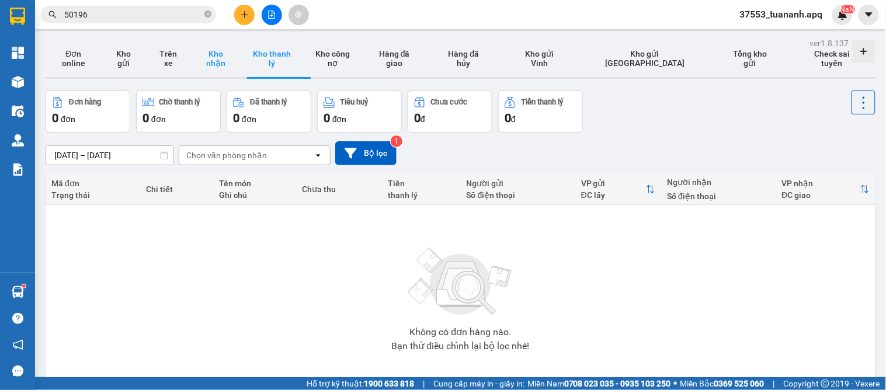
click at [226, 72] on button "Kho nhận" at bounding box center [215, 58] width 51 height 37
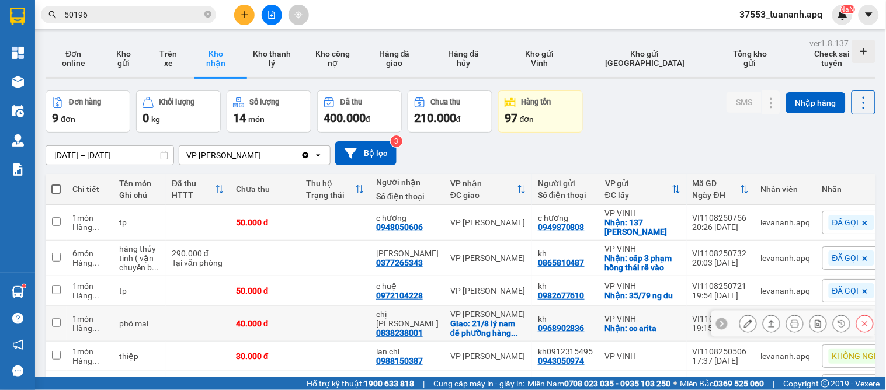
scroll to position [178, 0]
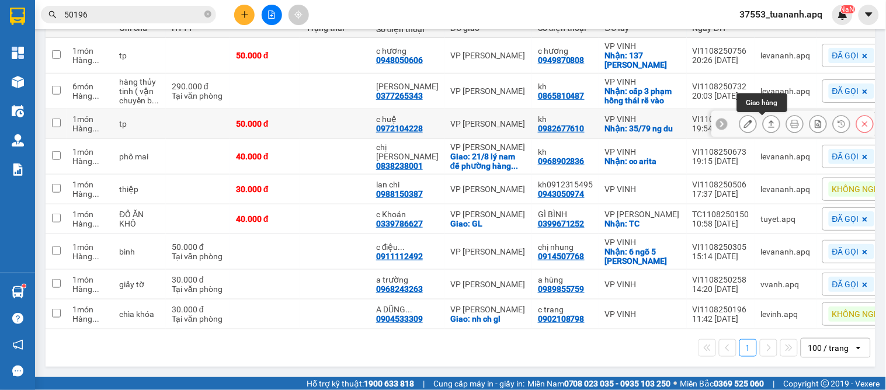
click at [763, 114] on button at bounding box center [771, 124] width 16 height 20
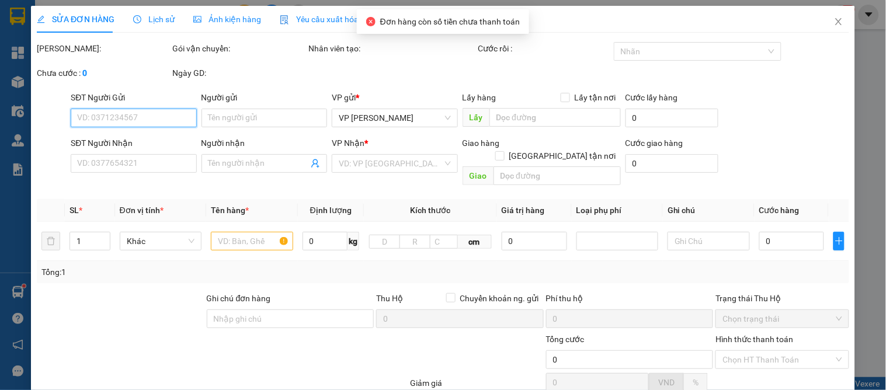
type input "0982677610"
type input "kh"
checkbox input "true"
type input "35/79 ng du"
type input "0972104228"
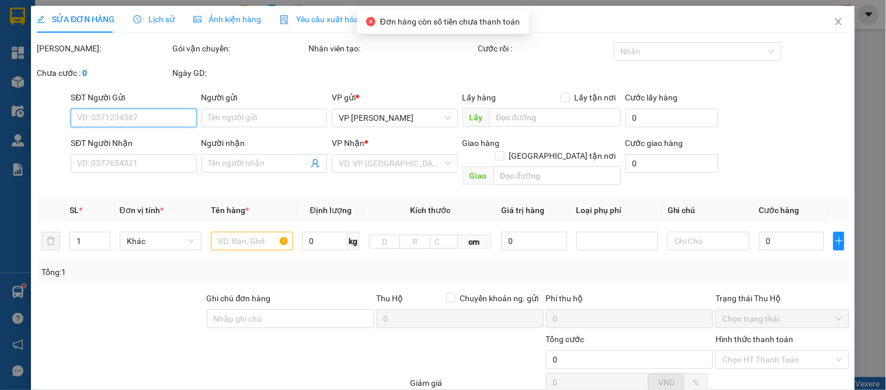
type input "c huệ"
type input "50.000"
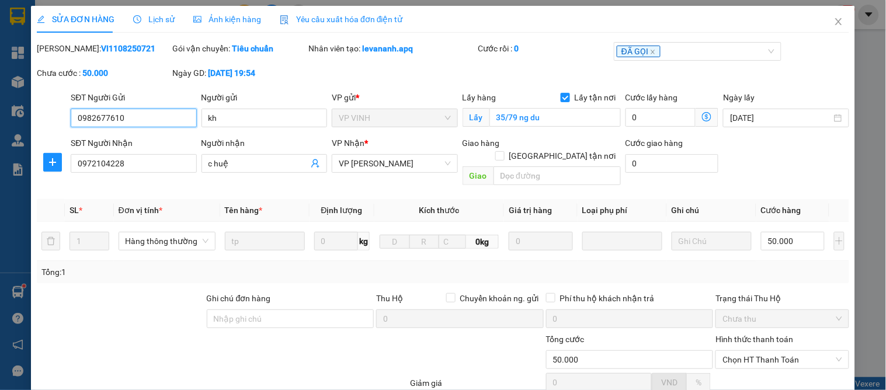
scroll to position [103, 0]
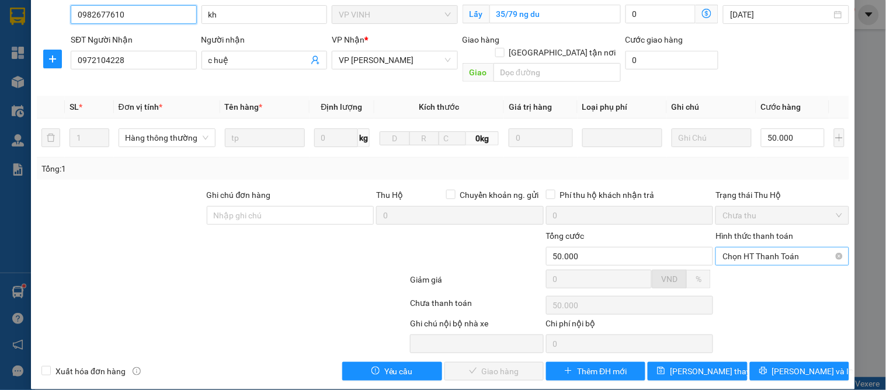
click at [739, 248] on span "Chọn HT Thanh Toán" at bounding box center [781, 257] width 119 height 18
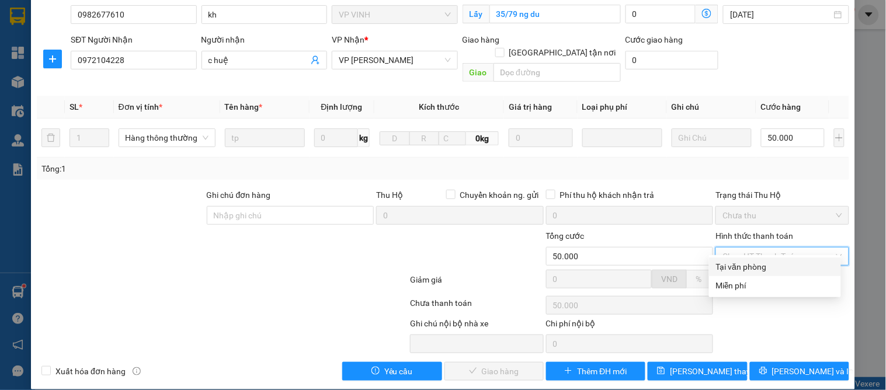
drag, startPoint x: 728, startPoint y: 270, endPoint x: 650, endPoint y: 295, distance: 82.2
click at [728, 271] on div "Tại văn phòng" at bounding box center [775, 266] width 118 height 13
type input "0"
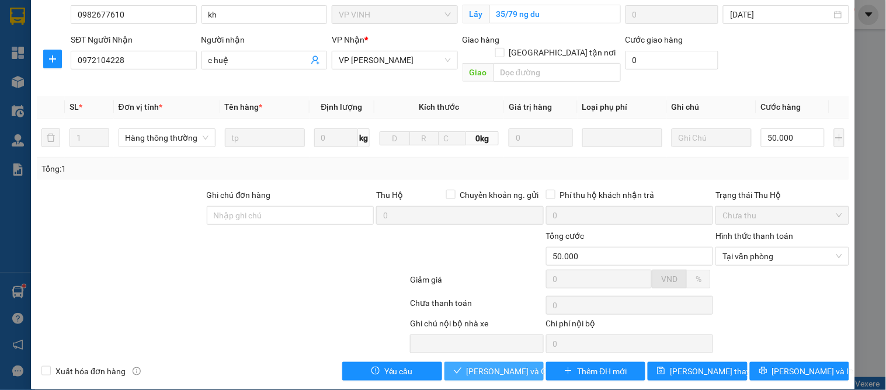
click at [498, 366] on button "[PERSON_NAME] và Giao hàng" at bounding box center [493, 371] width 99 height 19
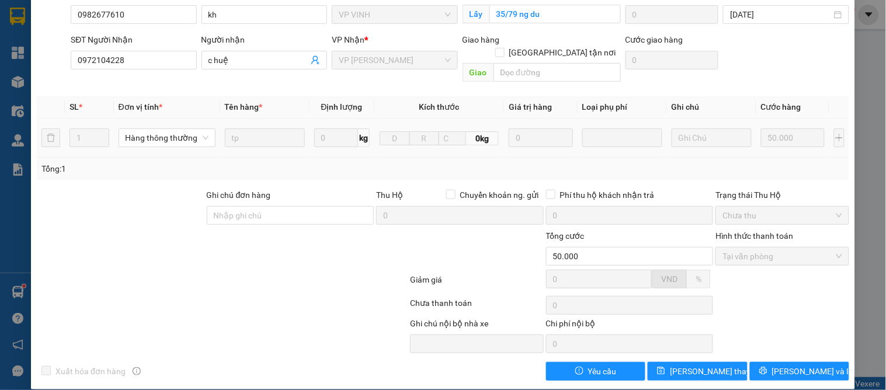
scroll to position [0, 0]
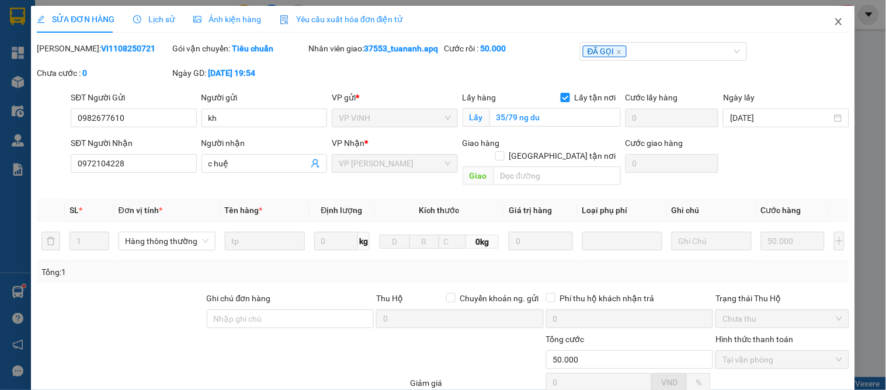
click at [823, 19] on span "Close" at bounding box center [838, 22] width 33 height 33
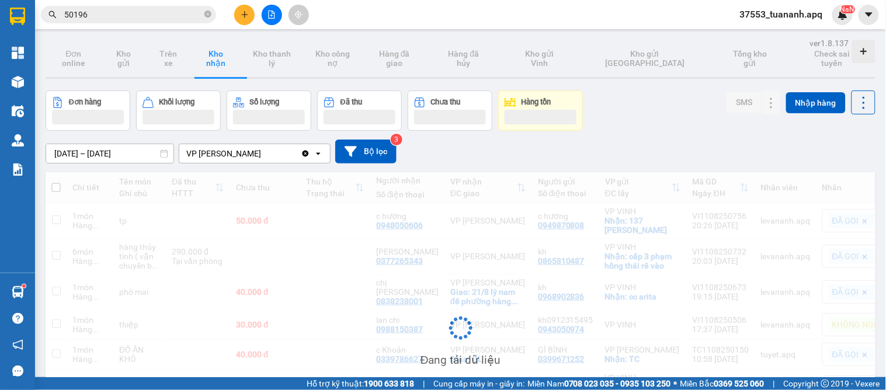
scroll to position [148, 0]
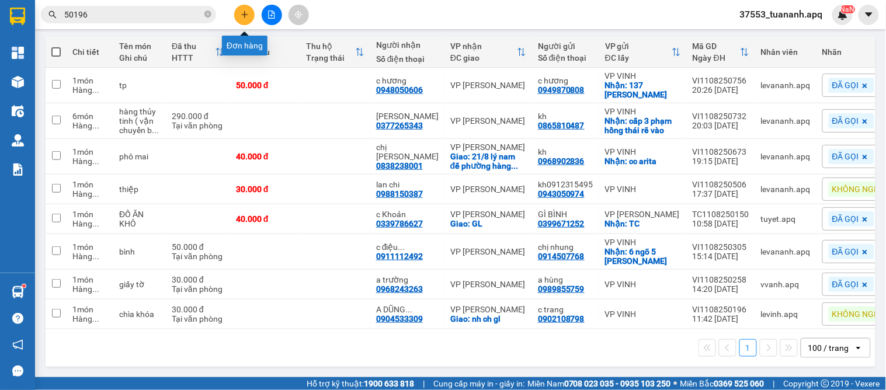
click at [246, 19] on button at bounding box center [244, 15] width 20 height 20
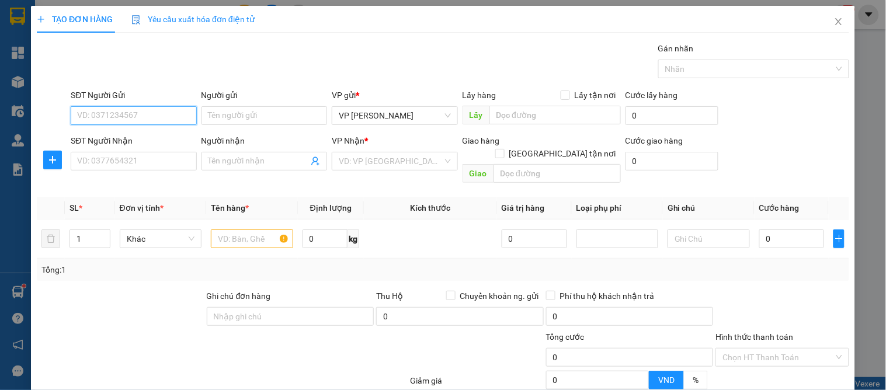
click at [173, 113] on input "SĐT Người Gửi" at bounding box center [134, 115] width 126 height 19
click at [134, 117] on input "0786151298" at bounding box center [134, 115] width 126 height 19
type input "0786151298"
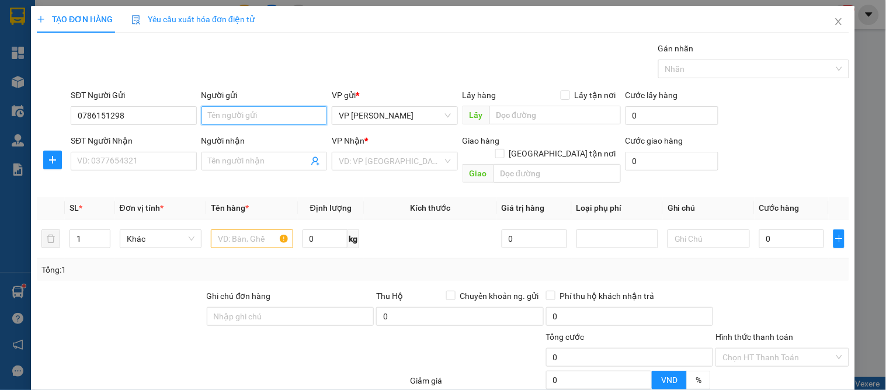
click at [238, 113] on input "Người gửi" at bounding box center [264, 115] width 126 height 19
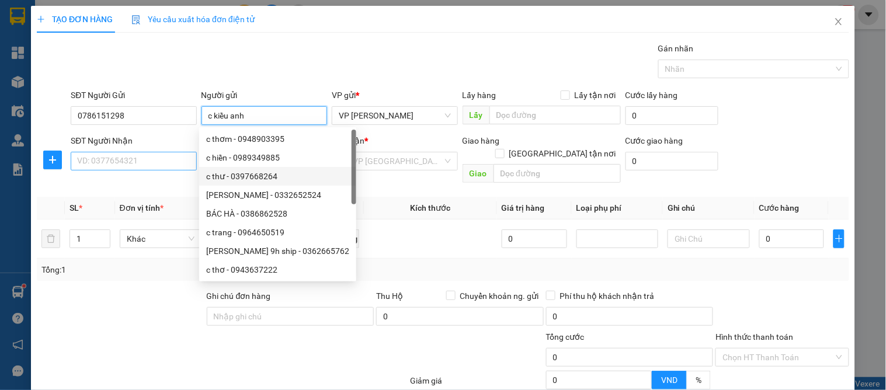
type input "c kiều anh"
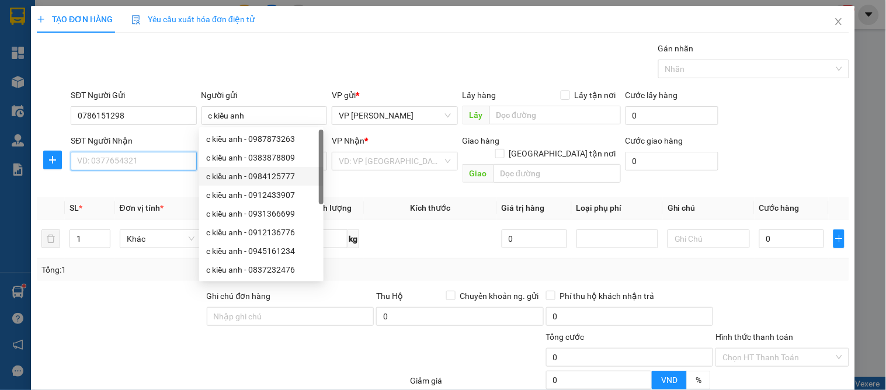
click at [167, 159] on input "SĐT Người Nhận" at bounding box center [134, 161] width 126 height 19
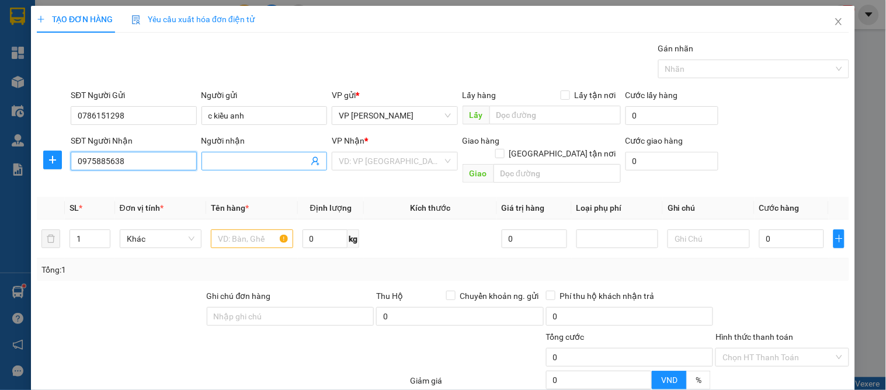
type input "0975885638"
click at [258, 153] on span at bounding box center [264, 161] width 126 height 19
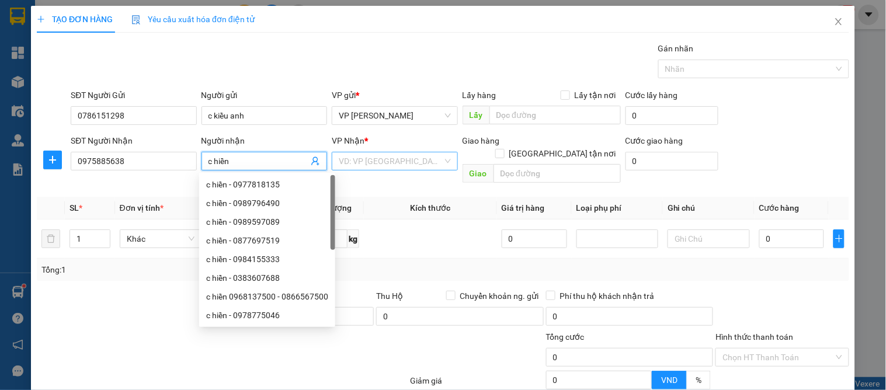
type input "c hiền"
click at [356, 161] on input "search" at bounding box center [390, 161] width 103 height 18
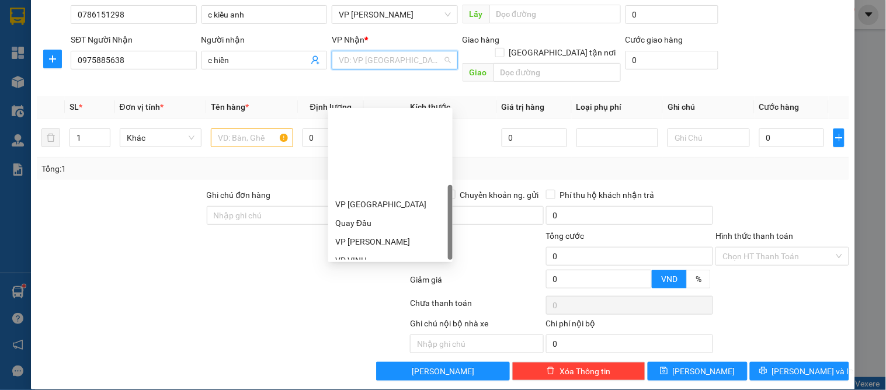
scroll to position [168, 0]
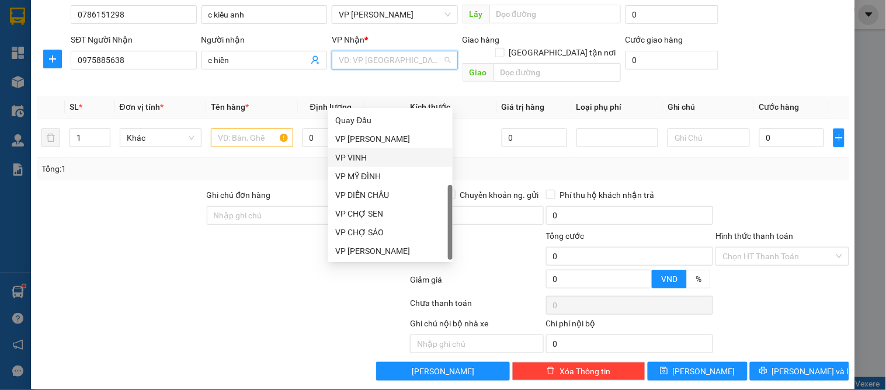
click at [364, 161] on div "VP VINH" at bounding box center [390, 157] width 110 height 13
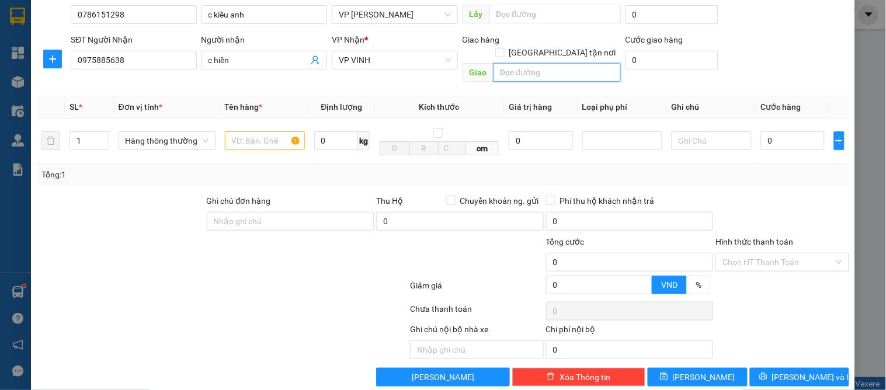
click at [517, 68] on input "text" at bounding box center [556, 72] width 127 height 19
type input "chợ vinh"
click at [503, 48] on input "[GEOGRAPHIC_DATA] tận nơi" at bounding box center [499, 52] width 8 height 8
checkbox input "true"
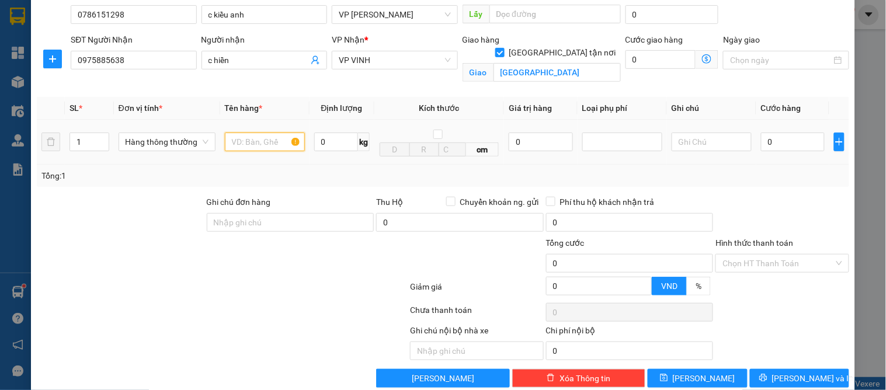
click at [234, 149] on input "text" at bounding box center [265, 142] width 80 height 19
type input "d"
type input "đồ ăn"
click at [761, 141] on input "0" at bounding box center [793, 142] width 64 height 19
type input "4"
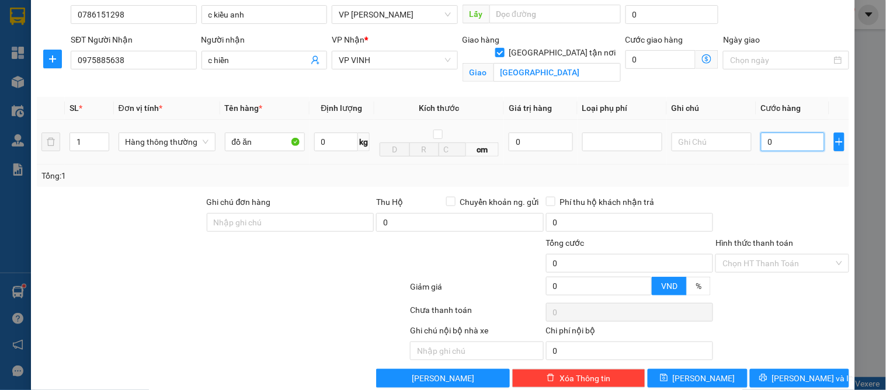
type input "4"
type input "40"
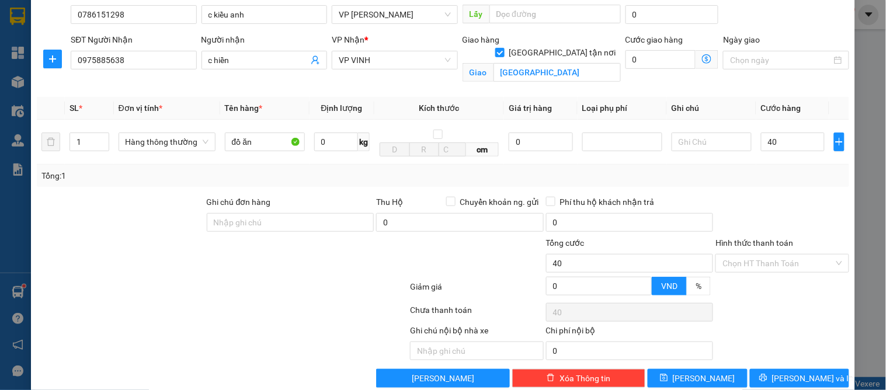
type input "40.000"
click at [790, 194] on div "Transit Pickup Surcharge Ids Transit Deliver Surcharge Ids Transit Deliver Surc…" at bounding box center [443, 164] width 812 height 447
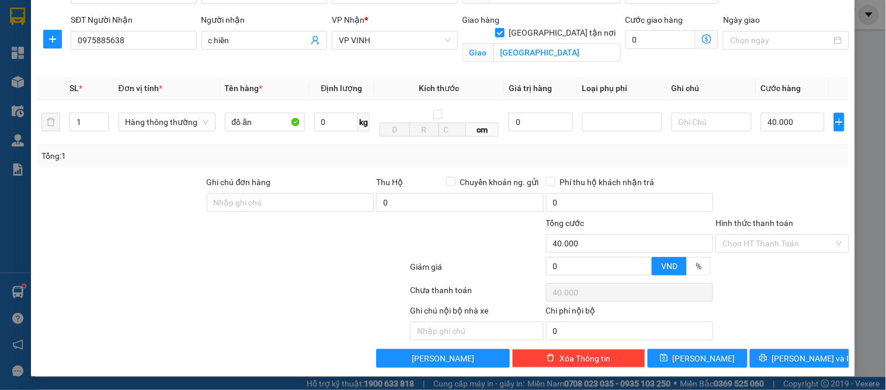
click at [772, 370] on div "TẠO ĐƠN HÀNG Yêu cầu xuất hóa đơn điện tử Transit Pickup Surcharge Ids Transit …" at bounding box center [443, 131] width 824 height 492
click at [777, 353] on button "[PERSON_NAME] và In" at bounding box center [799, 358] width 99 height 19
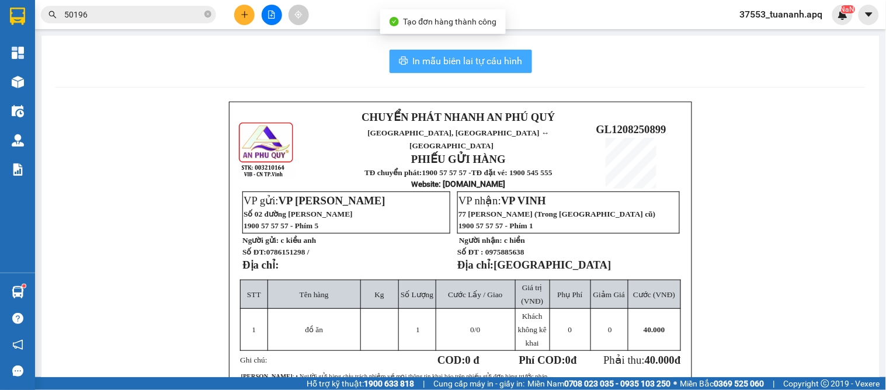
click at [458, 55] on span "In mẫu biên lai tự cấu hình" at bounding box center [468, 61] width 110 height 15
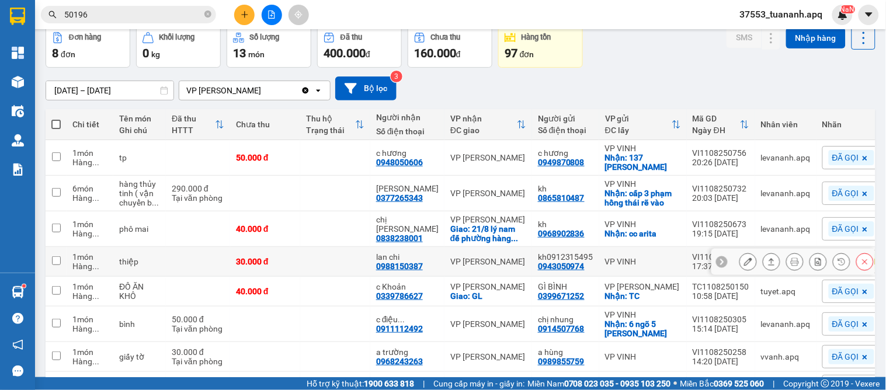
scroll to position [148, 0]
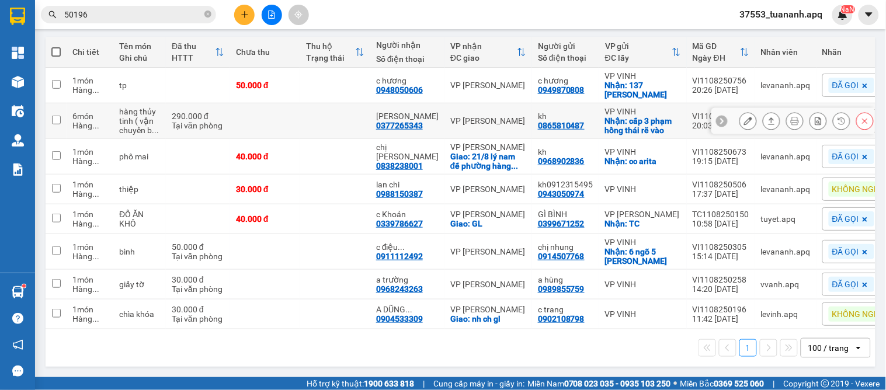
click at [763, 111] on button at bounding box center [771, 121] width 16 height 20
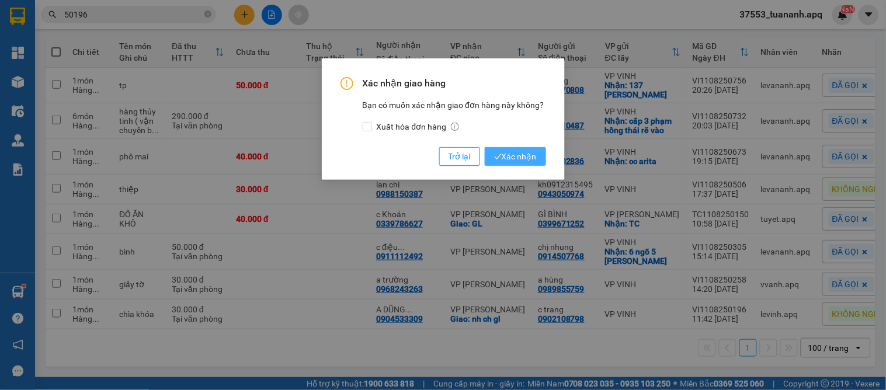
click at [530, 154] on span "Xác nhận" at bounding box center [515, 156] width 43 height 13
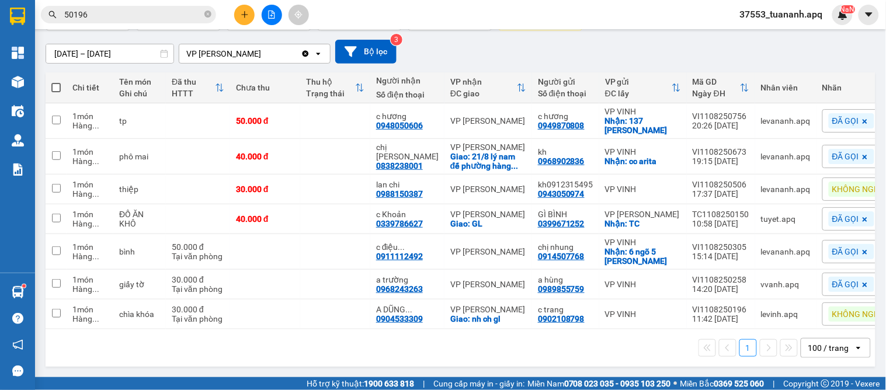
scroll to position [0, 0]
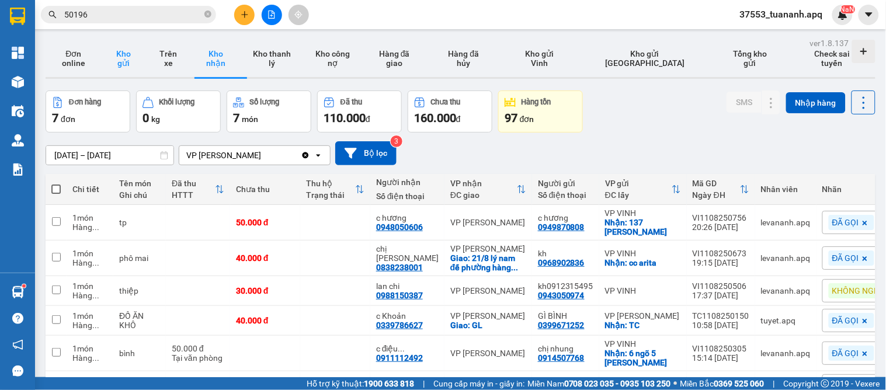
click at [119, 67] on button "Kho gửi" at bounding box center [124, 58] width 45 height 37
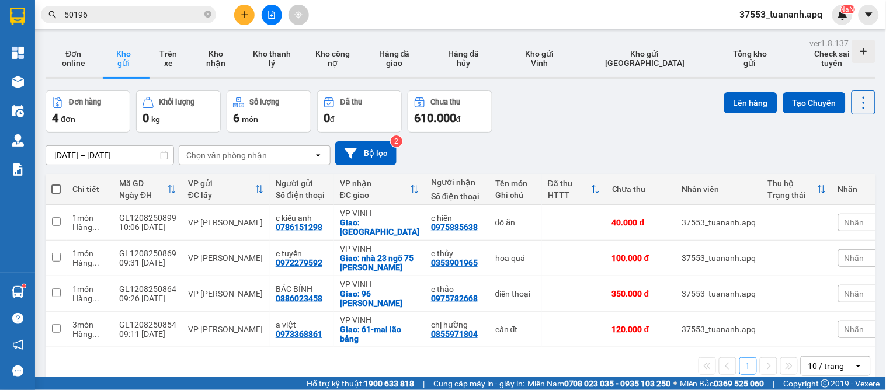
scroll to position [54, 0]
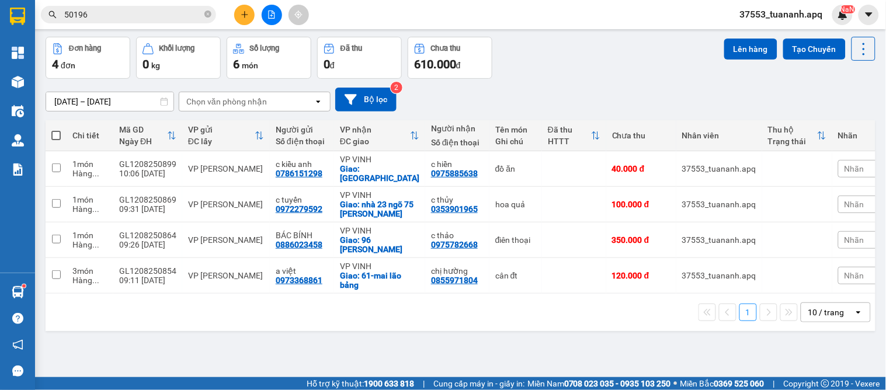
click at [488, 346] on div "ver 1.8.137 Đơn online Kho gửi Trên xe Kho nhận Kho thanh lý Kho công nợ Hàng đ…" at bounding box center [460, 176] width 839 height 390
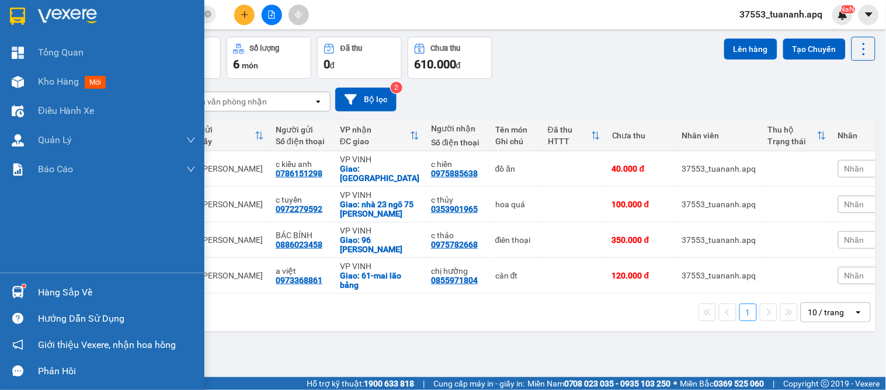
click at [24, 294] on div at bounding box center [18, 292] width 20 height 20
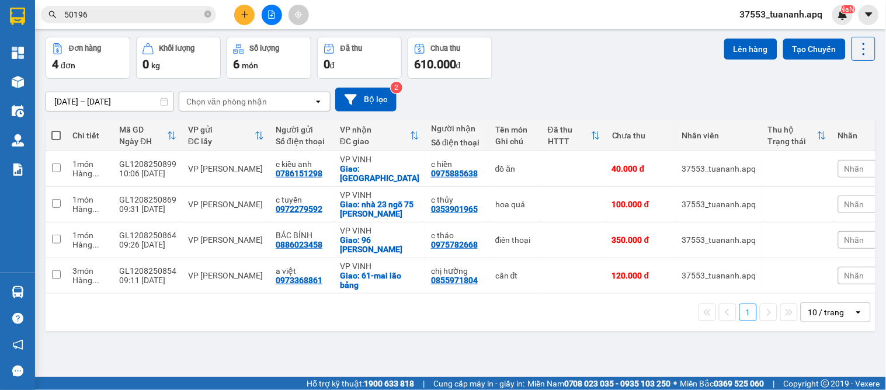
click at [620, 332] on section "Kết quả tìm kiếm ( 35 ) Bộ lọc Mã ĐH Trạng thái Món hàng Thu hộ Tổng cước Chưa …" at bounding box center [443, 195] width 886 height 390
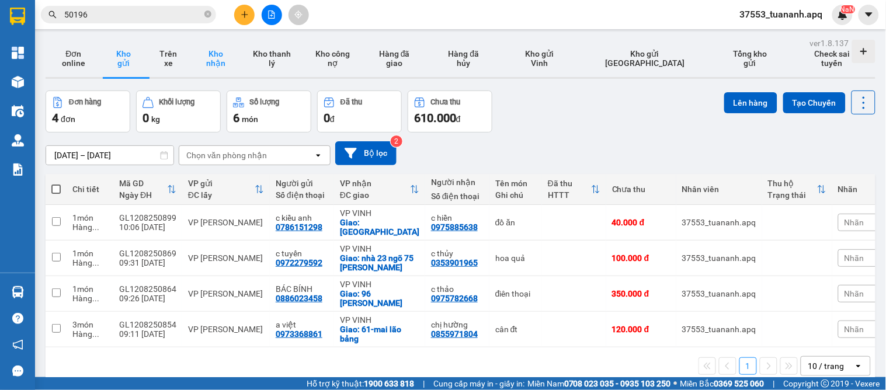
click at [216, 67] on button "Kho nhận" at bounding box center [215, 58] width 51 height 37
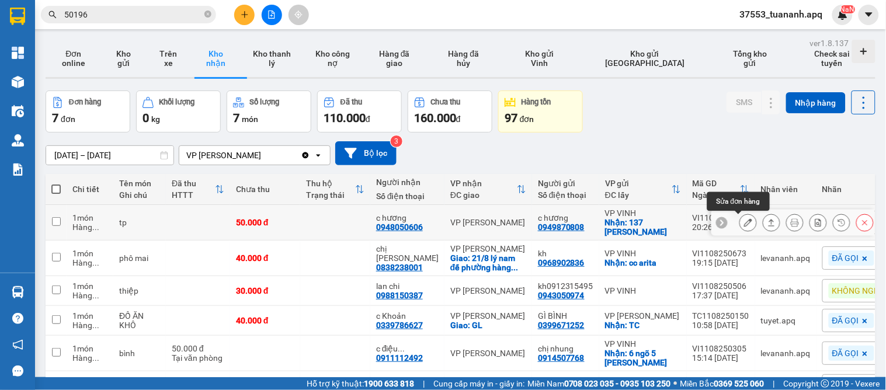
click at [744, 227] on icon at bounding box center [748, 222] width 8 height 8
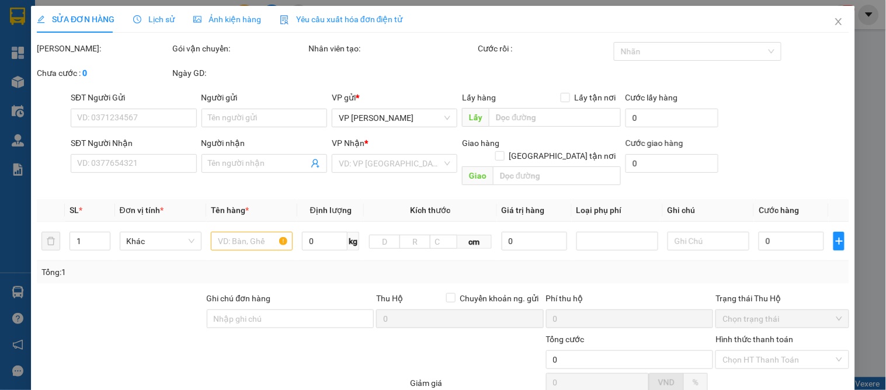
type input "0949870808"
type input "c hương"
checkbox input "true"
type input "137 [PERSON_NAME]"
type input "0948050606"
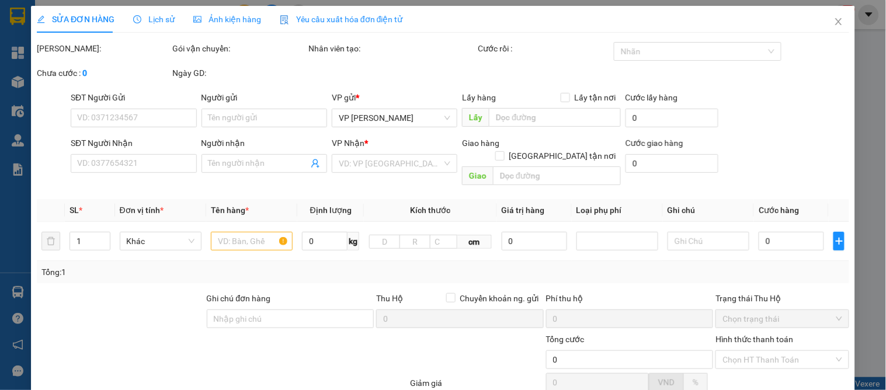
type input "c hương"
type input "50.000"
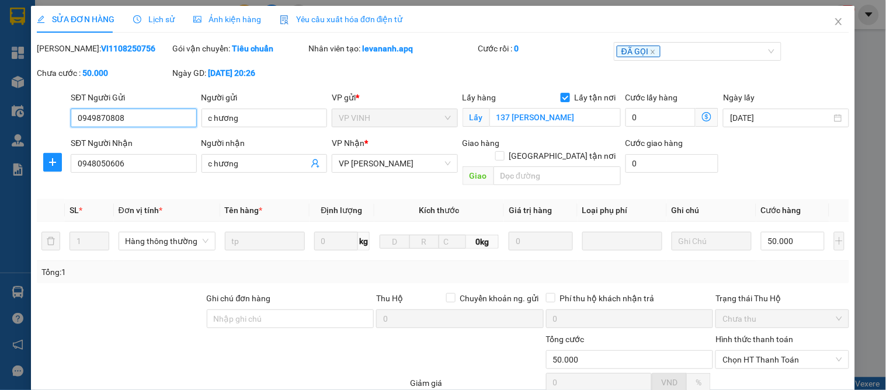
scroll to position [103, 0]
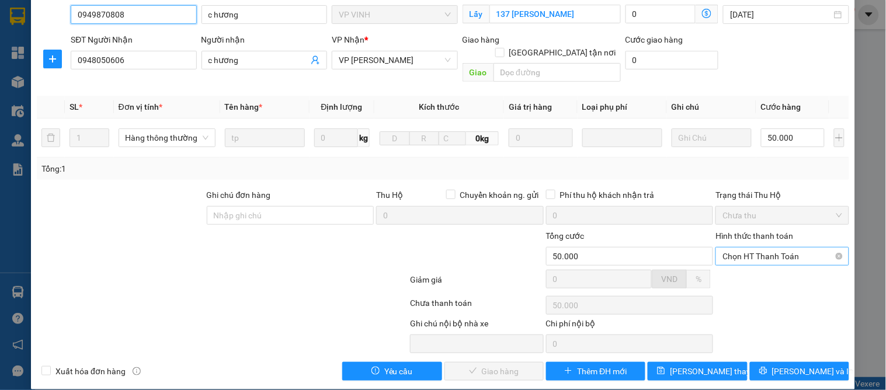
click at [756, 248] on span "Chọn HT Thanh Toán" at bounding box center [781, 257] width 119 height 18
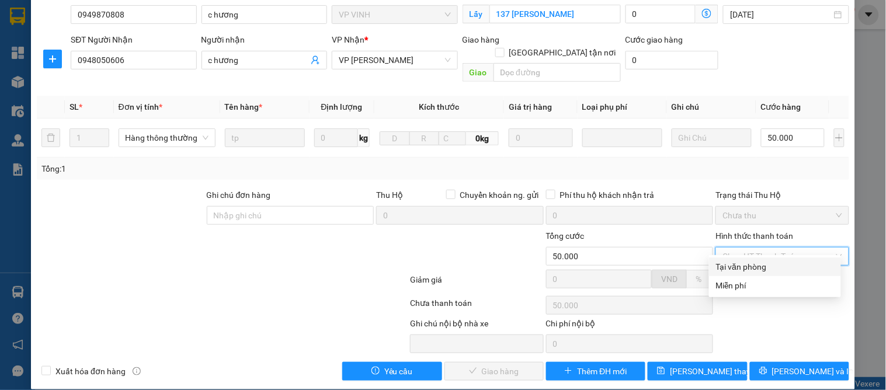
click at [749, 265] on div "Tại văn phòng" at bounding box center [775, 266] width 118 height 13
type input "0"
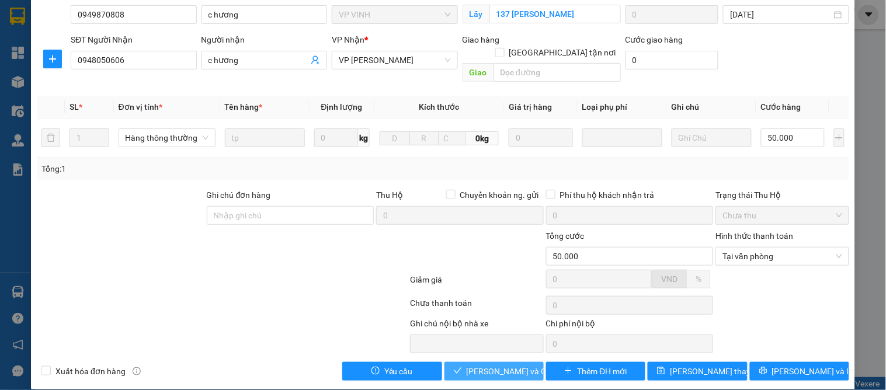
click at [503, 365] on span "[PERSON_NAME] và Giao hàng" at bounding box center [523, 371] width 112 height 13
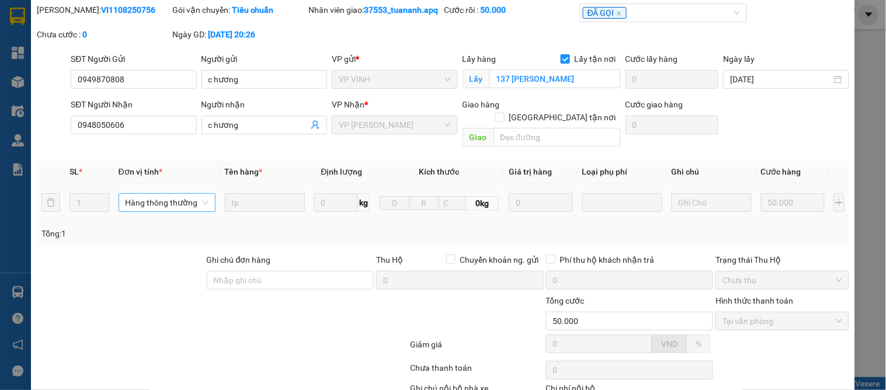
scroll to position [0, 0]
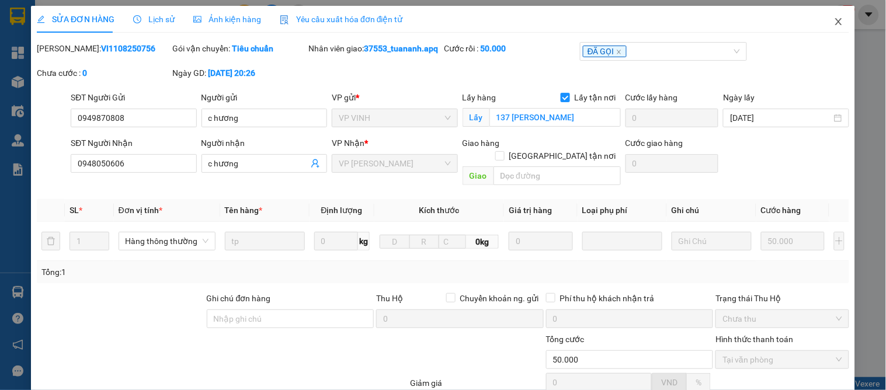
click at [834, 19] on icon "close" at bounding box center [838, 21] width 9 height 9
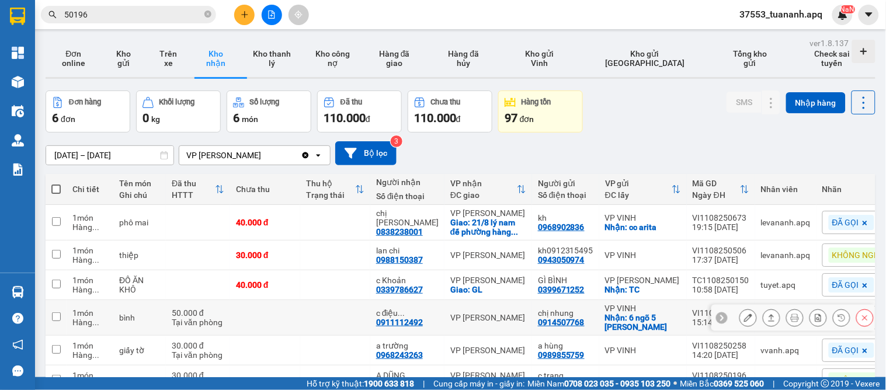
scroll to position [65, 0]
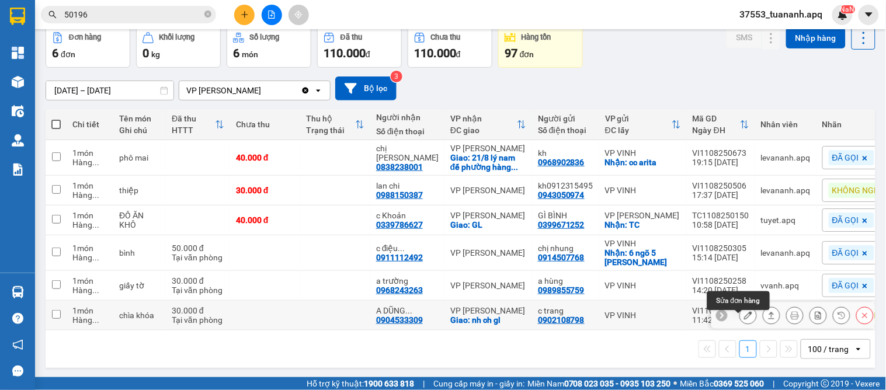
click at [744, 319] on icon at bounding box center [748, 315] width 8 height 8
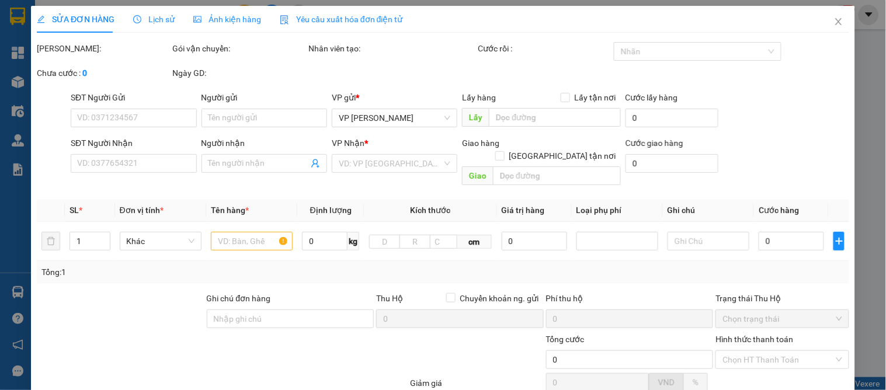
type input "0902108798"
type input "c trang"
type input "0904533309"
type input "A DŨNG 0963386948"
checkbox input "true"
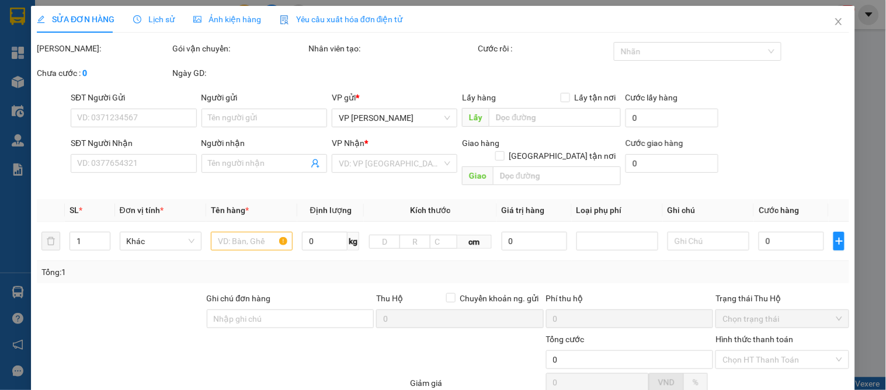
type input "nh ch gl"
type input "30.000"
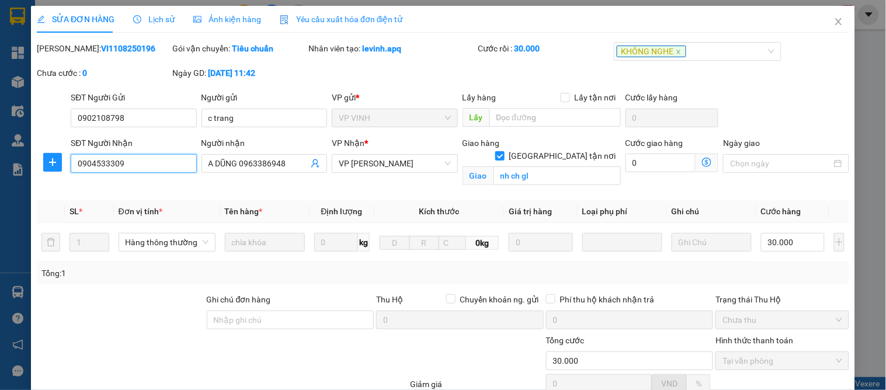
click at [170, 162] on input "0904533309" at bounding box center [134, 163] width 126 height 19
click at [830, 16] on span "Close" at bounding box center [838, 22] width 33 height 33
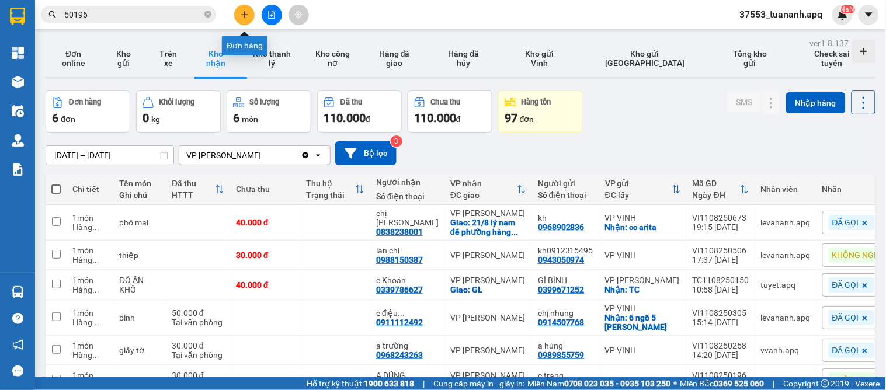
click at [252, 12] on button at bounding box center [244, 15] width 20 height 20
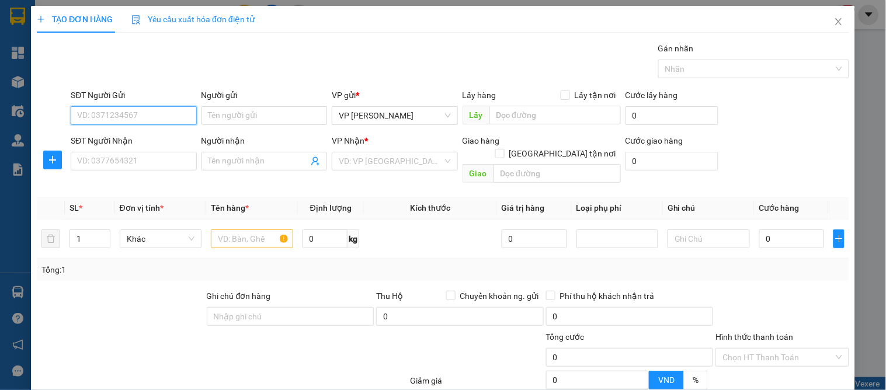
click at [141, 109] on input "SĐT Người Gửi" at bounding box center [134, 115] width 126 height 19
type input "0988511030"
drag, startPoint x: 149, startPoint y: 135, endPoint x: 149, endPoint y: 147, distance: 11.7
click at [149, 136] on div "0988511030 - c tuyến" at bounding box center [132, 139] width 110 height 13
type input "c tuyến"
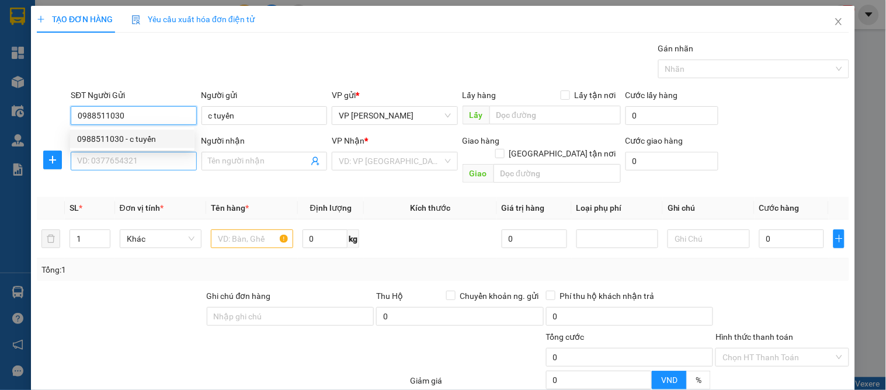
type input "0988511030"
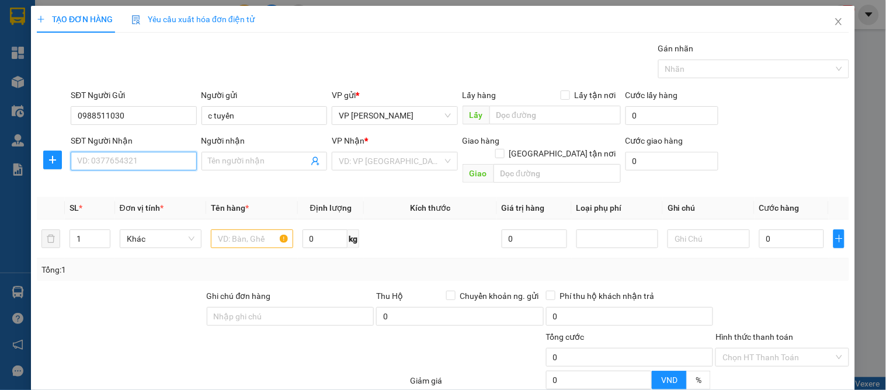
click at [154, 161] on input "SĐT Người Nhận" at bounding box center [134, 161] width 126 height 19
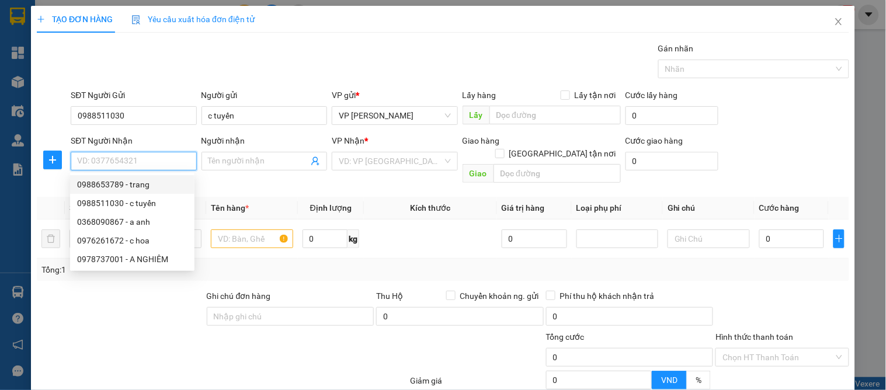
click at [145, 185] on div "0988653789 - trang" at bounding box center [132, 184] width 110 height 13
type input "0988653789"
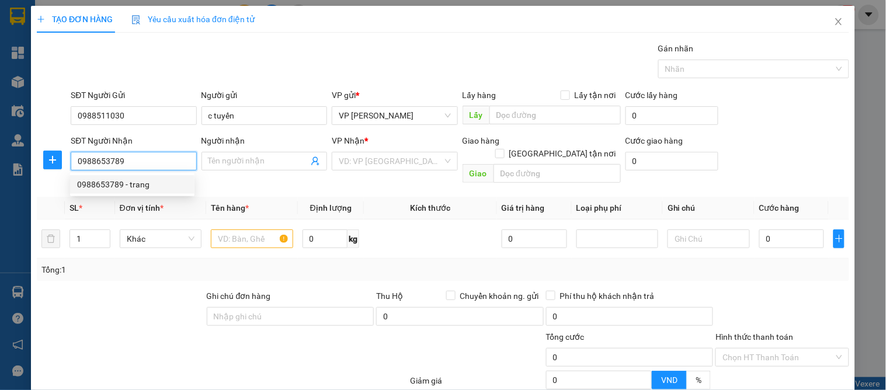
type input "trang"
checkbox input "true"
type input "12b ngõ 40 lê văn tám lê mao"
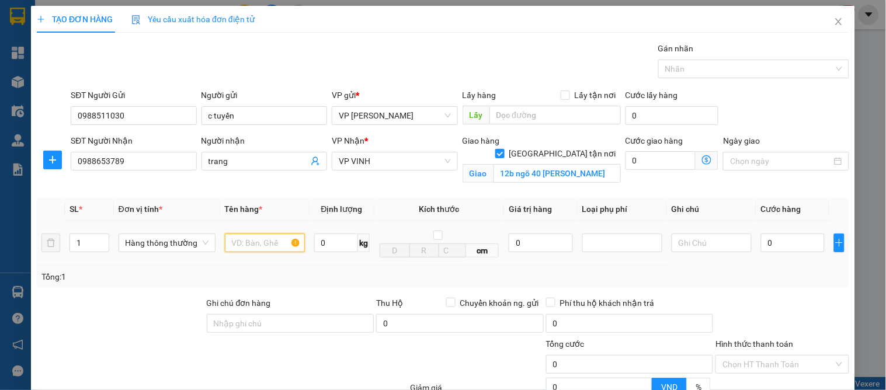
click at [238, 240] on input "text" at bounding box center [265, 243] width 80 height 19
type input "vải"
click at [781, 235] on input "0" at bounding box center [793, 243] width 64 height 19
type input "4"
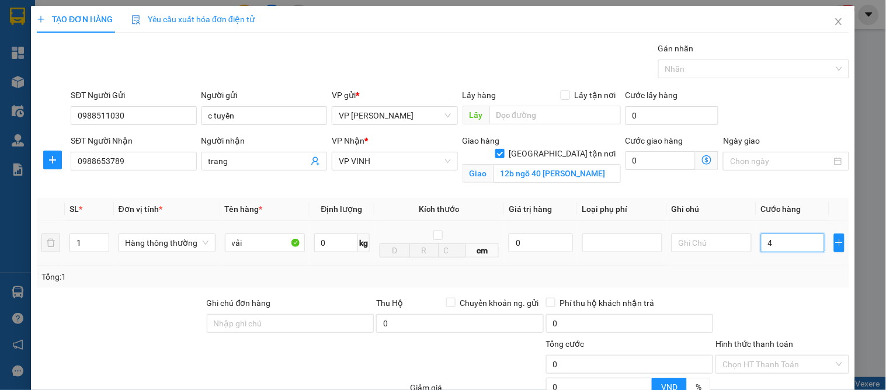
type input "4"
type input "40"
type input "40.000"
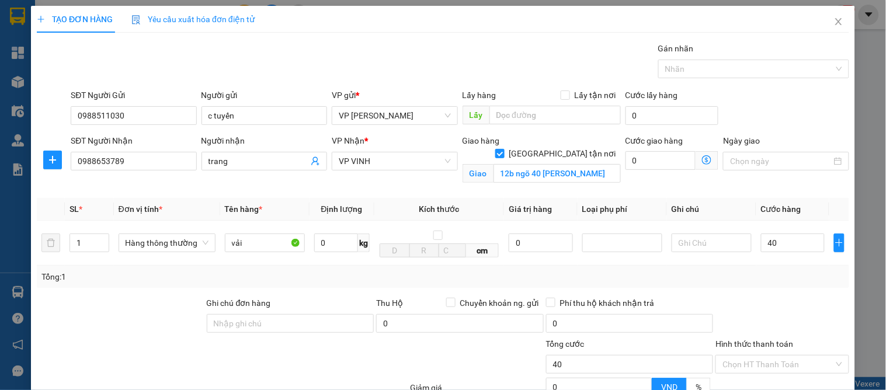
type input "40.000"
click at [804, 293] on div "Transit Pickup Surcharge Ids Transit Deliver Surcharge Ids Transit Deliver Surc…" at bounding box center [443, 265] width 812 height 447
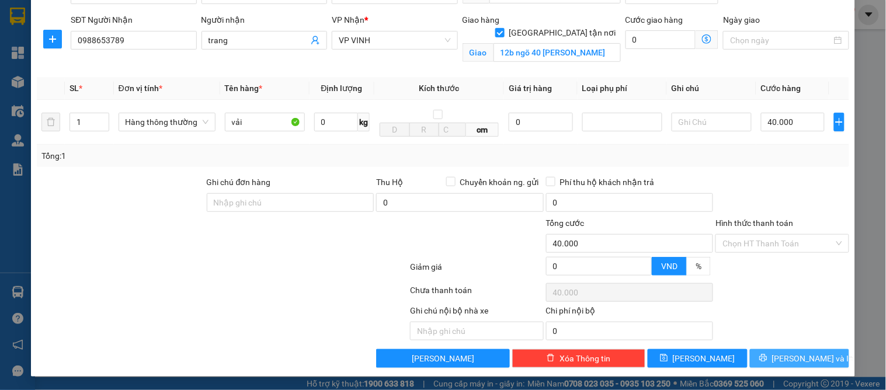
click at [788, 359] on span "[PERSON_NAME] và In" at bounding box center [813, 358] width 82 height 13
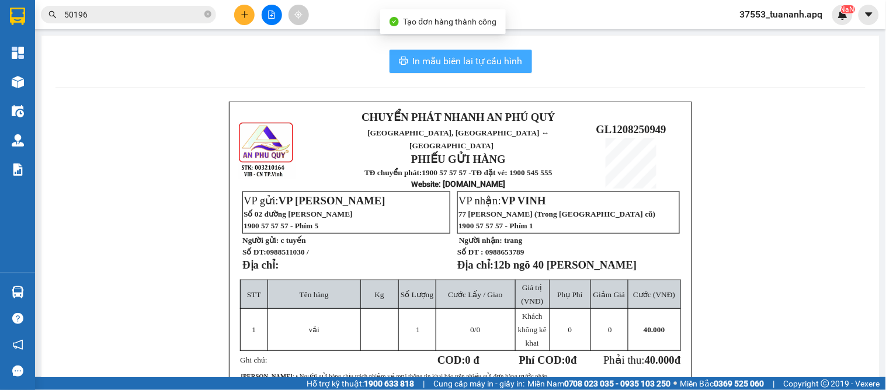
click at [474, 53] on button "In mẫu biên lai tự cấu hình" at bounding box center [461, 61] width 142 height 23
